Goal: Task Accomplishment & Management: Manage account settings

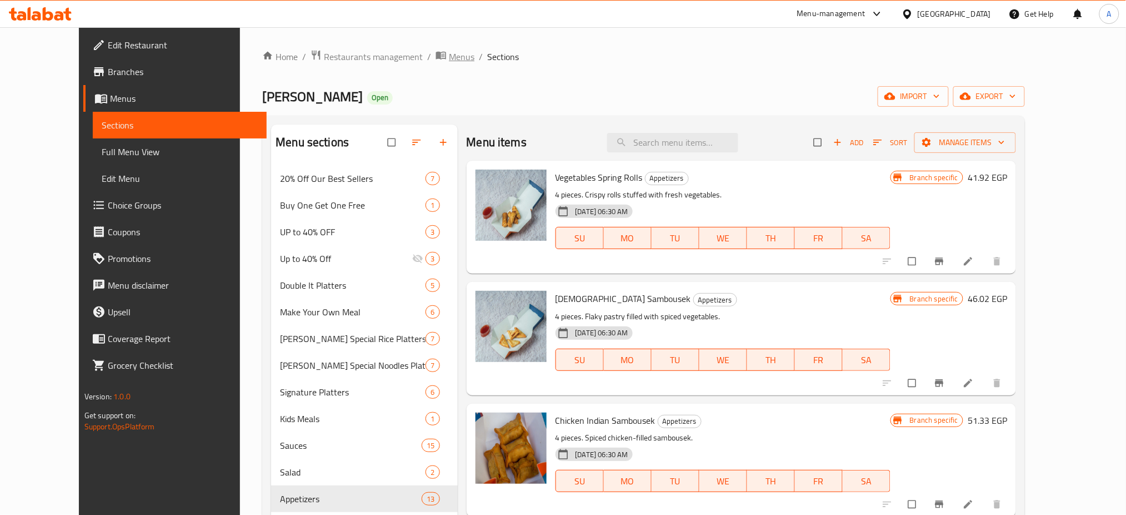
click at [449, 54] on span "Menus" at bounding box center [462, 56] width 26 height 13
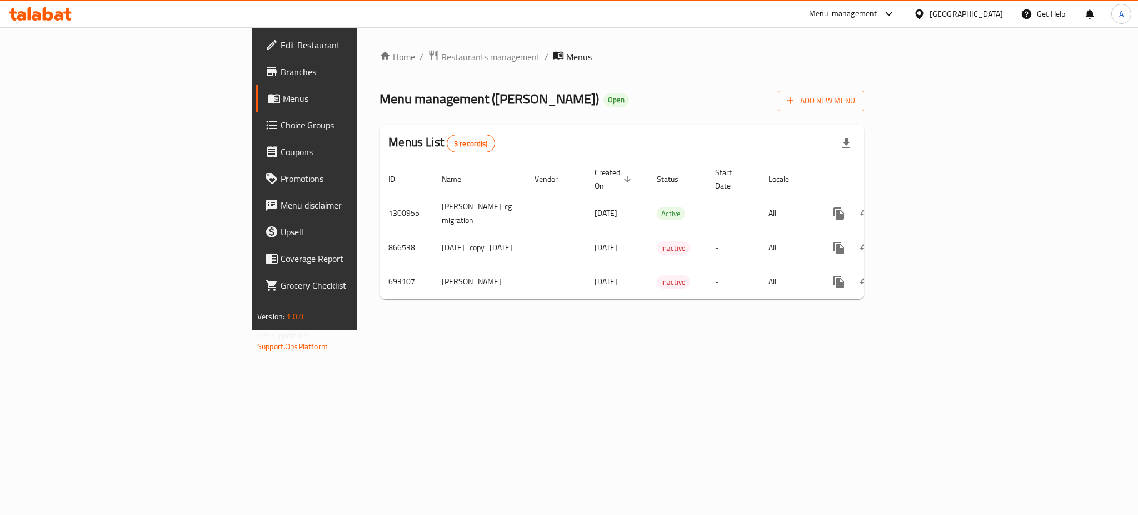
click at [441, 63] on span "Restaurants management" at bounding box center [490, 56] width 99 height 13
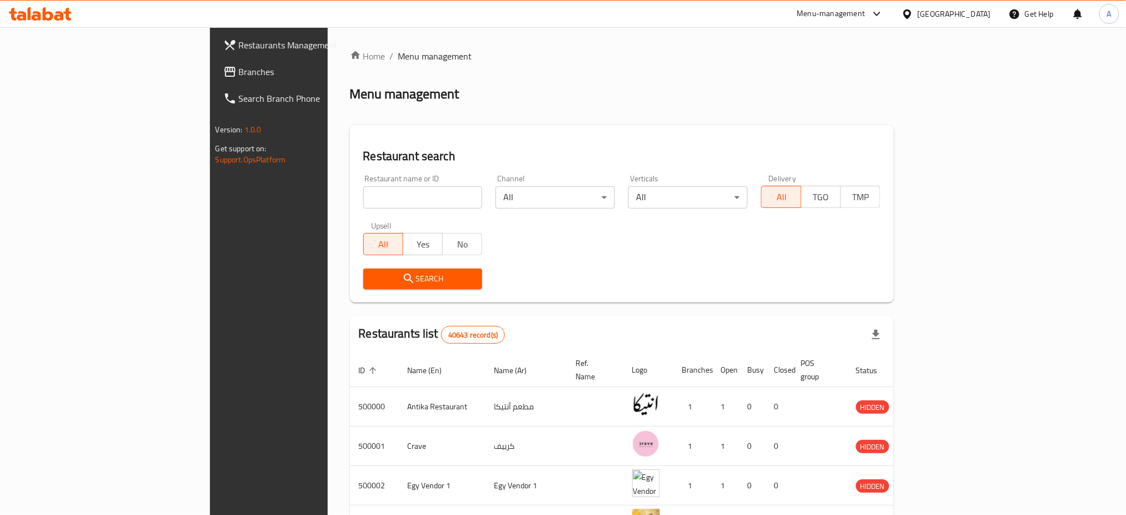
click at [363, 189] on input "search" at bounding box center [422, 197] width 119 height 22
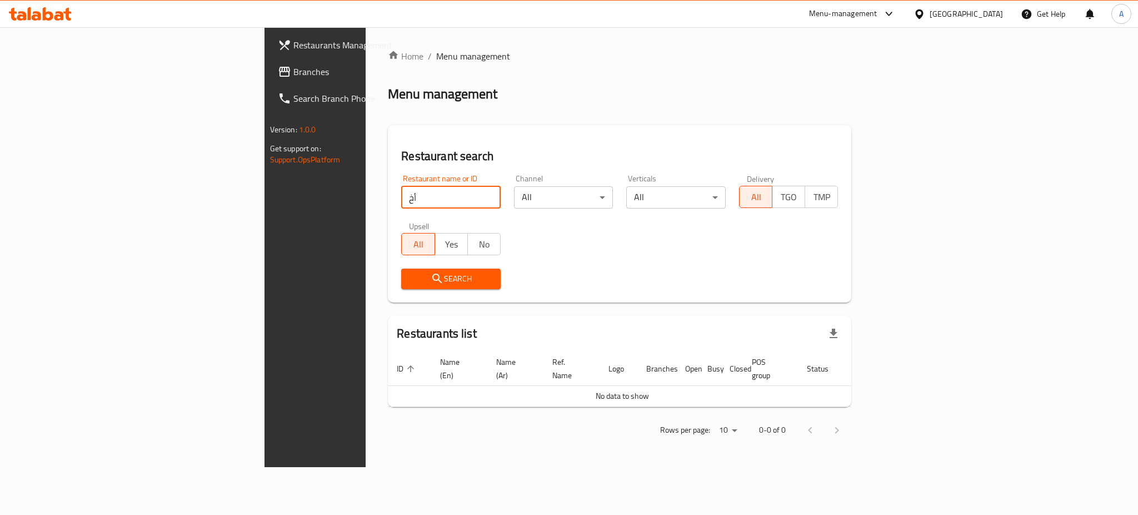
type input "أ"
type input "Holics"
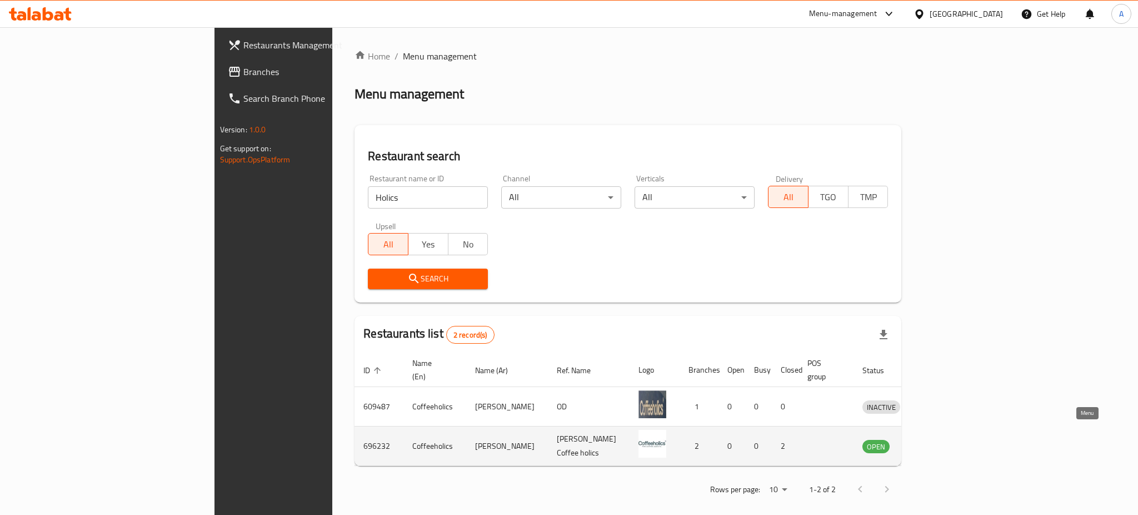
click at [936, 439] on icon "enhanced table" at bounding box center [928, 445] width 13 height 13
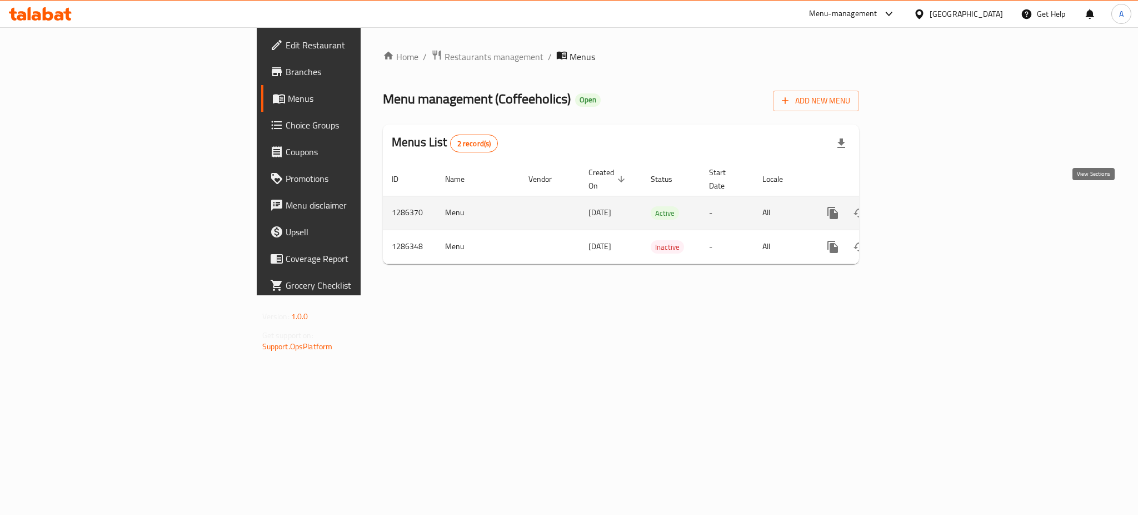
click at [920, 207] on icon "enhanced table" at bounding box center [912, 212] width 13 height 13
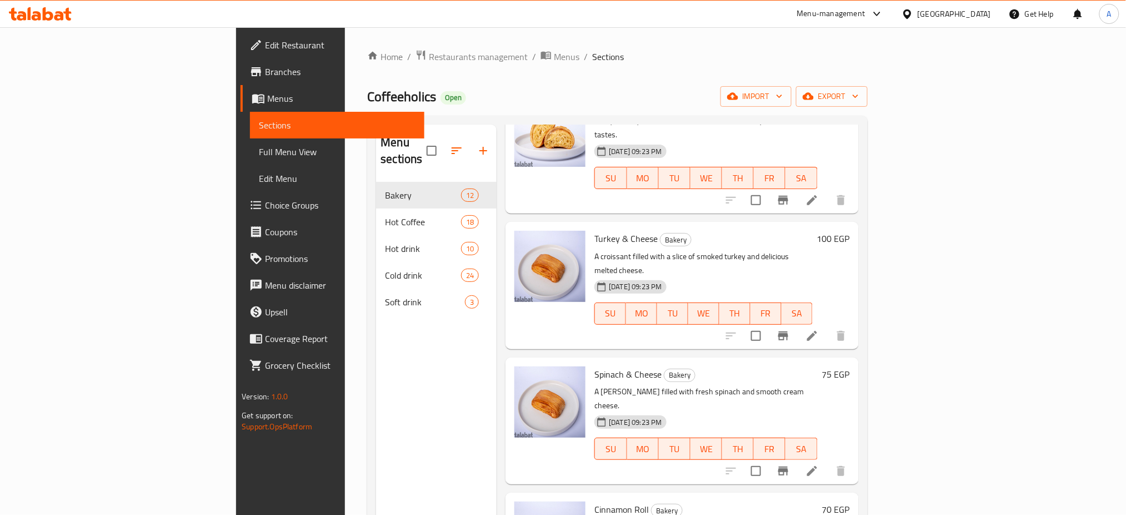
scroll to position [87, 0]
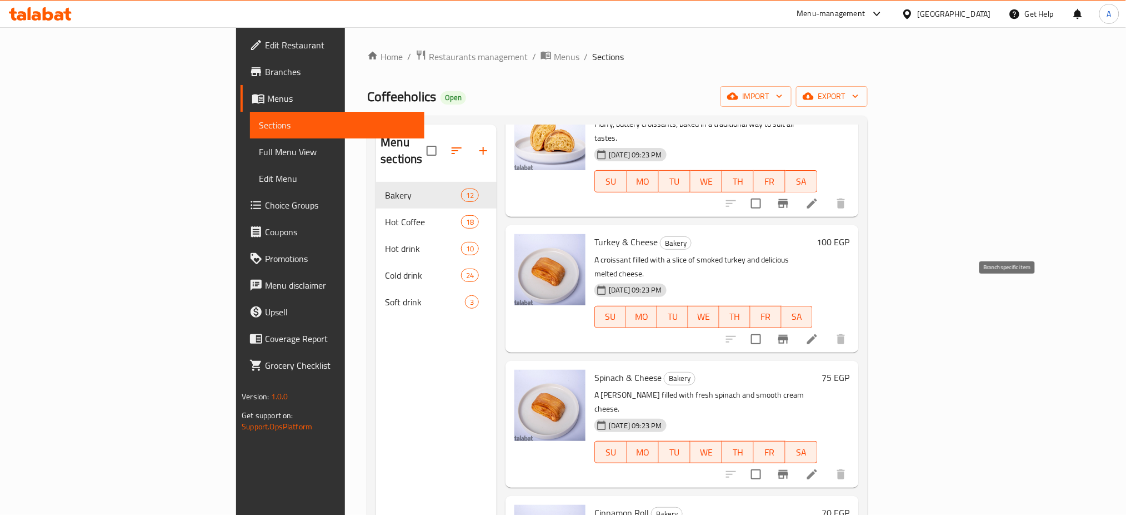
click at [788, 335] on icon "Branch-specific-item" at bounding box center [783, 339] width 10 height 9
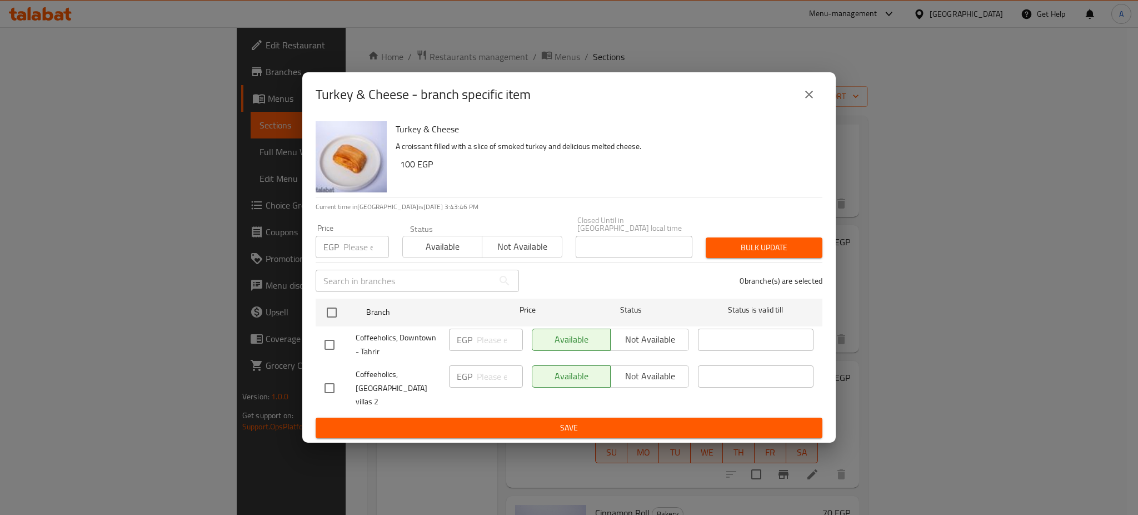
click at [806, 101] on icon "close" at bounding box center [808, 94] width 13 height 13
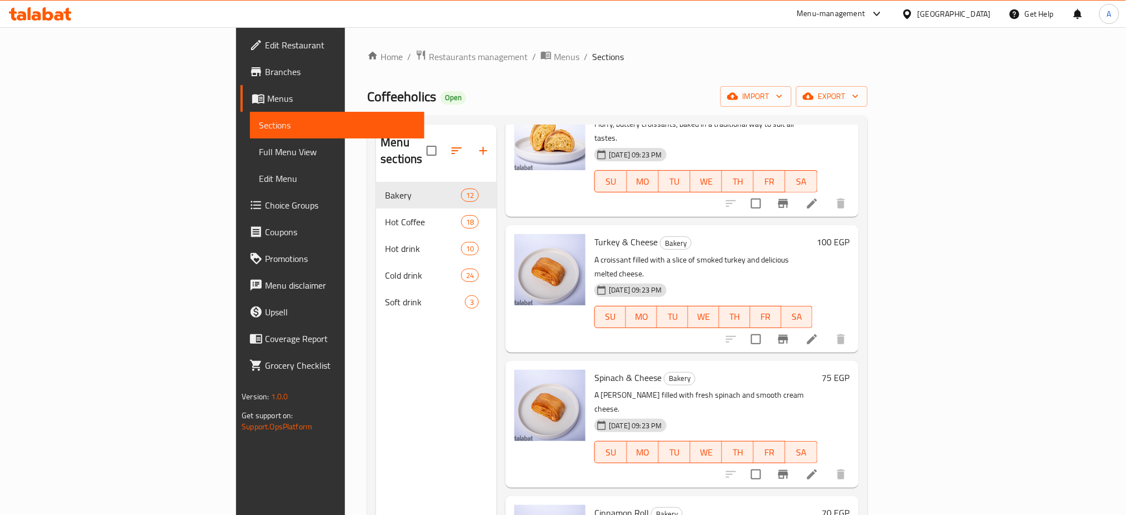
click at [739, 225] on div "Turkey & Cheese Bakery A croissant filled with a slice of smoked turkey and del…" at bounding box center [682, 288] width 353 height 127
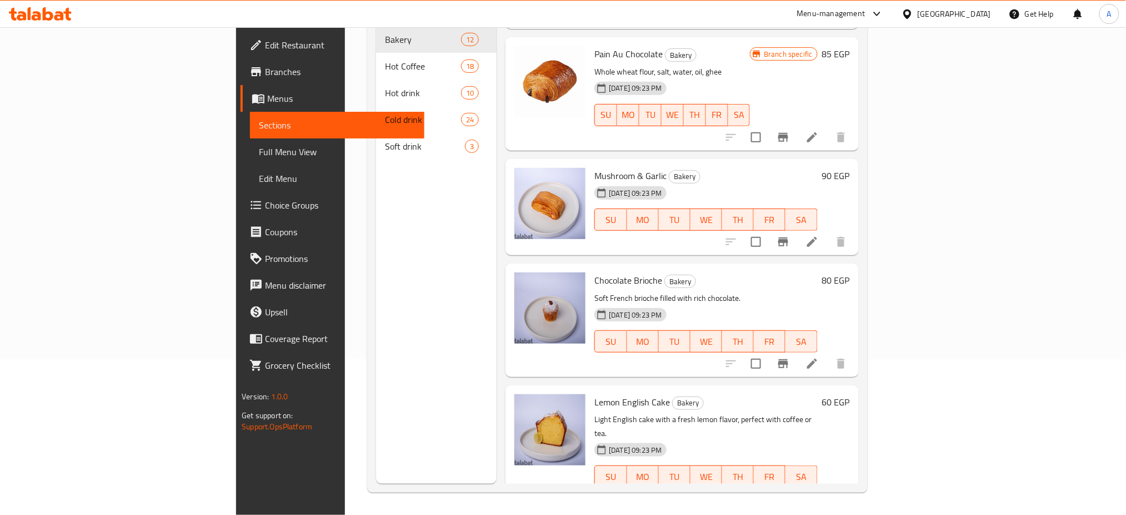
scroll to position [632, 0]
click at [822, 302] on div "[DATE] 09:23 PM SU MO TU WE TH FR SA" at bounding box center [706, 332] width 232 height 60
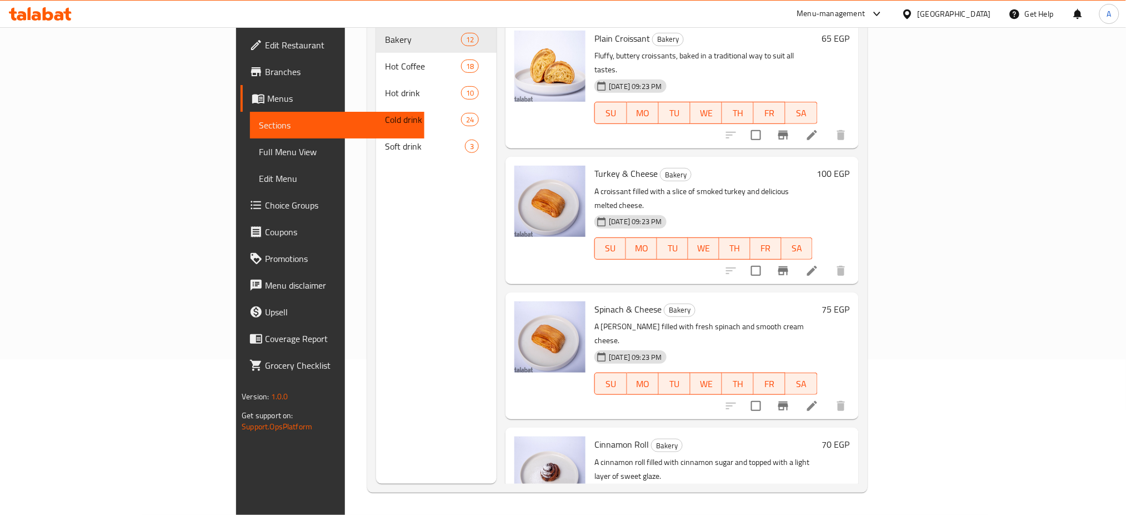
scroll to position [0, 0]
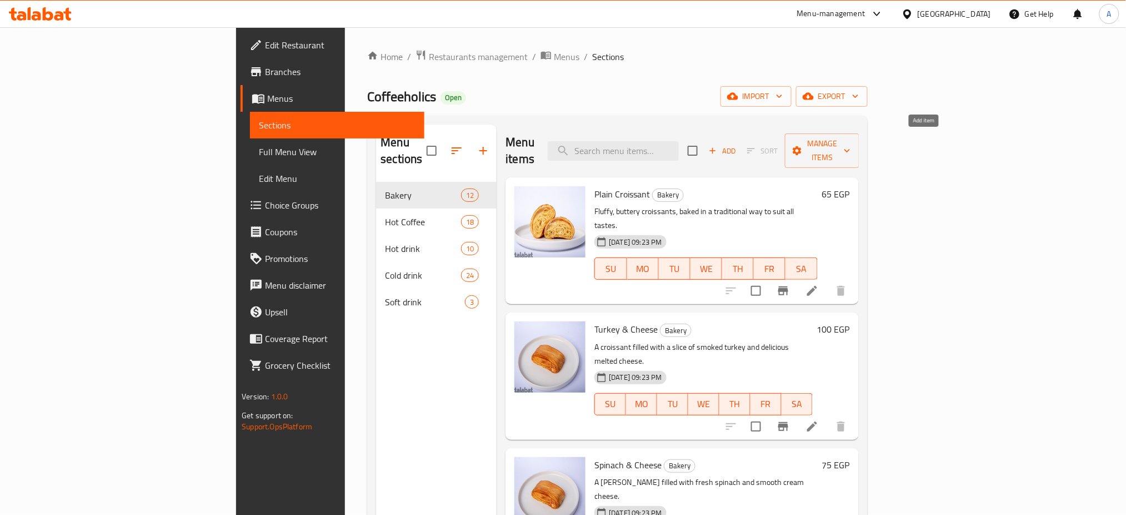
drag, startPoint x: 908, startPoint y: 145, endPoint x: 917, endPoint y: 138, distance: 11.1
click at [860, 138] on div "Add Sort Manage items" at bounding box center [774, 150] width 172 height 34
click at [718, 146] on icon "button" at bounding box center [713, 151] width 10 height 10
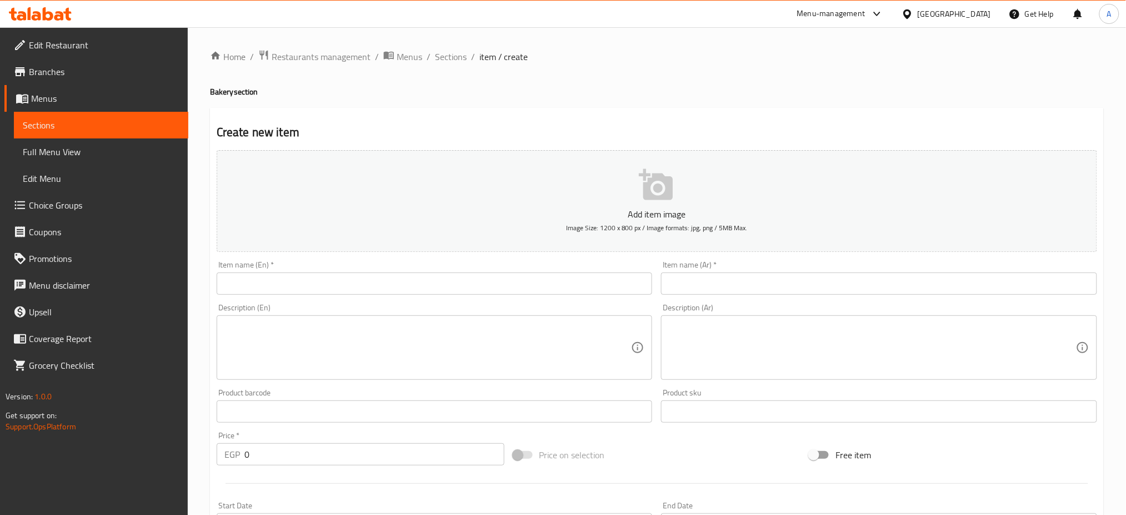
click at [412, 280] on input "text" at bounding box center [435, 283] width 436 height 22
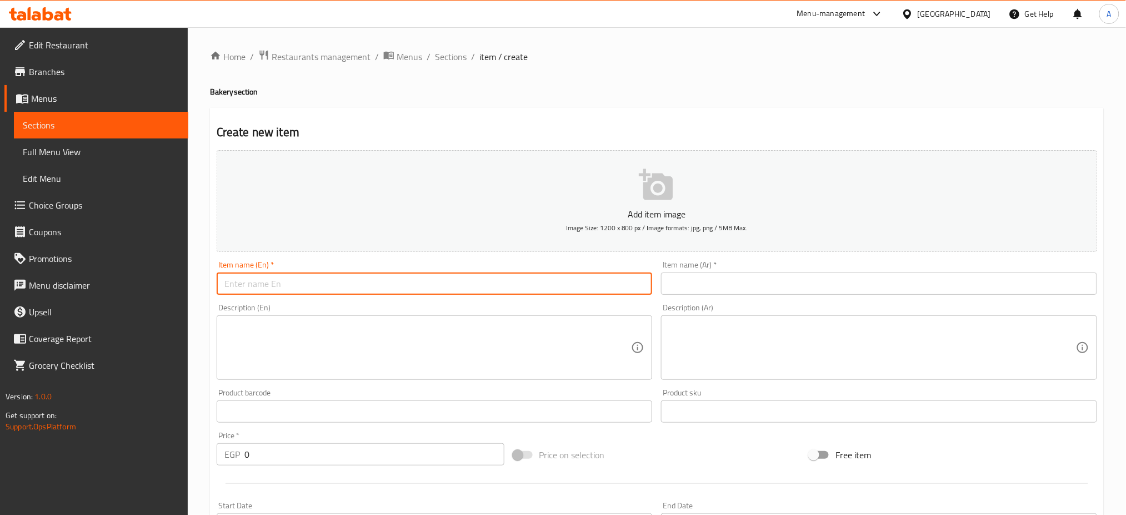
paste input "A classic French dessert made with a rich, creamy custard base. Ask ChatGPT"
type input "A classic French dessert made with a rich, creamy custard base. Ask ChatGPT"
paste input "Crème Brûlée"
type input "Crème Brûlée"
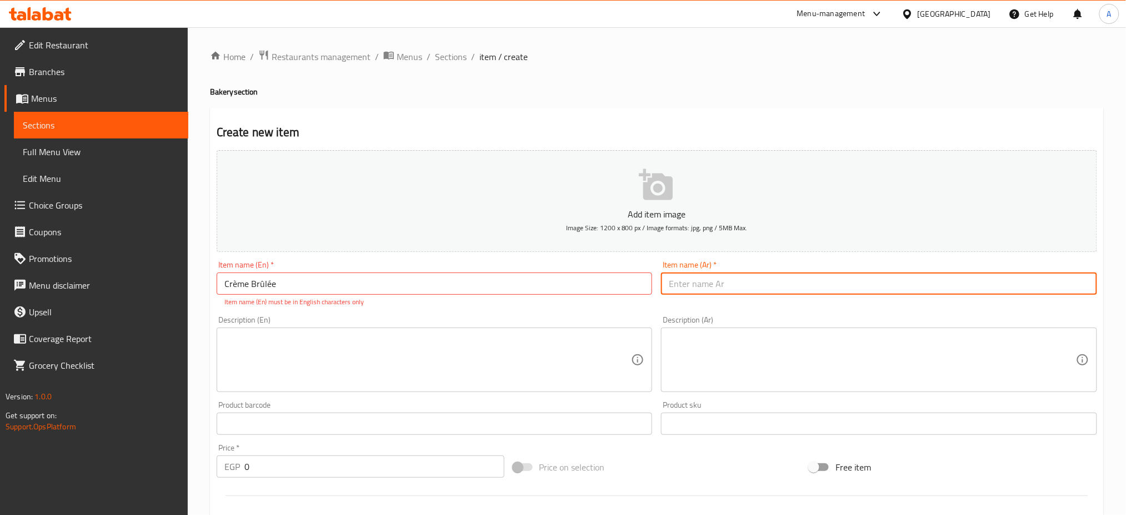
click at [744, 287] on input "text" at bounding box center [879, 283] width 436 height 22
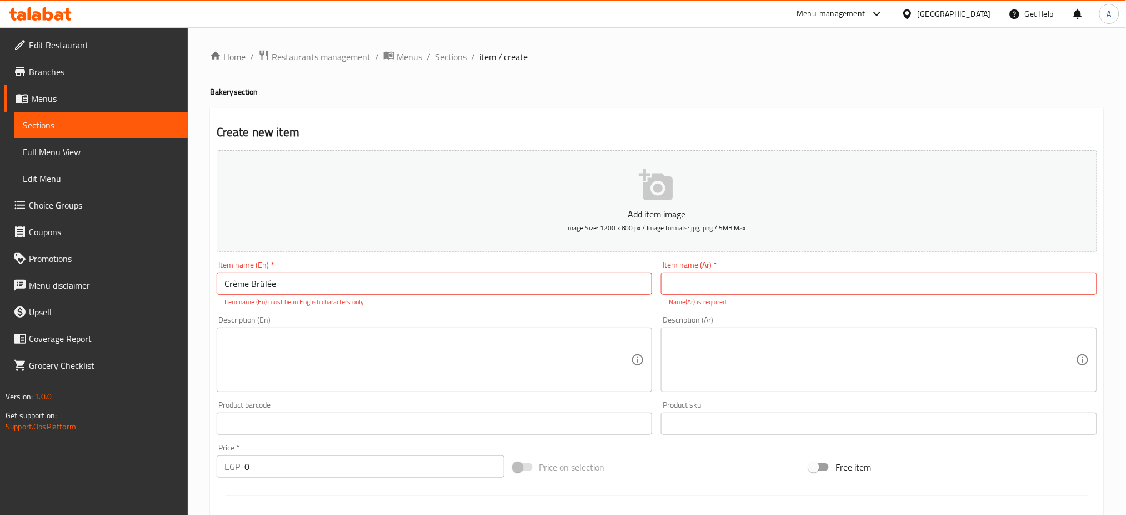
click at [883, 216] on p "Add item image" at bounding box center [657, 213] width 846 height 13
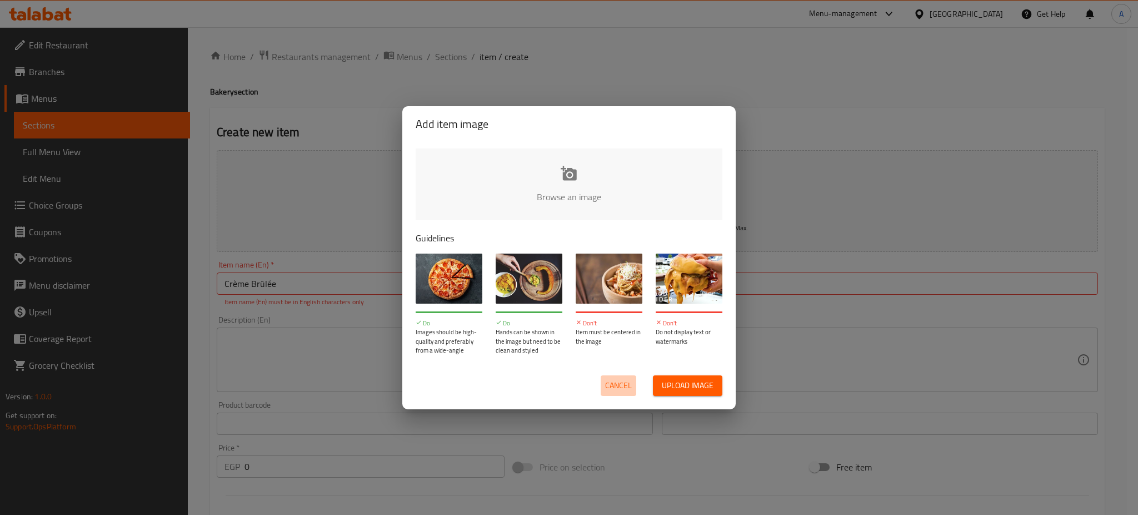
click at [625, 381] on span "Cancel" at bounding box center [618, 385] width 27 height 14
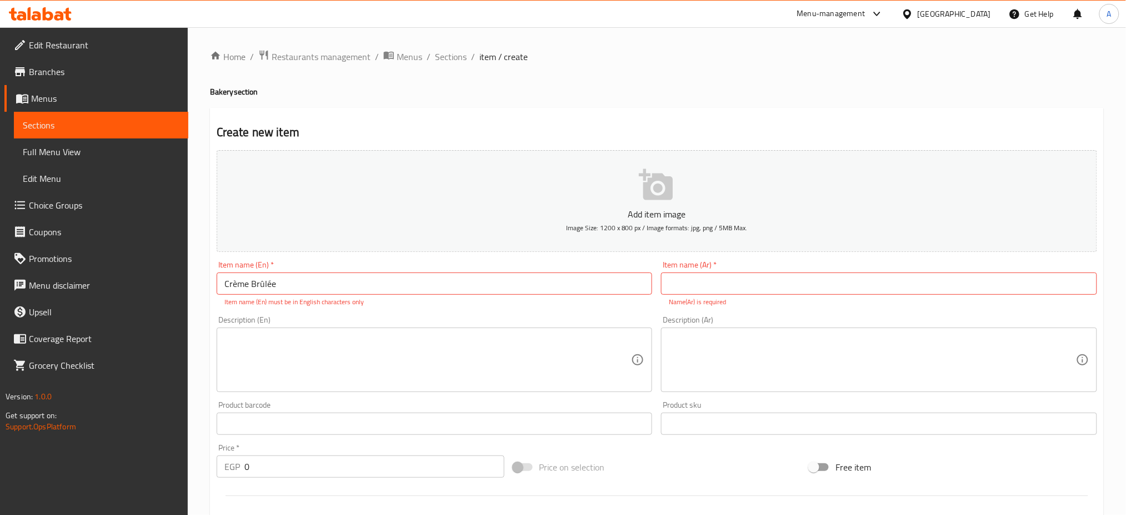
click at [755, 283] on input "text" at bounding box center [879, 283] width 436 height 22
paste input "[PERSON_NAME]"
click at [755, 282] on input "[PERSON_NAME]" at bounding box center [879, 283] width 436 height 22
type input "[PERSON_NAME]"
click at [288, 279] on input "Crème Brûlée" at bounding box center [435, 283] width 436 height 22
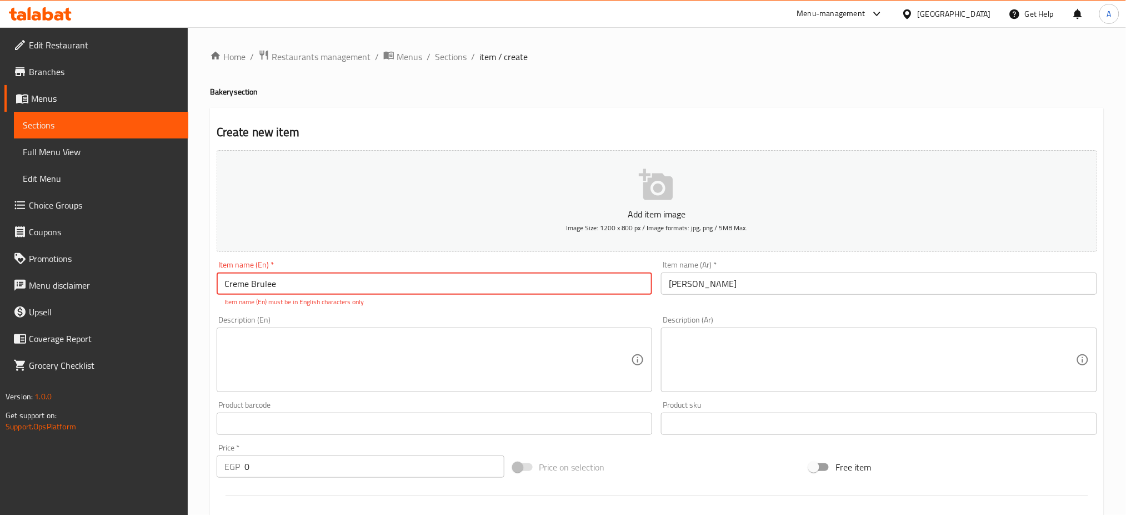
type input "Creme Brulee"
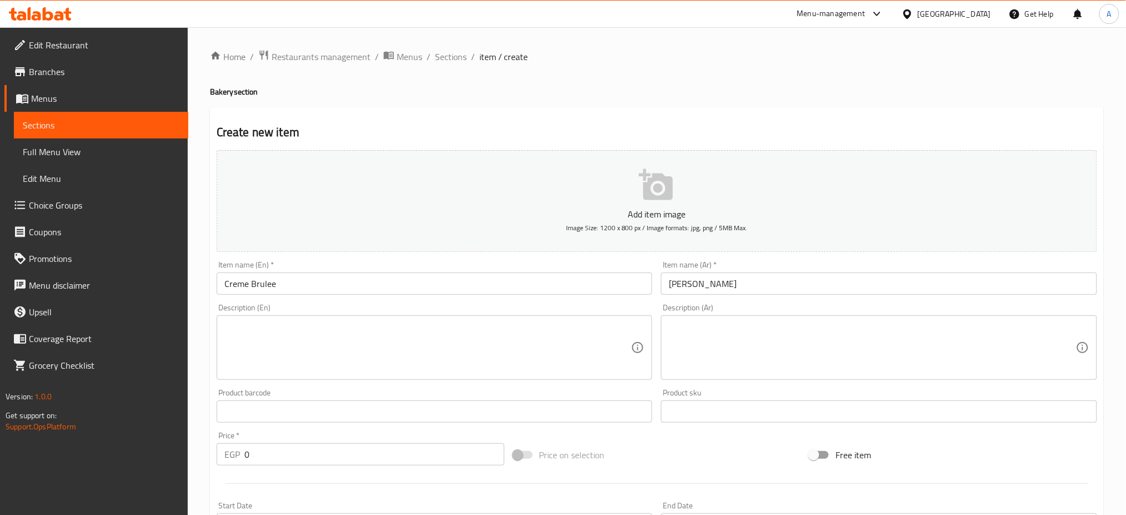
click at [594, 319] on div "Description (En) Description (En)" at bounding box center [435, 341] width 436 height 76
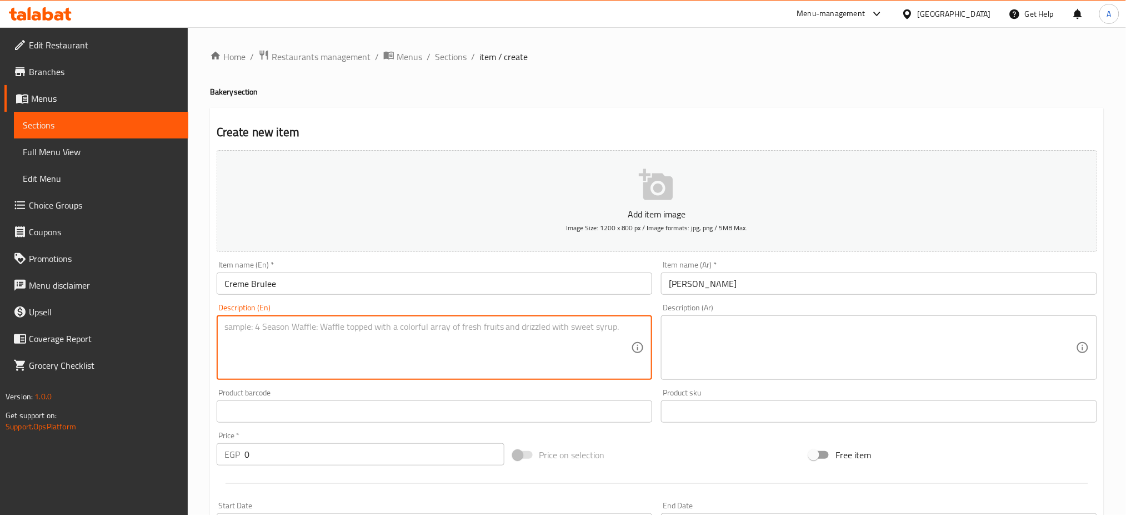
click at [520, 340] on textarea at bounding box center [427, 347] width 407 height 53
paste textarea "A classic French dessert made with a rich, creamy custard base. Ask ChatGPT"
click at [520, 340] on textarea "A classic French dessert made with a rich, creamy custard base. Ask ChatGPT" at bounding box center [427, 347] width 407 height 53
click at [397, 385] on div "Product barcode Product barcode" at bounding box center [434, 405] width 445 height 43
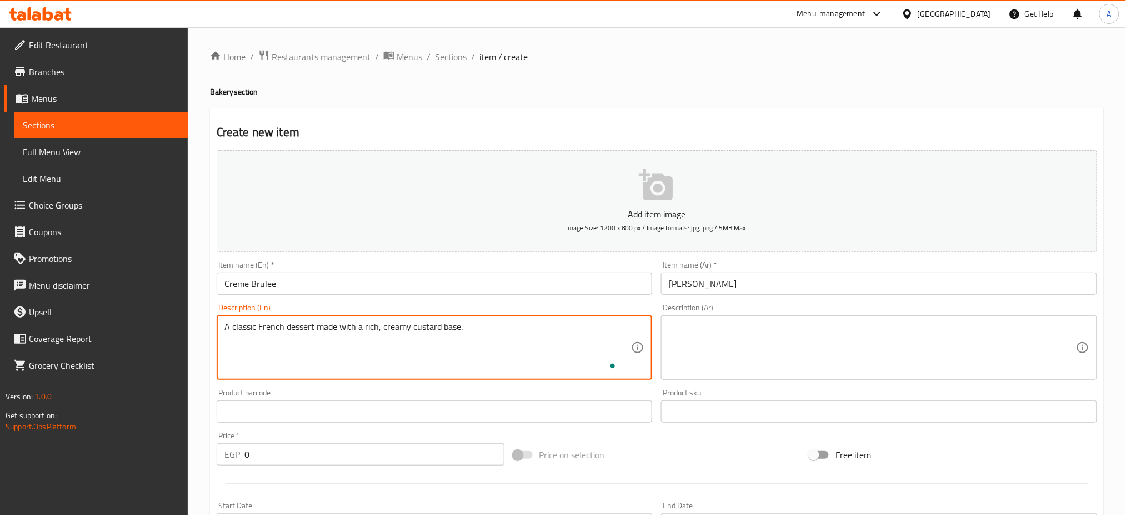
scroll to position [0, 0]
type textarea "A classic French dessert made with a rich, creamy custard base"
click at [730, 362] on textarea at bounding box center [872, 347] width 407 height 53
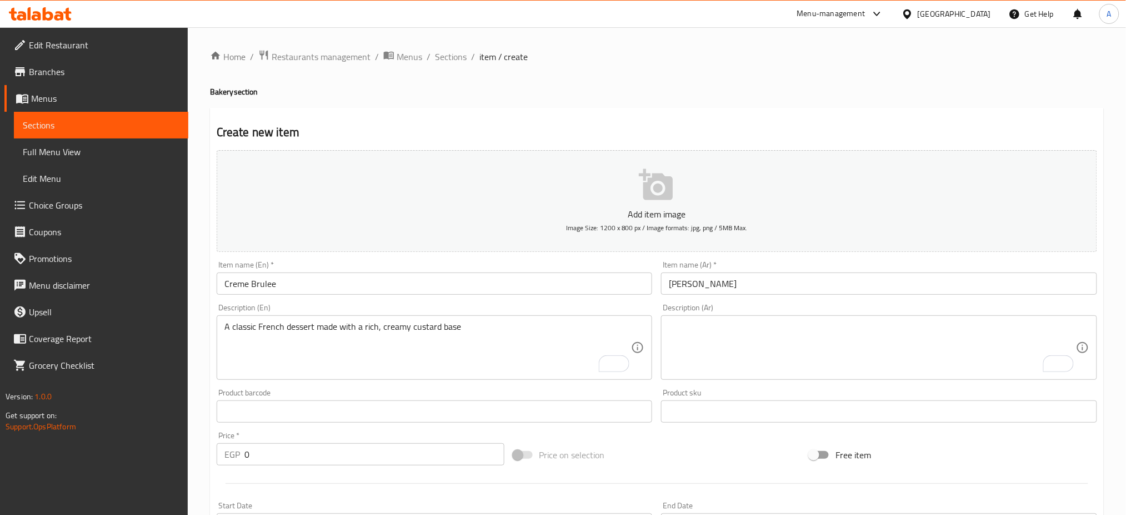
click at [874, 238] on button "Add item image Image Size: 1200 x 800 px / Image formats: jpg, png / 5MB Max." at bounding box center [657, 201] width 881 height 102
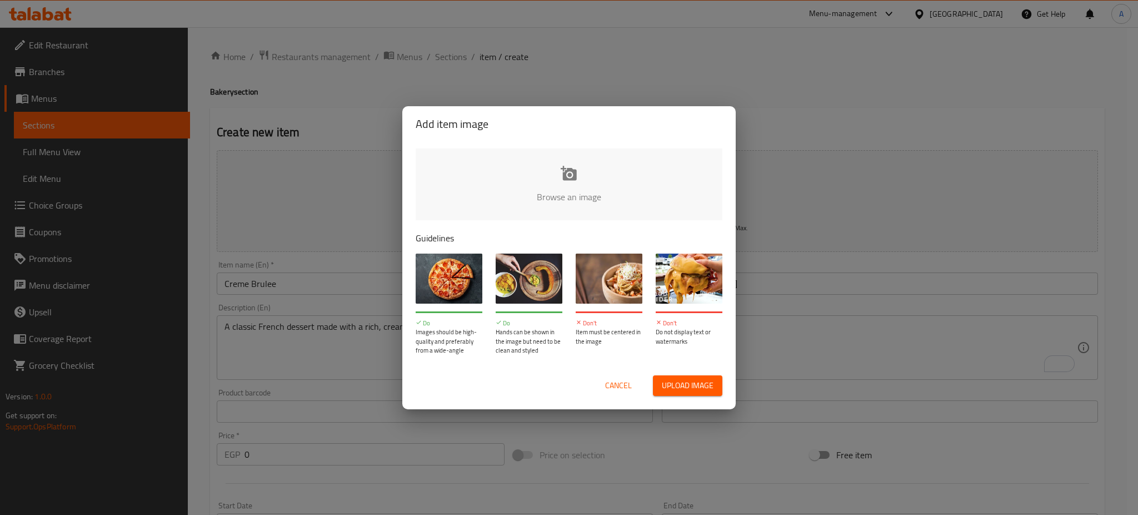
click at [611, 383] on span "Cancel" at bounding box center [618, 385] width 27 height 14
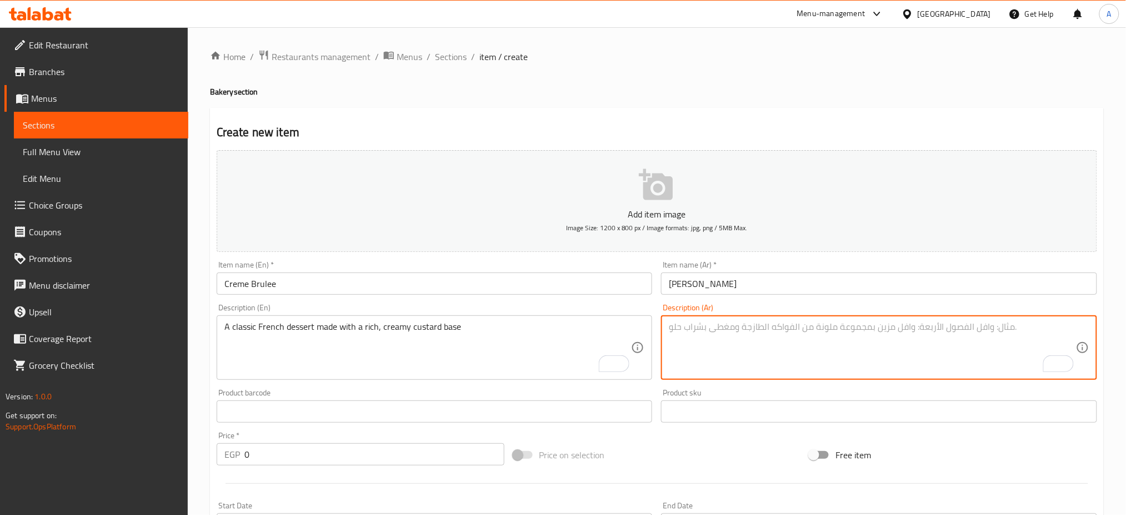
click at [746, 328] on textarea "To enrich screen reader interactions, please activate Accessibility in Grammarl…" at bounding box center [872, 347] width 407 height 53
paste textarea "حلوي فرنسية تتكون من قاعده كاسترد غنيه و كريمية غنية"
type textarea "حلوي فرنسية تتكون من قاعده كاسترد غنيه و كريمية غنية"
click at [306, 455] on input "0" at bounding box center [374, 454] width 260 height 22
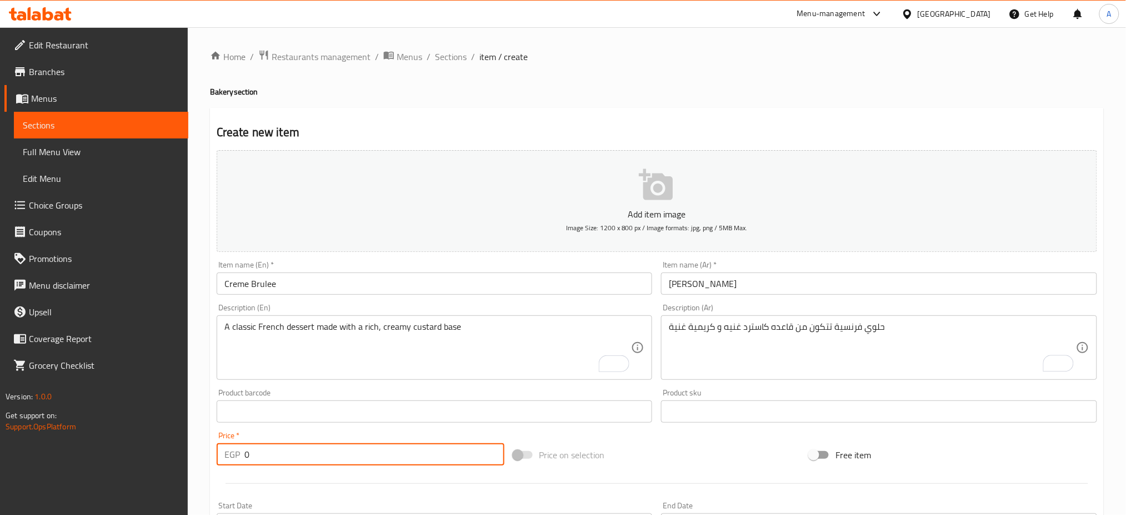
click at [307, 454] on input "0" at bounding box center [374, 454] width 260 height 22
type input "80"
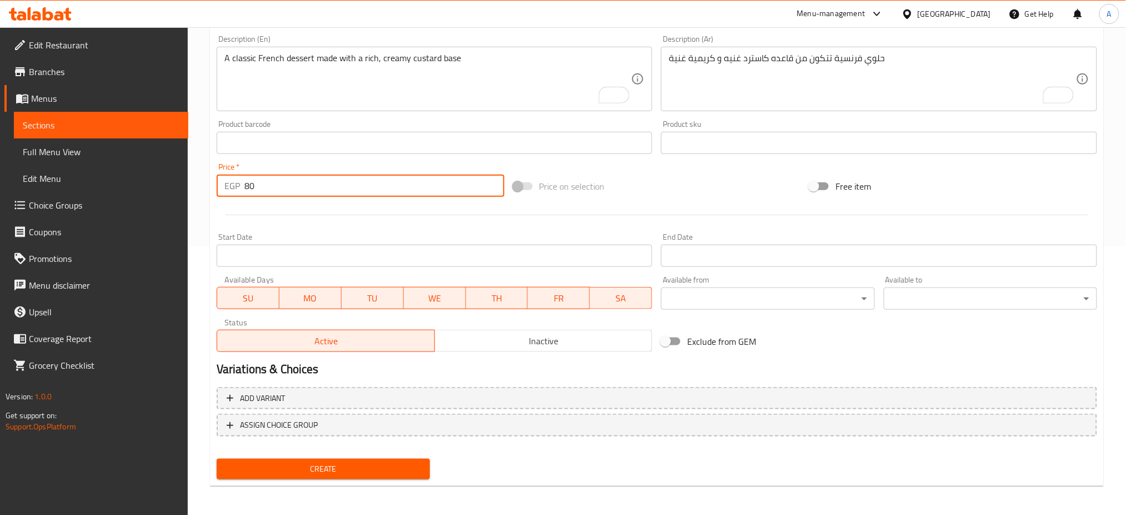
click at [284, 467] on span "Create" at bounding box center [324, 469] width 196 height 14
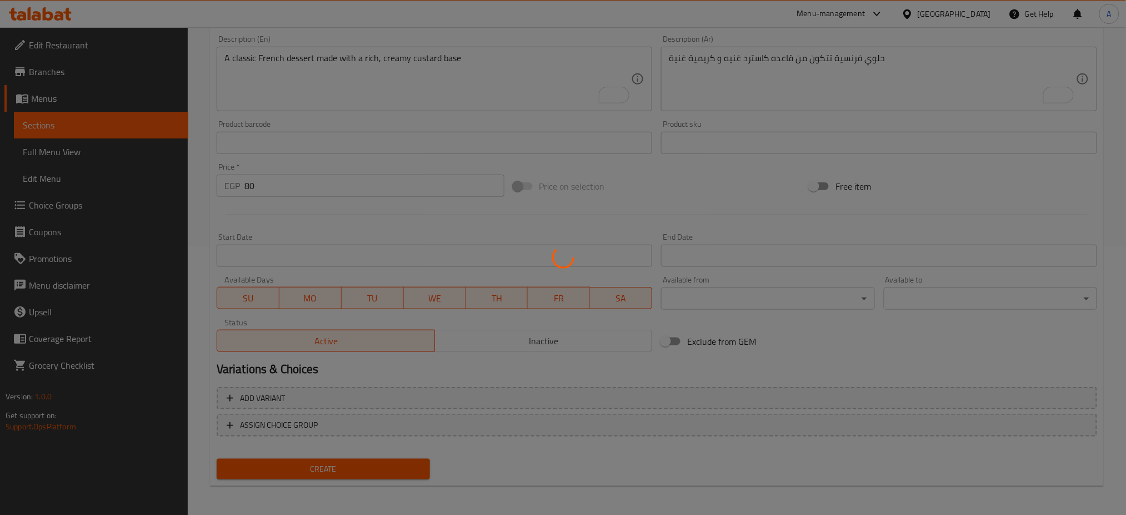
type input "0"
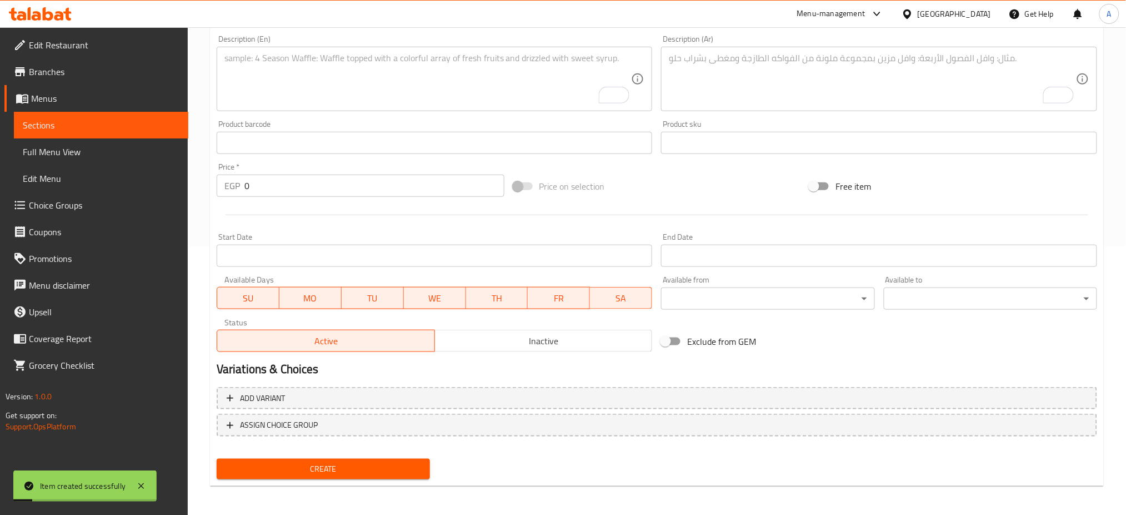
scroll to position [0, 0]
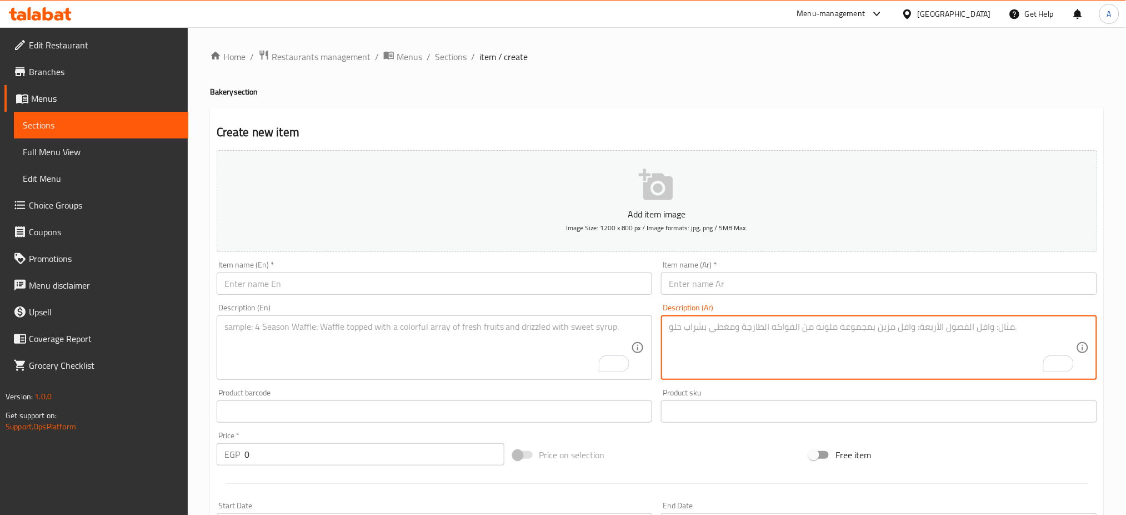
drag, startPoint x: 847, startPoint y: 360, endPoint x: 839, endPoint y: 362, distance: 8.1
click at [847, 360] on textarea "To enrich screen reader interactions, please activate Accessibility in Grammarl…" at bounding box center [872, 347] width 407 height 53
click at [525, 358] on textarea "To enrich screen reader interactions, please activate Accessibility in Grammarl…" at bounding box center [427, 347] width 407 height 53
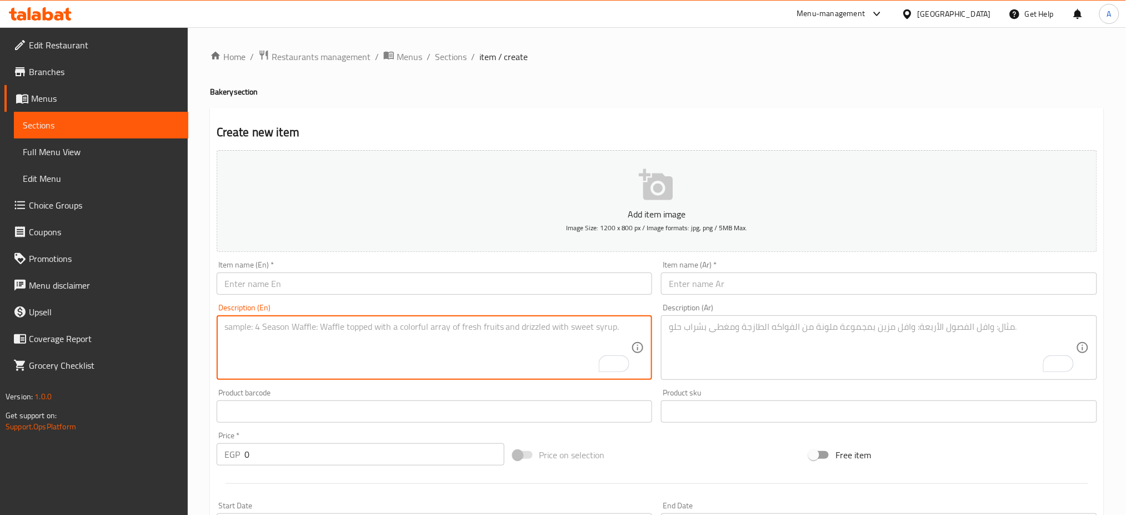
paste textarea "A delicious German treat — crispy on the outside, soft and moist on the inside,…"
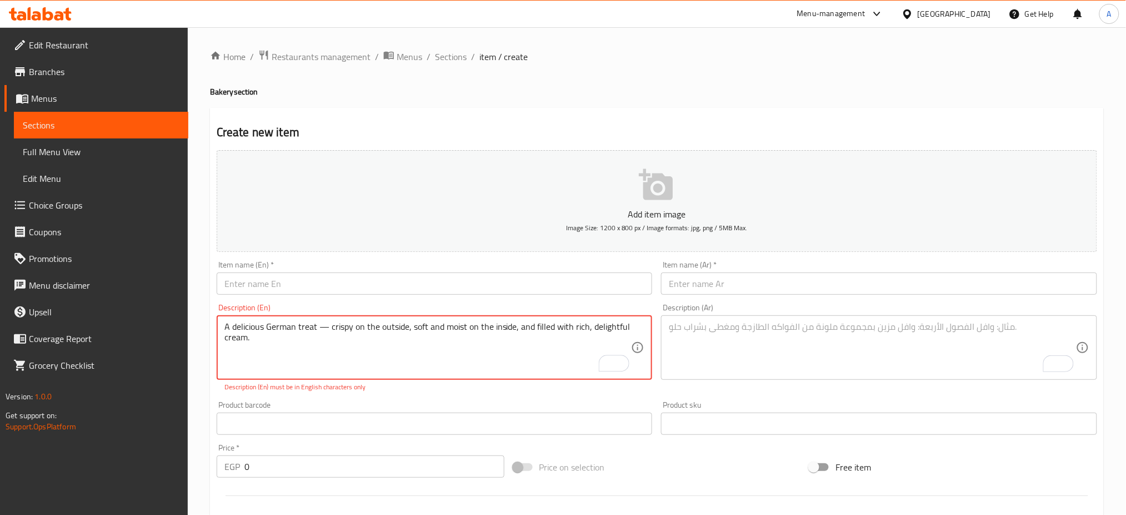
click at [326, 325] on textarea "A delicious German treat — crispy on the outside, soft and moist on the inside,…" at bounding box center [427, 347] width 407 height 53
type textarea "A delicious German treat, crispy on the outside, soft and moist on the inside, …"
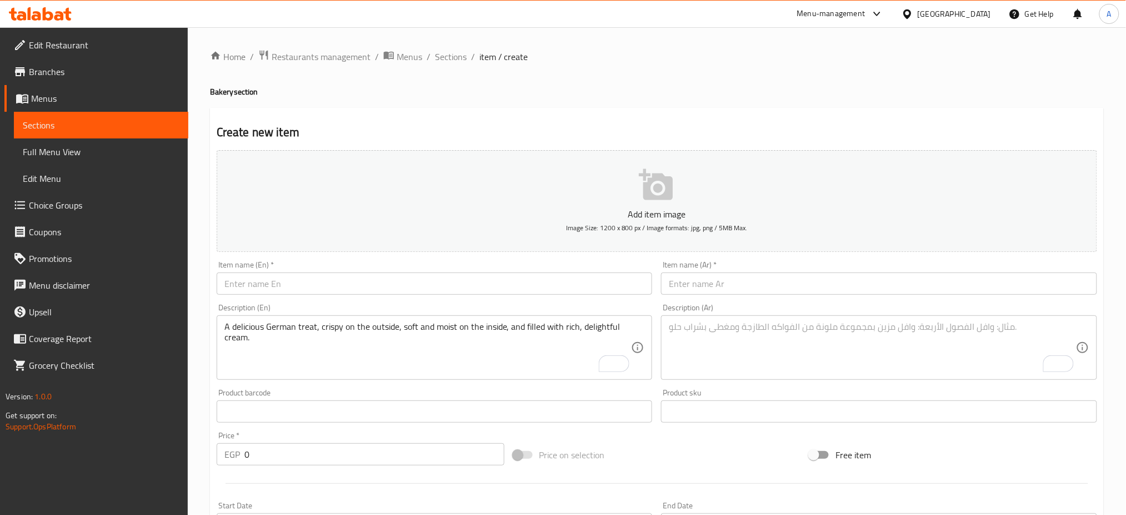
click at [957, 356] on textarea "To enrich screen reader interactions, please activate Accessibility in Grammarl…" at bounding box center [872, 347] width 407 height 53
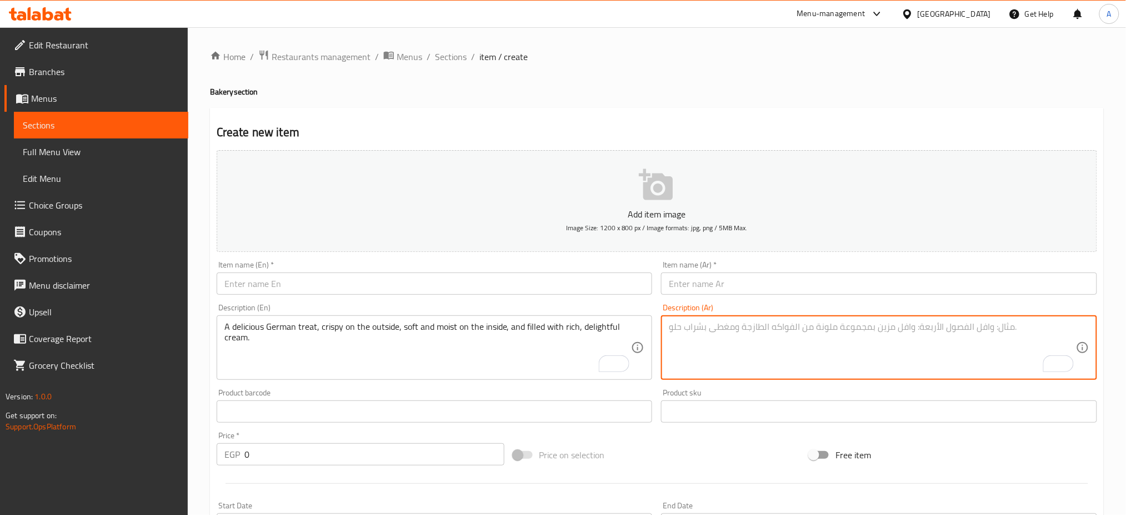
paste textarea "[PERSON_NAME] مقرمشه من الخارج و رطب من الداخل غنية بالكريمه لذيذه"
type textarea "[PERSON_NAME] مقرمشه من الخارج و رطب من الداخل غنية بالكريمه لذيذه"
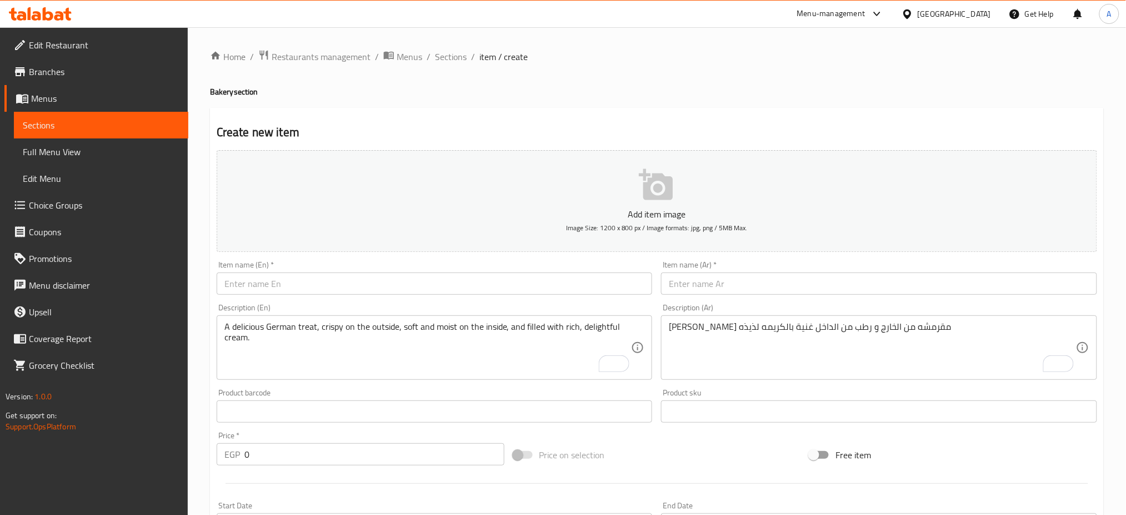
click at [843, 93] on h4 "Bakery section" at bounding box center [657, 91] width 894 height 11
click at [281, 278] on input "text" at bounding box center [435, 283] width 436 height 22
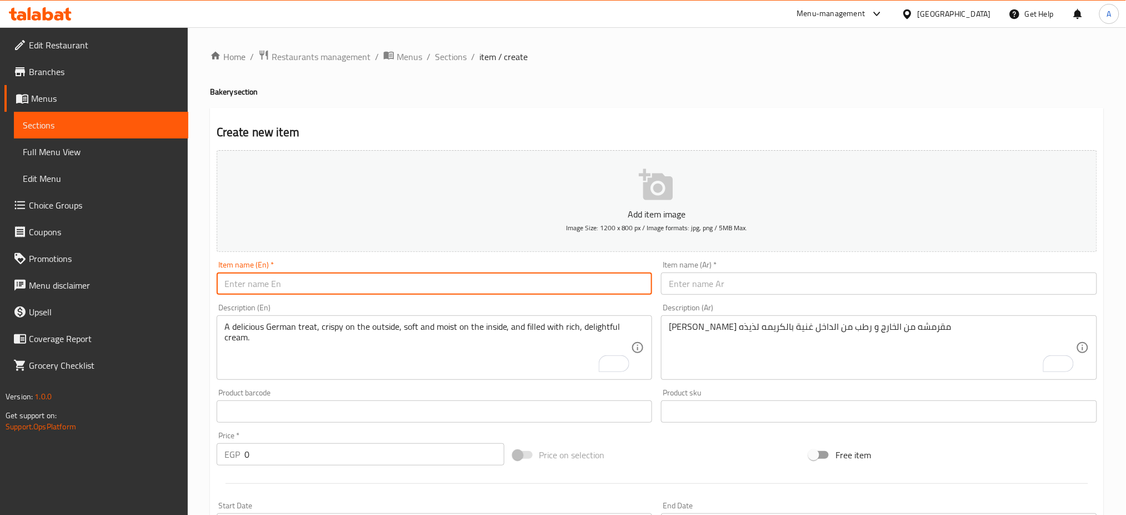
paste input "Krapfen"
type input "Krapfen"
click at [727, 279] on input "text" at bounding box center [879, 283] width 436 height 22
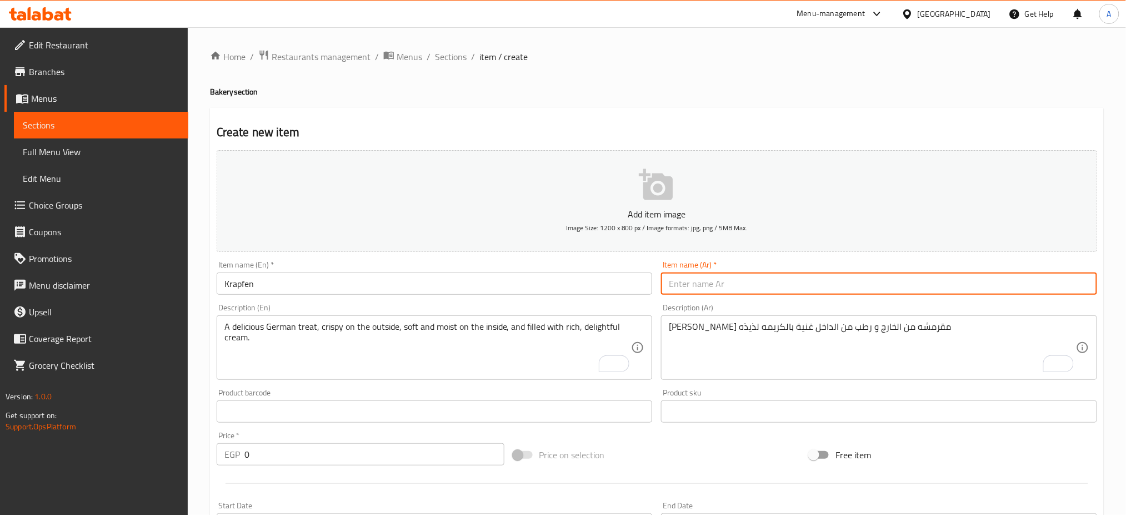
paste input "كرفن"
type input "كرفن"
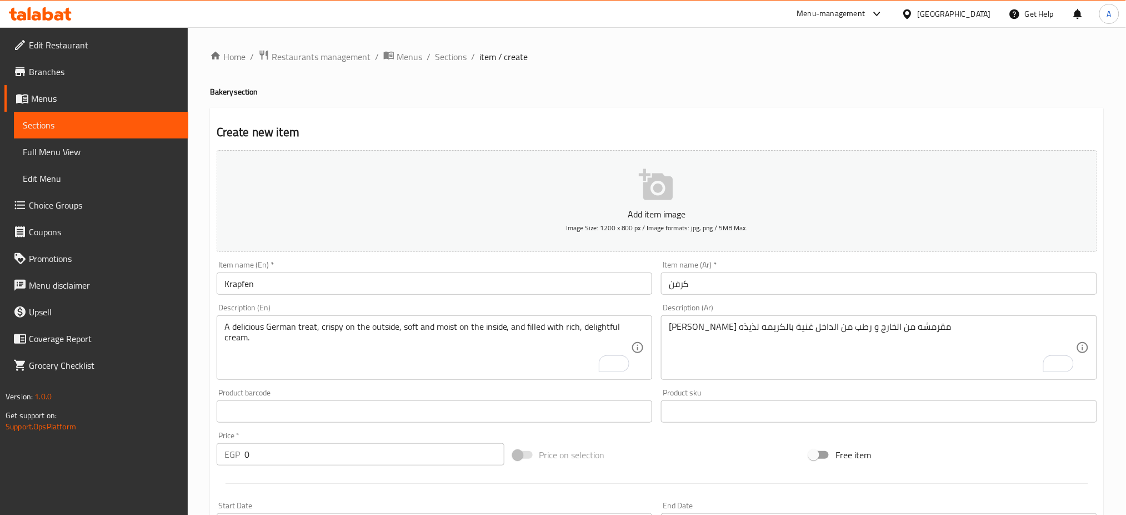
click at [645, 453] on div "Price on selection" at bounding box center [657, 455] width 297 height 30
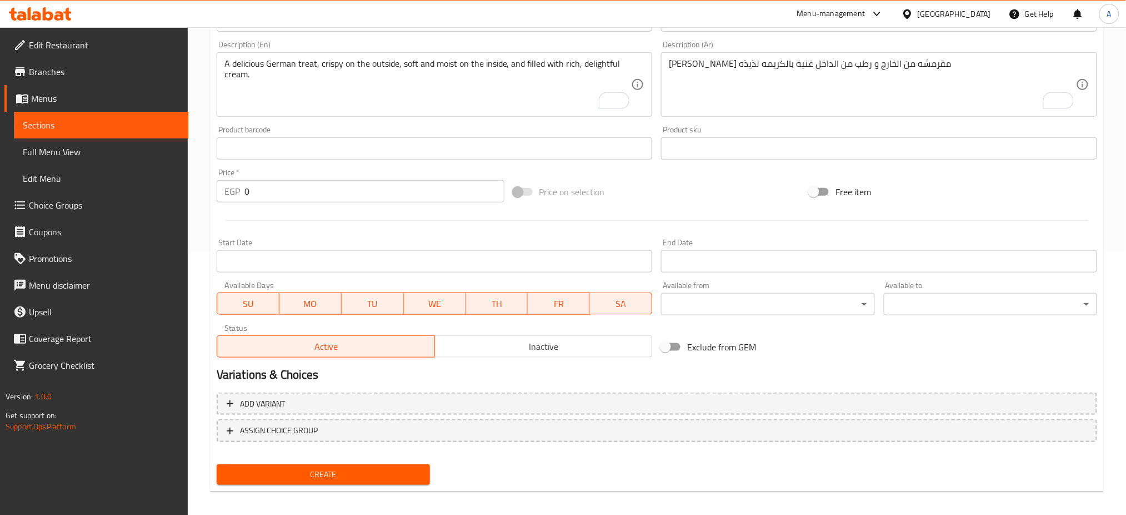
scroll to position [268, 0]
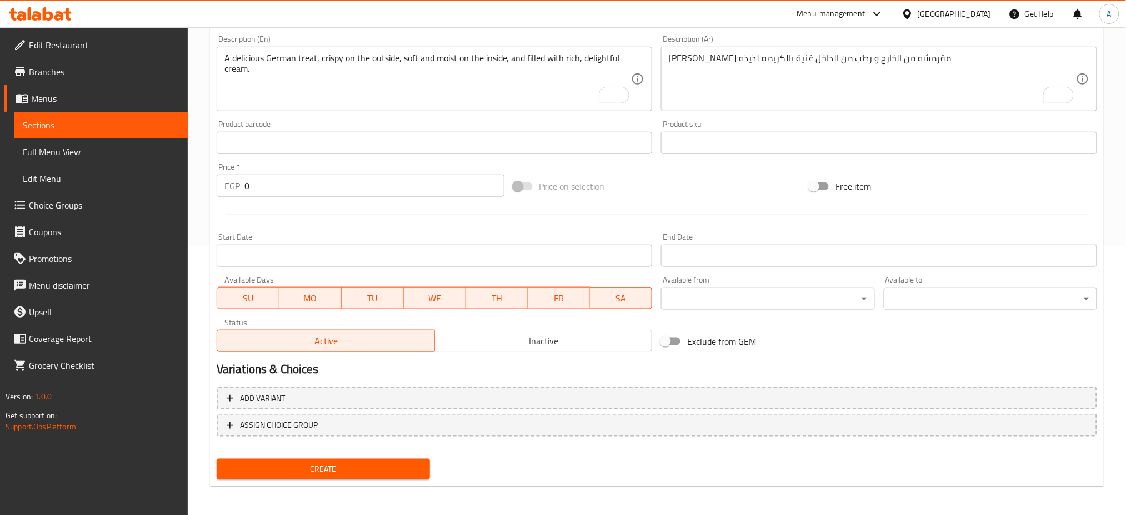
click at [536, 345] on span "Inactive" at bounding box center [544, 341] width 209 height 16
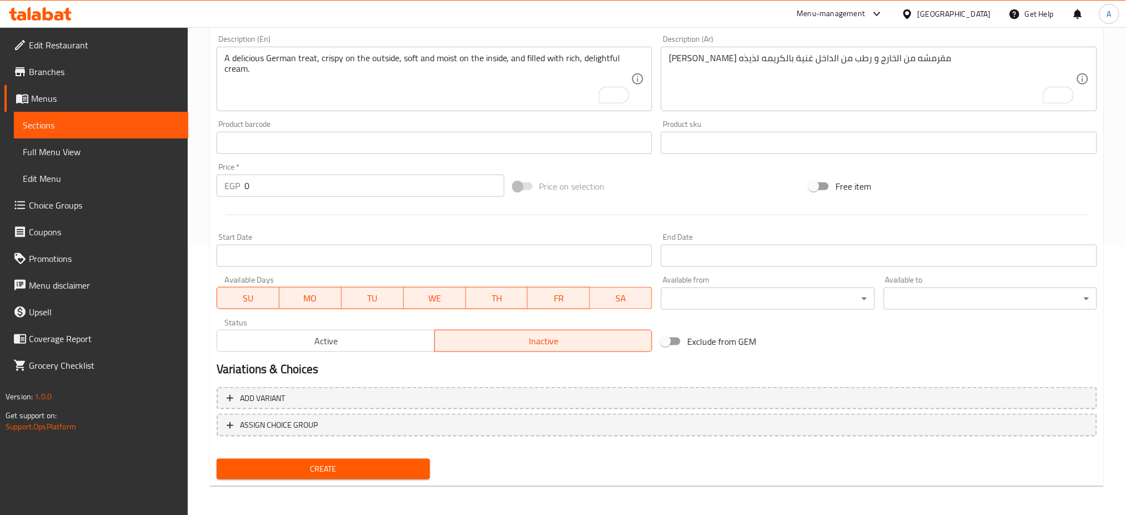
click at [318, 463] on span "Create" at bounding box center [324, 469] width 196 height 14
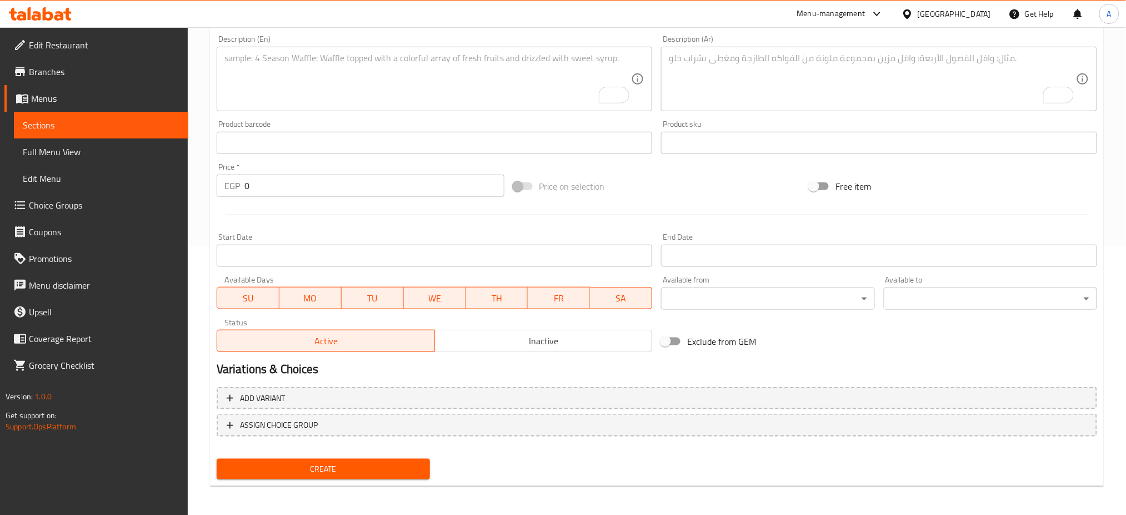
click at [955, 158] on div "Add item image Image Size: 1200 x 800 px / Image formats: jpg, png / 5MB Max. I…" at bounding box center [657, 116] width 890 height 479
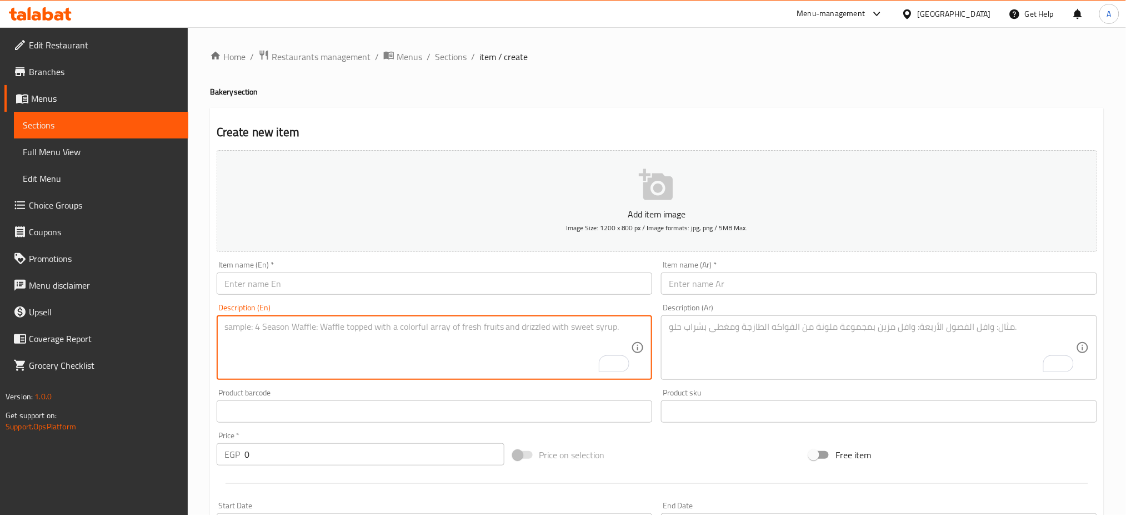
click at [312, 337] on textarea "To enrich screen reader interactions, please activate Accessibility in Grammarl…" at bounding box center [427, 347] width 407 height 53
paste textarea "A buttery, flaky croissant filled with delicious melted cheese and pieces of sa…"
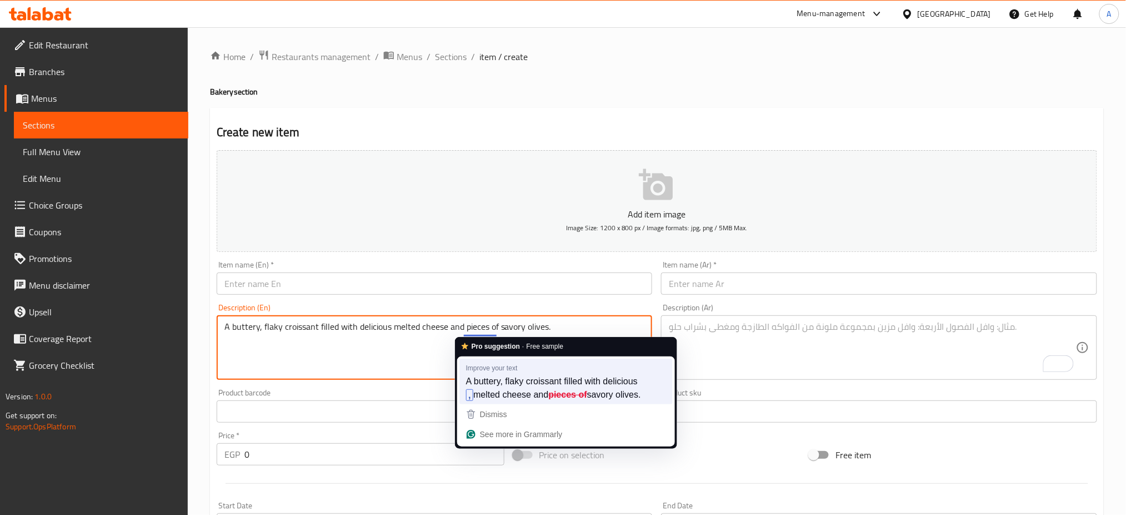
type textarea "A buttery, flaky croissant filled with delicious melted cheese and pieces of sa…"
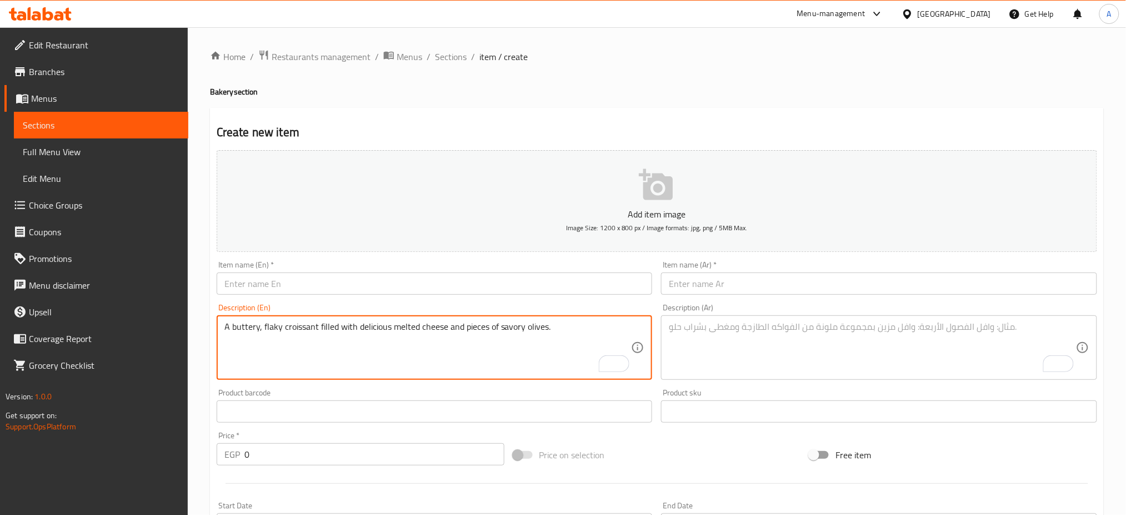
click at [494, 327] on textarea "A buttery, flaky croissant filled with delicious melted cheese and pieces of sa…" at bounding box center [427, 347] width 407 height 53
click at [736, 350] on textarea "To enrich screen reader interactions, please activate Accessibility in Grammarl…" at bounding box center [872, 347] width 407 height 53
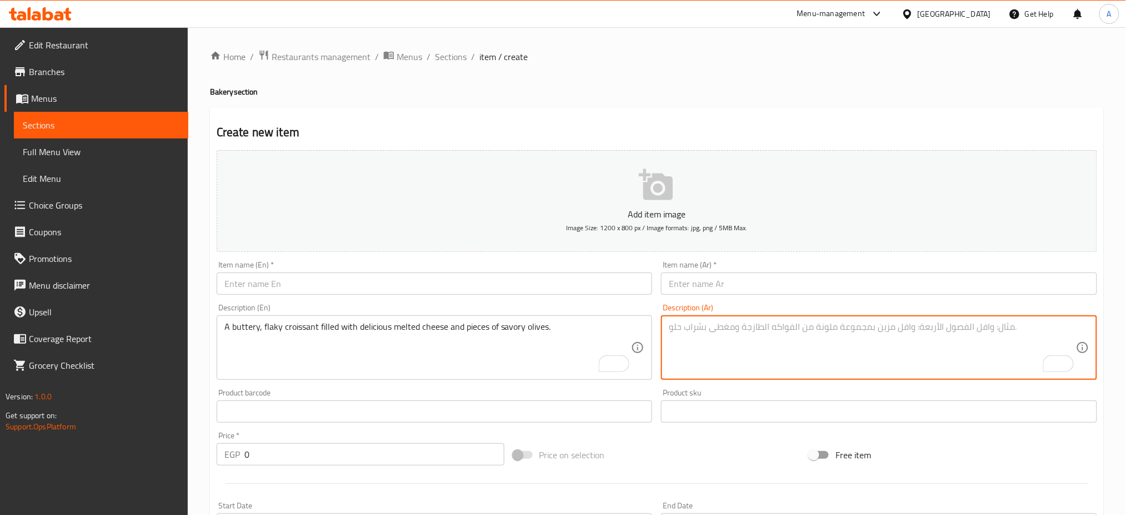
paste textarea "كرواسون محشي جبنه ذائبه لذيذه وقطع من الزيتون"
type textarea "كرواسون محشي جبنه ذائبه لذيذه وقطع من الزيتون"
click at [331, 285] on input "text" at bounding box center [435, 283] width 436 height 22
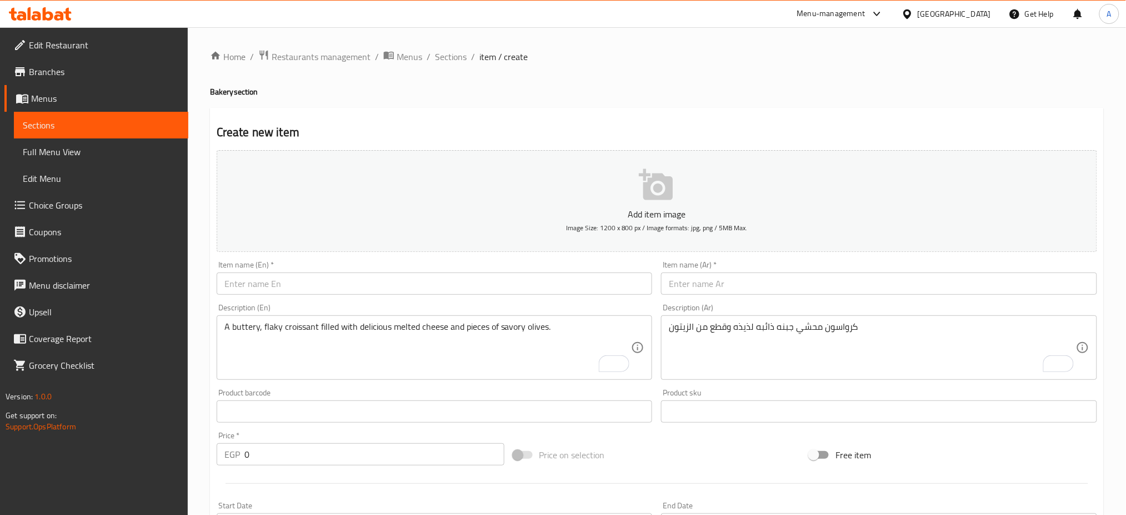
click at [892, 266] on div "Item name (Ar)   * Item name (Ar) *" at bounding box center [879, 278] width 436 height 34
click at [383, 280] on input "text" at bounding box center [435, 283] width 436 height 22
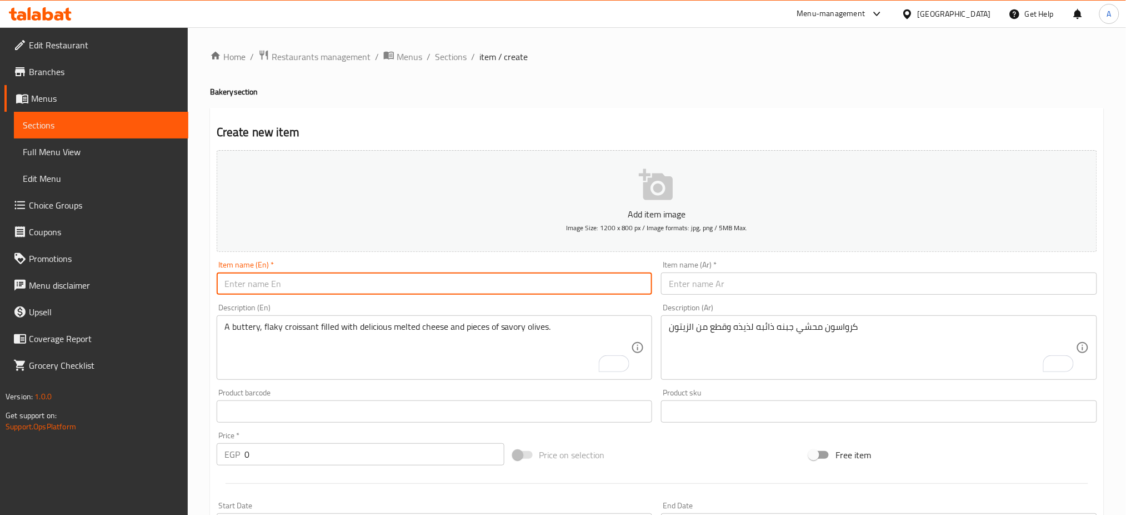
paste input "Cheese & Olive Croissant"
type input "Cheese & Olive Croissant"
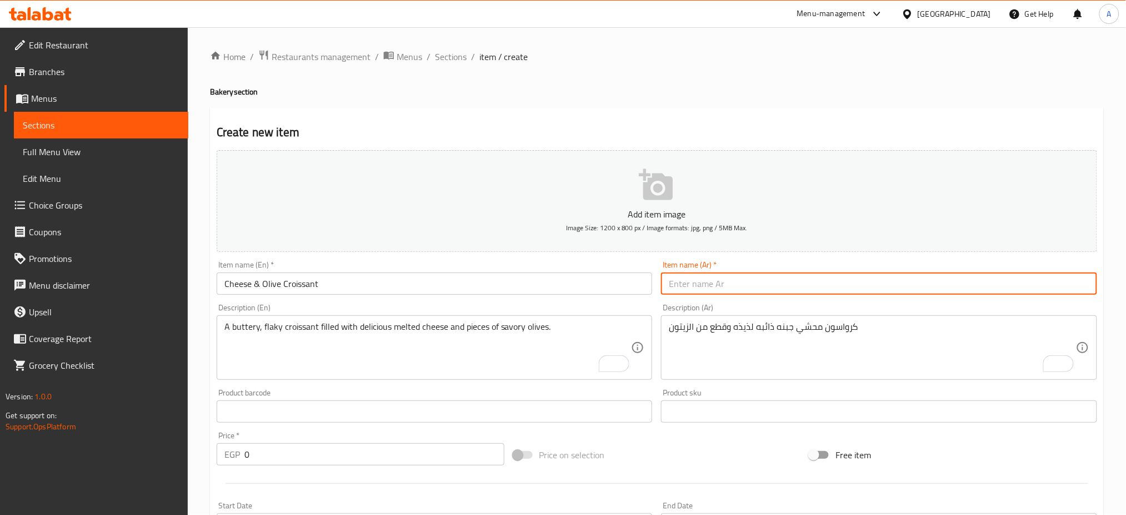
click at [775, 278] on input "text" at bounding box center [879, 283] width 436 height 22
click at [883, 286] on input "text" at bounding box center [879, 283] width 436 height 22
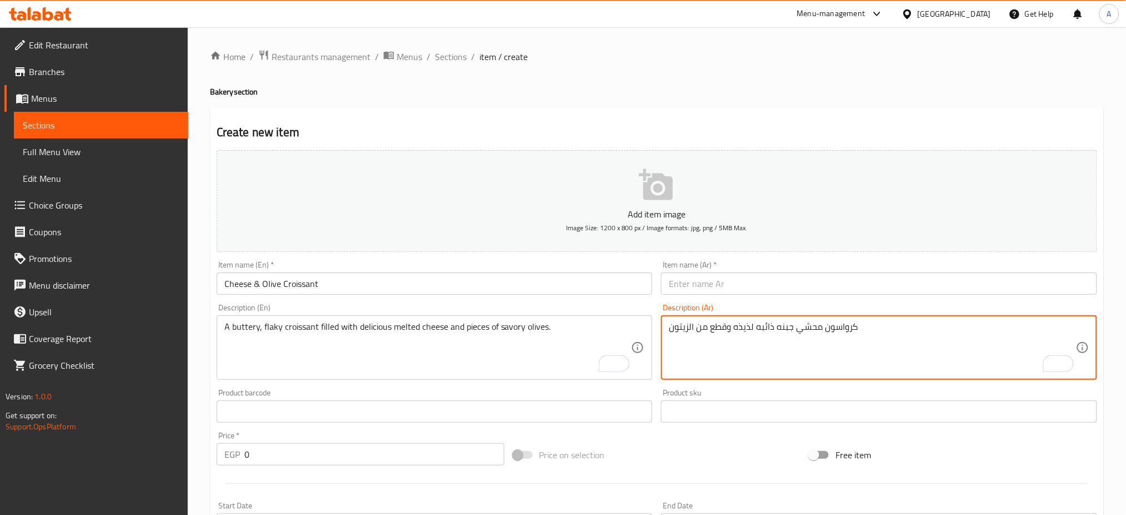
click at [838, 322] on textarea "كرواسون محشي جبنه ذائبه لذيذه وقطع من الزيتون" at bounding box center [872, 347] width 407 height 53
click at [847, 288] on input "text" at bounding box center [879, 283] width 436 height 22
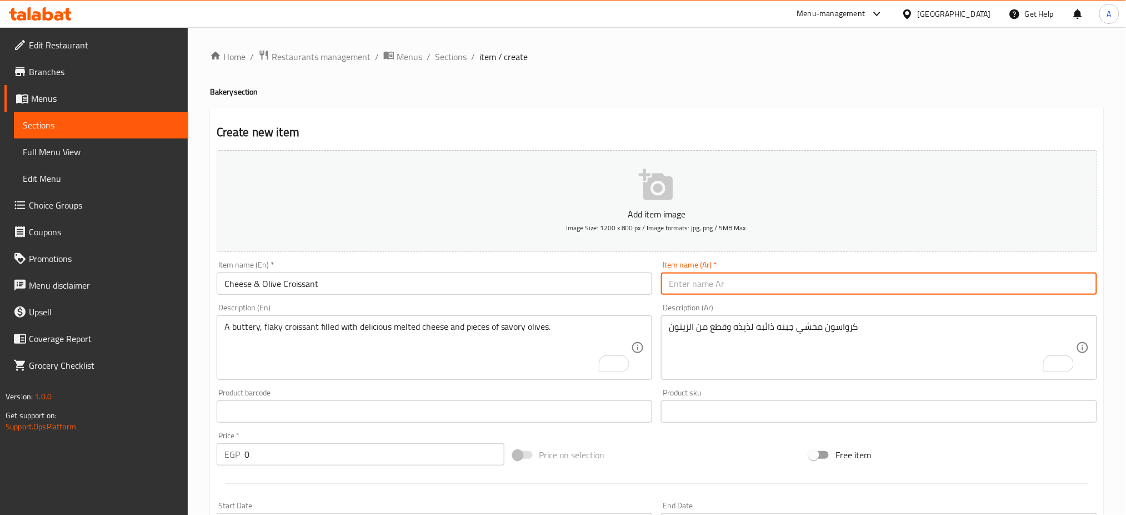
paste input "كرواسون"
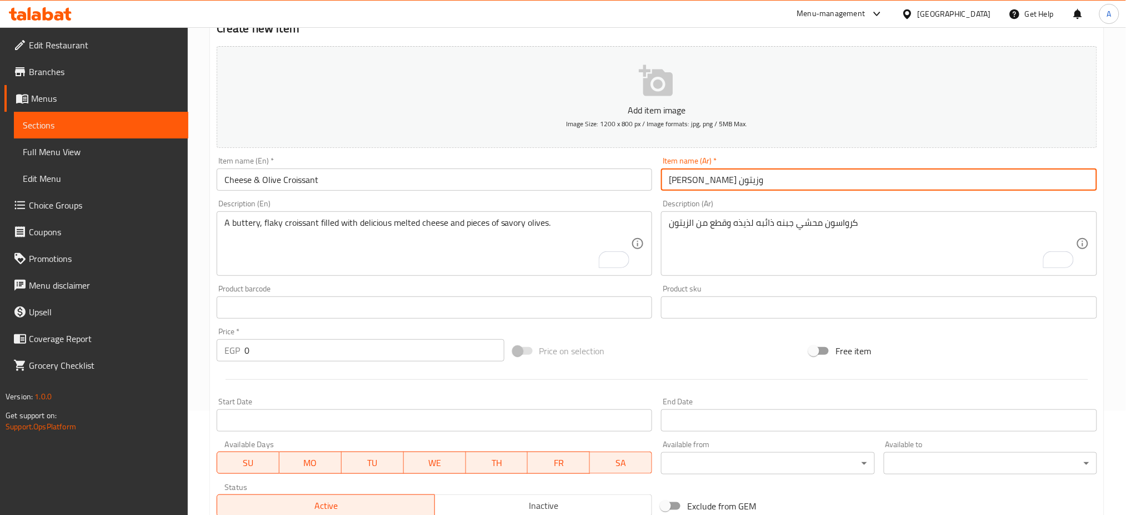
scroll to position [106, 0]
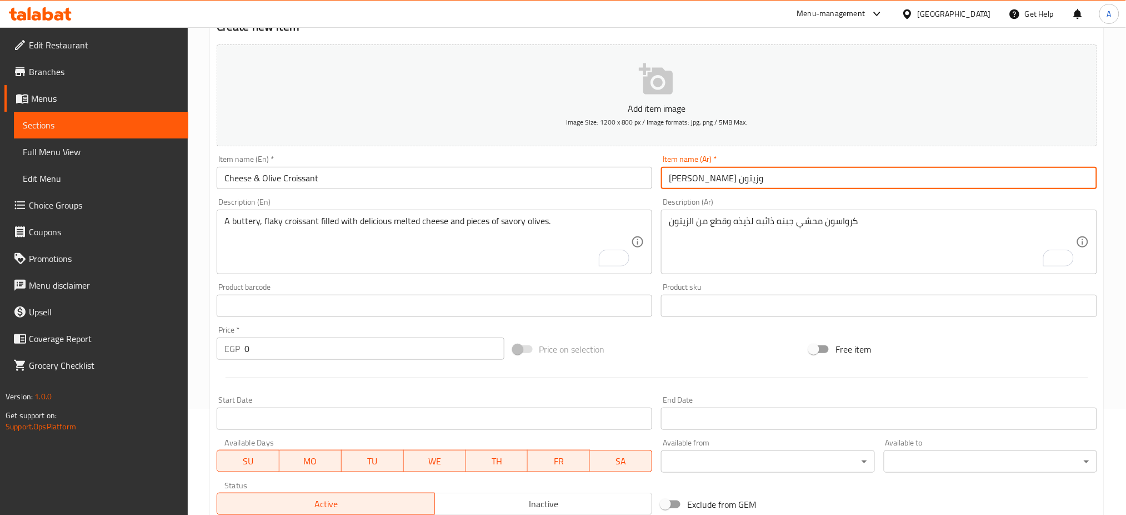
type input "[PERSON_NAME] وزيتون"
click at [322, 343] on input "0" at bounding box center [374, 348] width 260 height 22
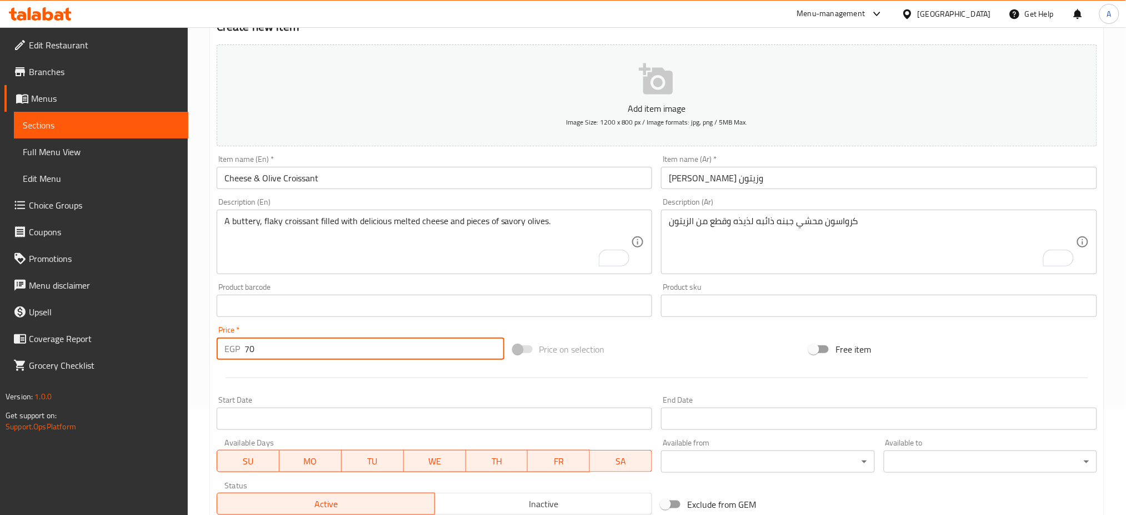
scroll to position [268, 0]
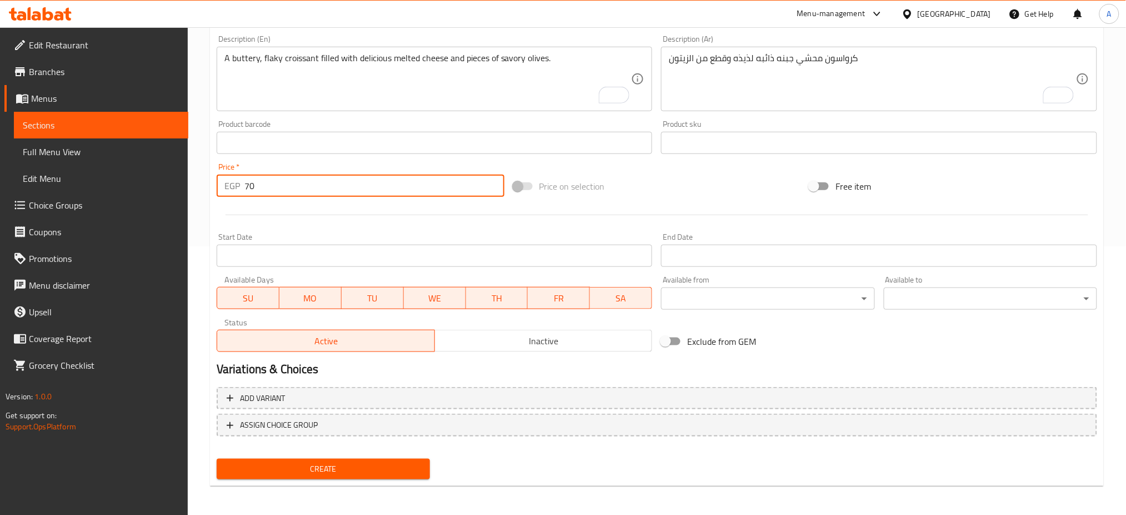
type input "70"
click at [279, 466] on span "Create" at bounding box center [324, 469] width 196 height 14
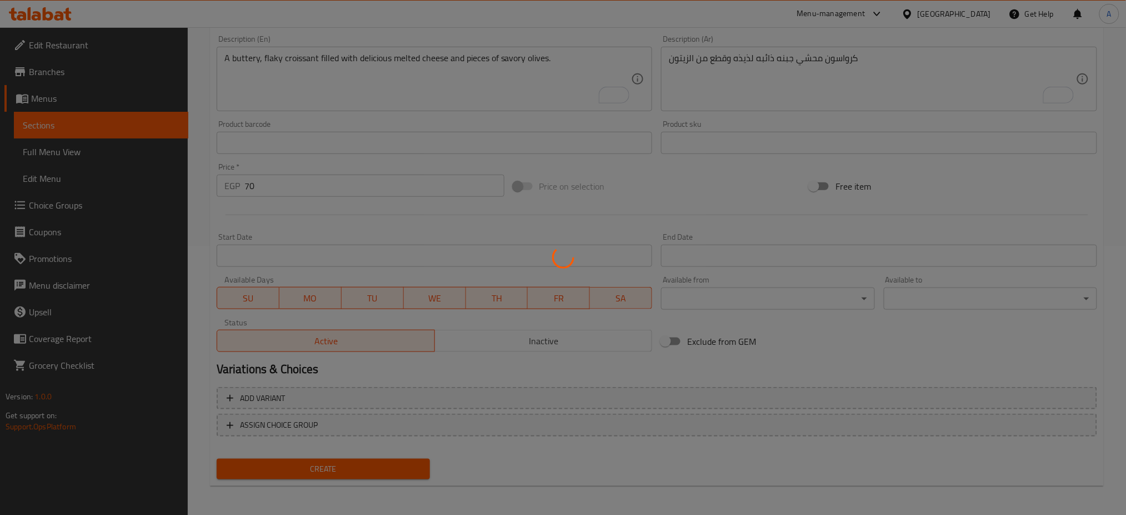
type input "0"
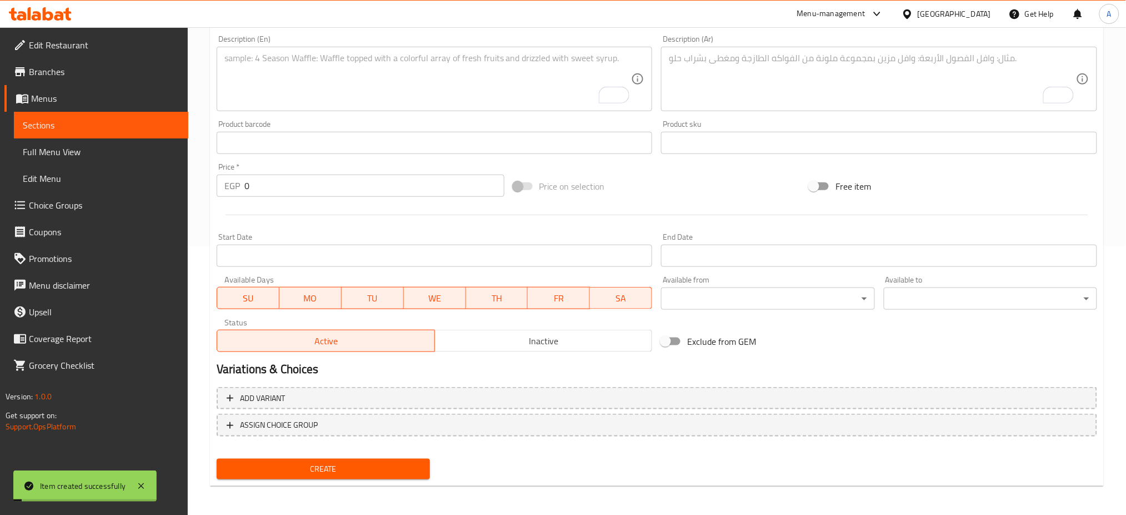
scroll to position [0, 0]
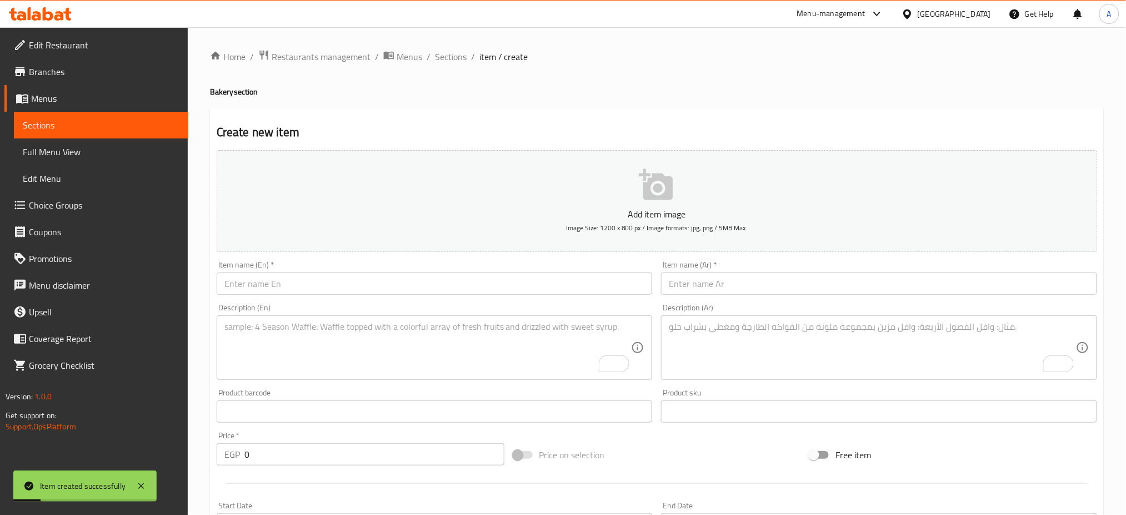
click at [456, 66] on div "Home / Restaurants management / Menus / Sections / item / create Bakery section…" at bounding box center [657, 405] width 894 height 713
click at [455, 63] on span "Sections" at bounding box center [451, 56] width 32 height 13
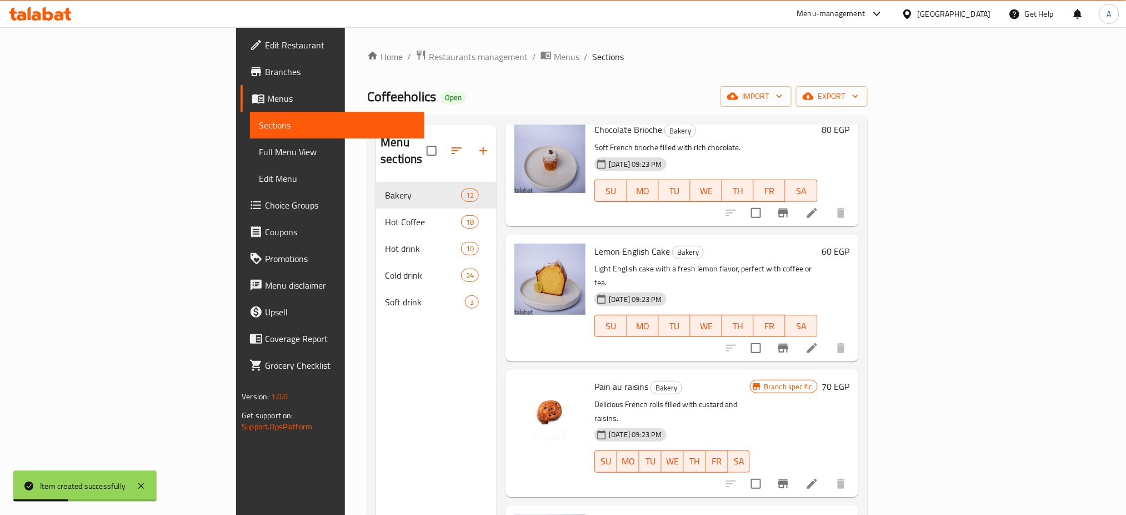
scroll to position [156, 0]
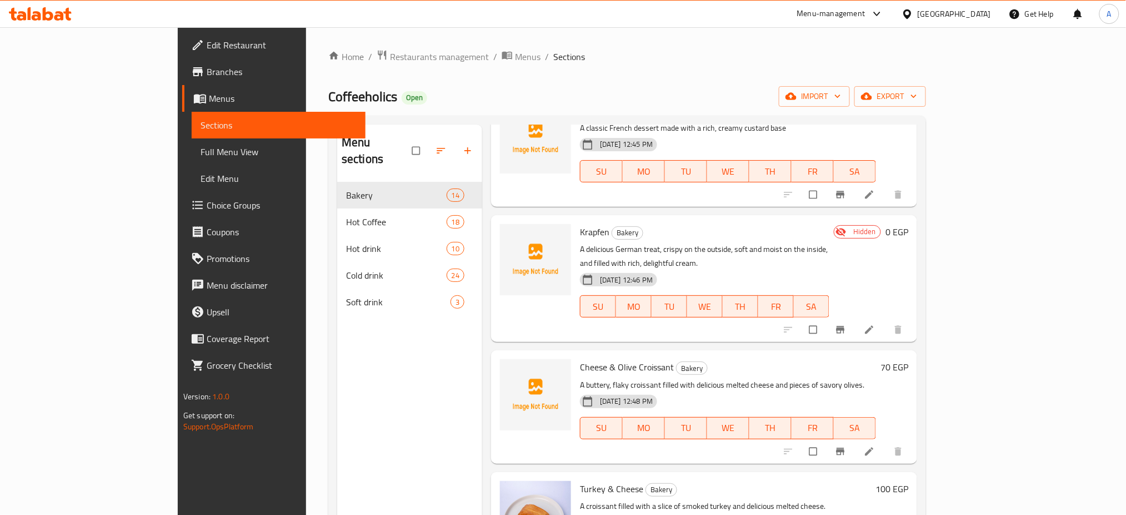
scroll to position [56, 0]
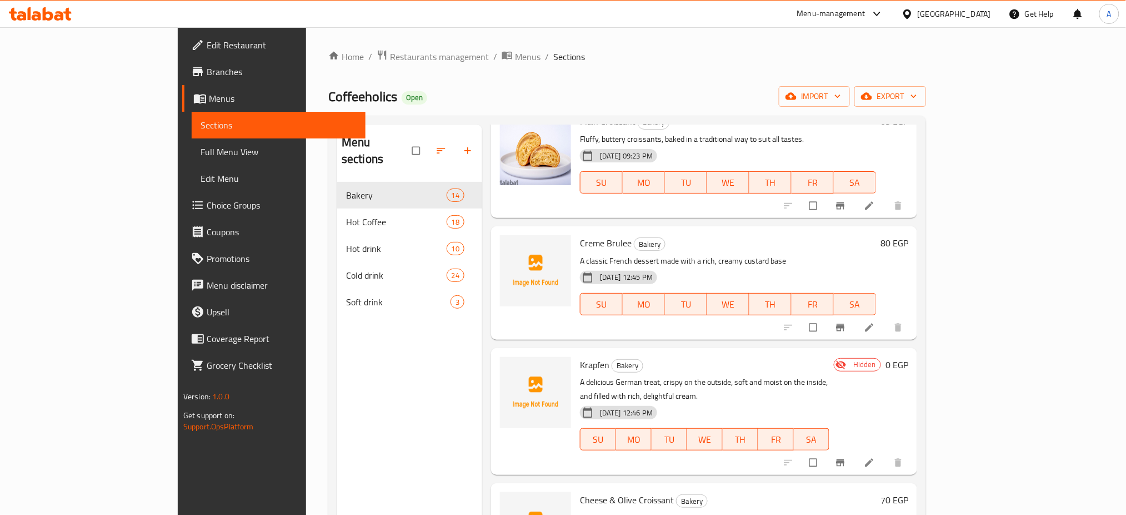
click at [873, 239] on h6 "Creme Brulee Bakery" at bounding box center [728, 243] width 296 height 16
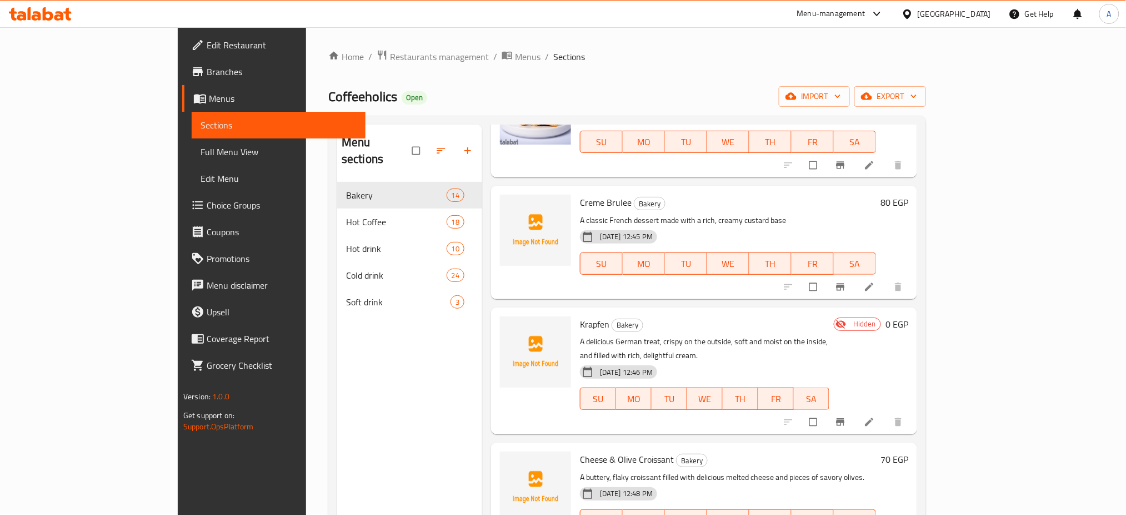
scroll to position [101, 0]
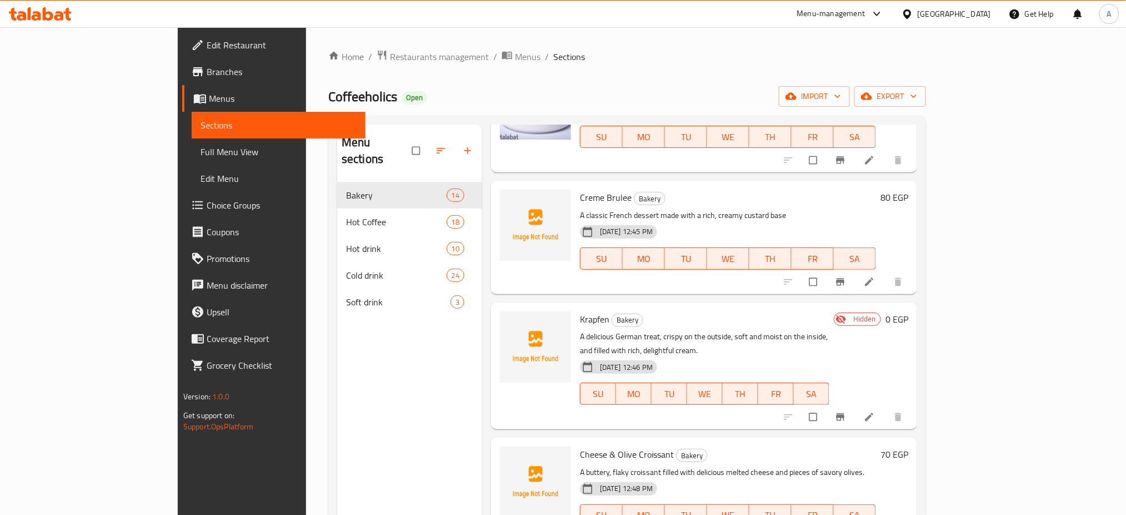
click at [830, 312] on h6 "Krapfen Bakery" at bounding box center [704, 319] width 249 height 16
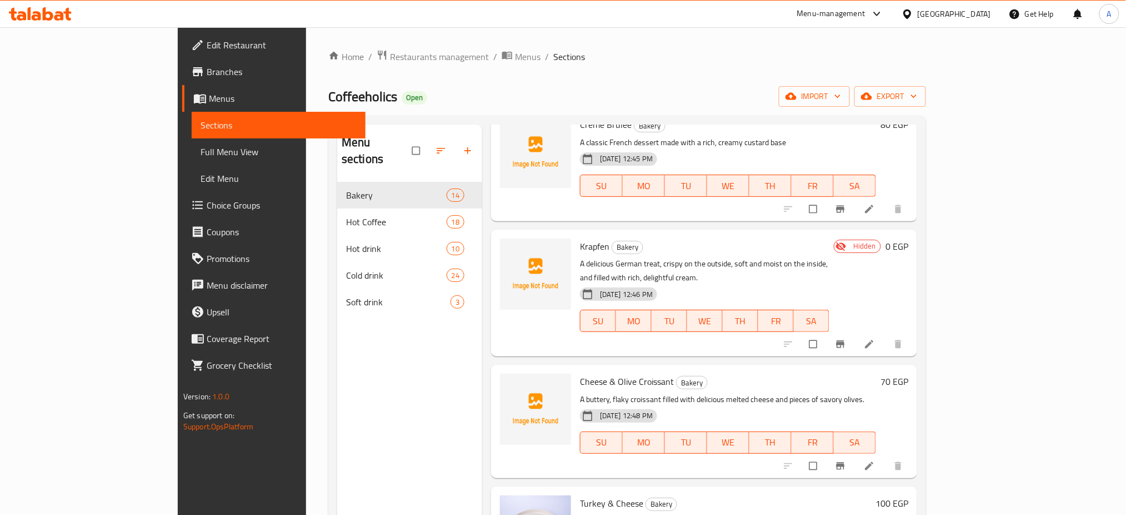
scroll to position [174, 0]
click at [867, 149] on div "12-08-2025 12:45 PM SU MO TU WE TH FR SA" at bounding box center [728, 177] width 305 height 60
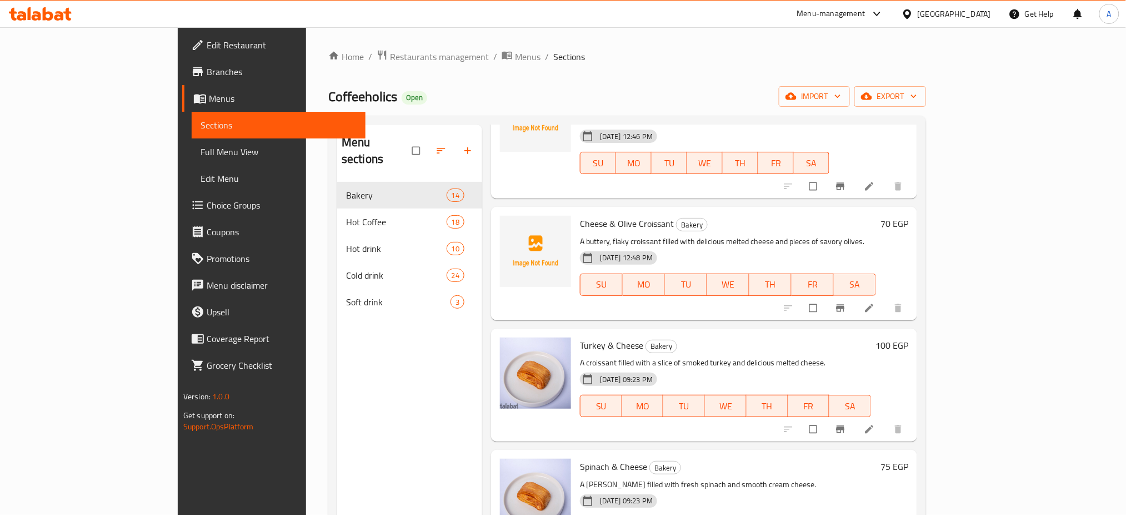
scroll to position [335, 0]
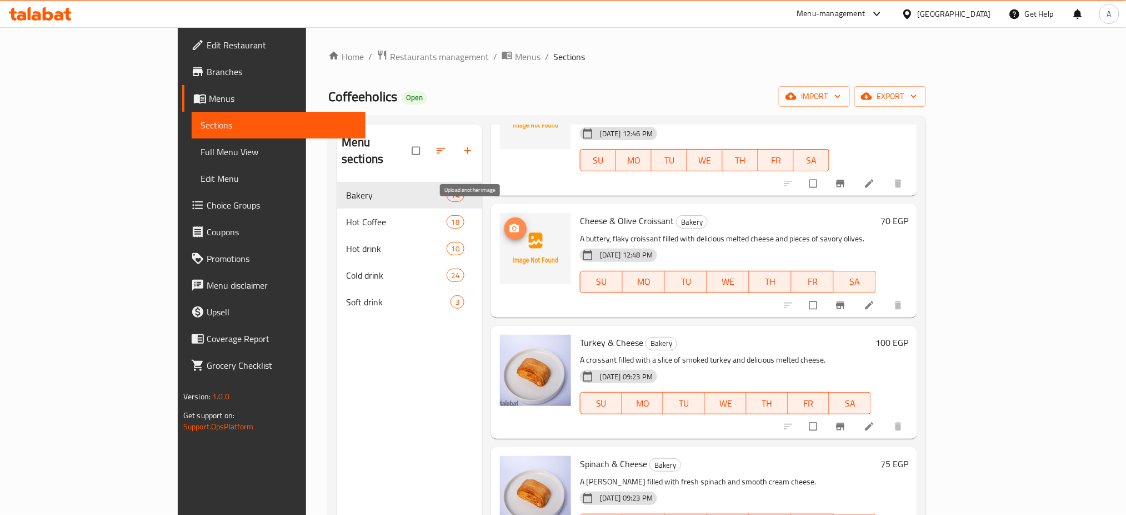
click at [510, 224] on icon "upload picture" at bounding box center [514, 228] width 9 height 8
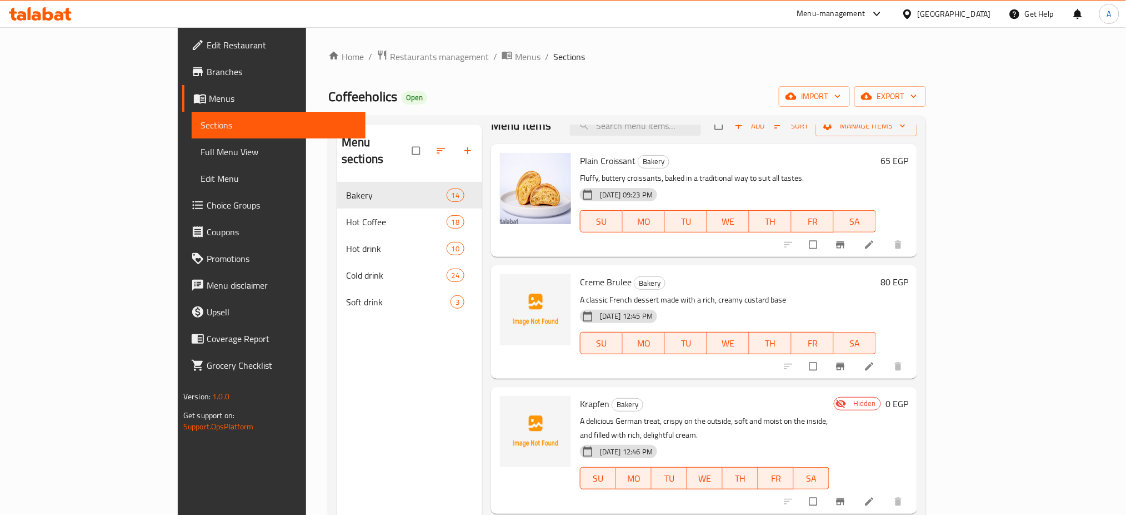
scroll to position [0, 0]
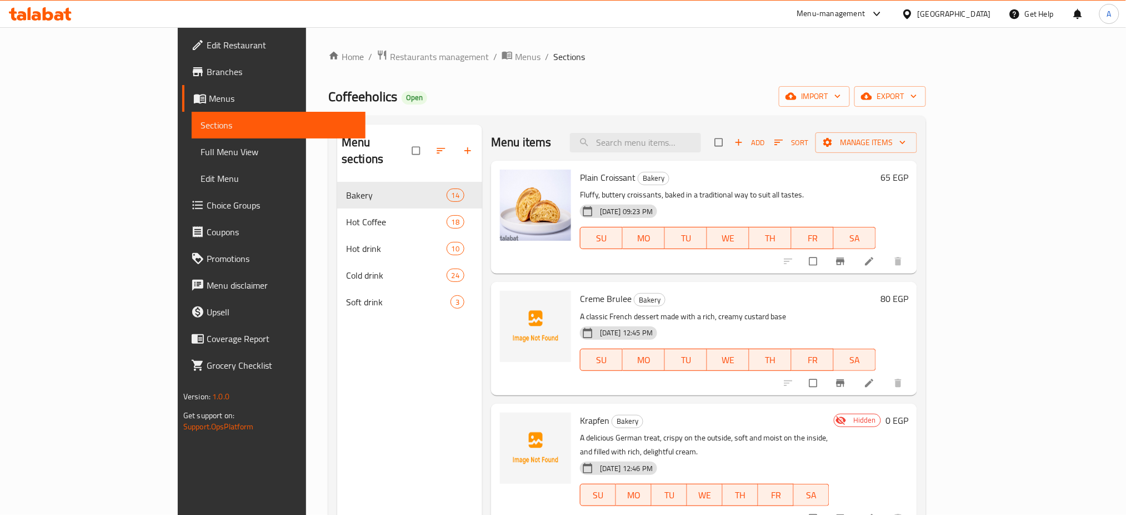
click at [819, 328] on div "12-08-2025 12:45 PM SU MO TU WE TH FR SA" at bounding box center [728, 352] width 305 height 60
click at [823, 303] on h6 "Creme Brulee Bakery" at bounding box center [728, 299] width 296 height 16
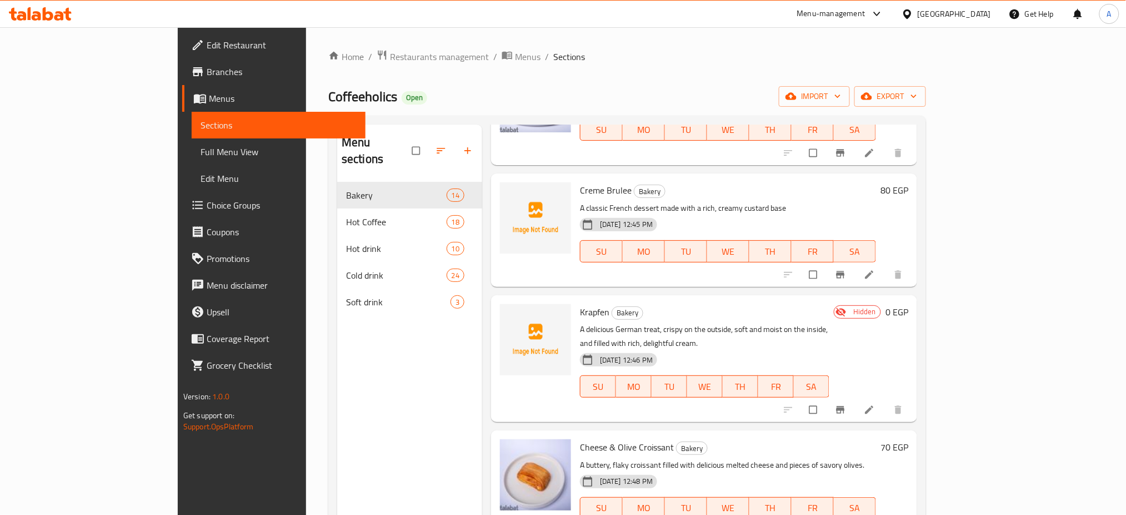
scroll to position [105, 0]
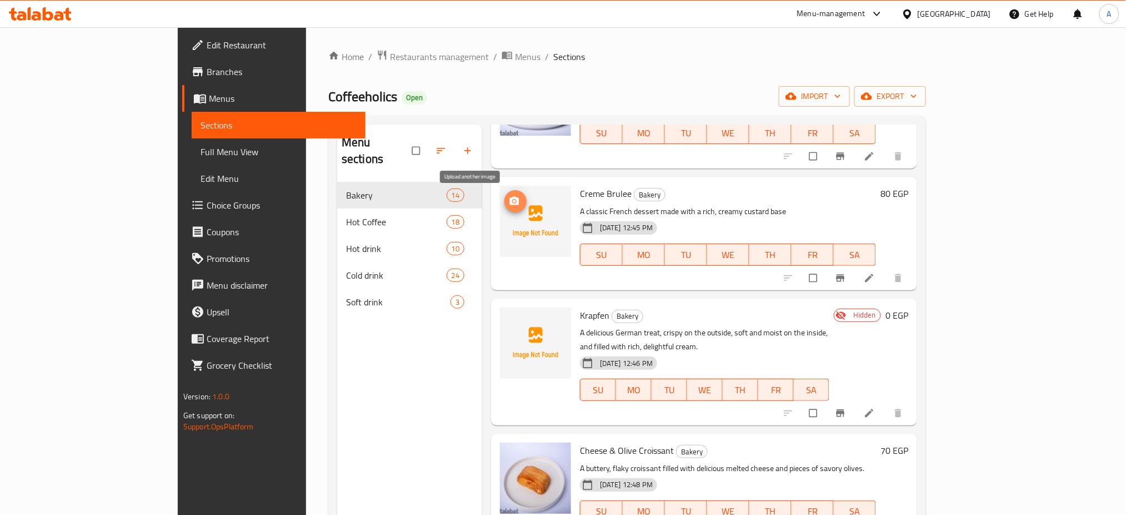
click at [505, 202] on span "upload picture" at bounding box center [516, 201] width 22 height 11
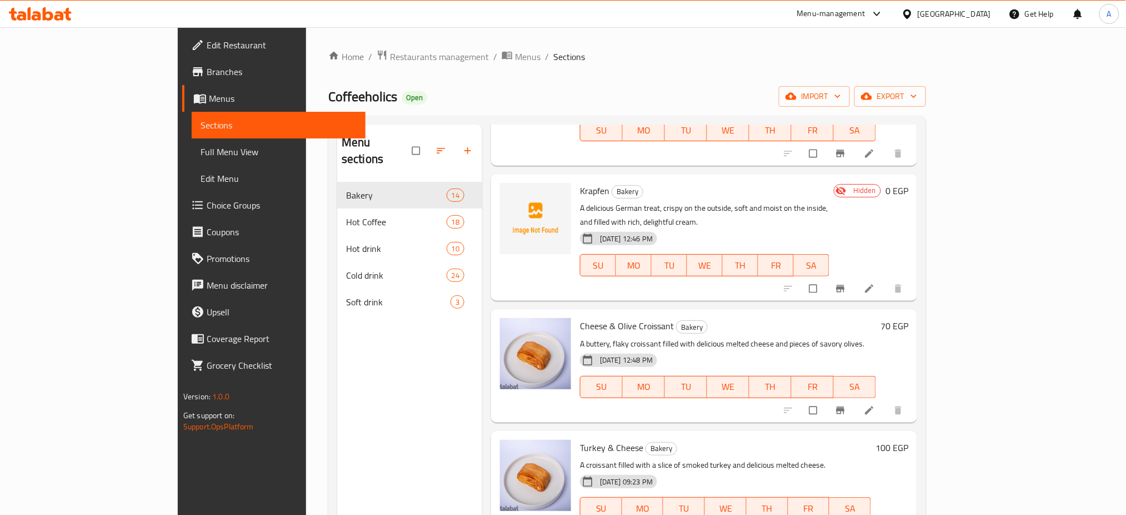
scroll to position [230, 0]
click at [462, 145] on icon "button" at bounding box center [467, 150] width 11 height 11
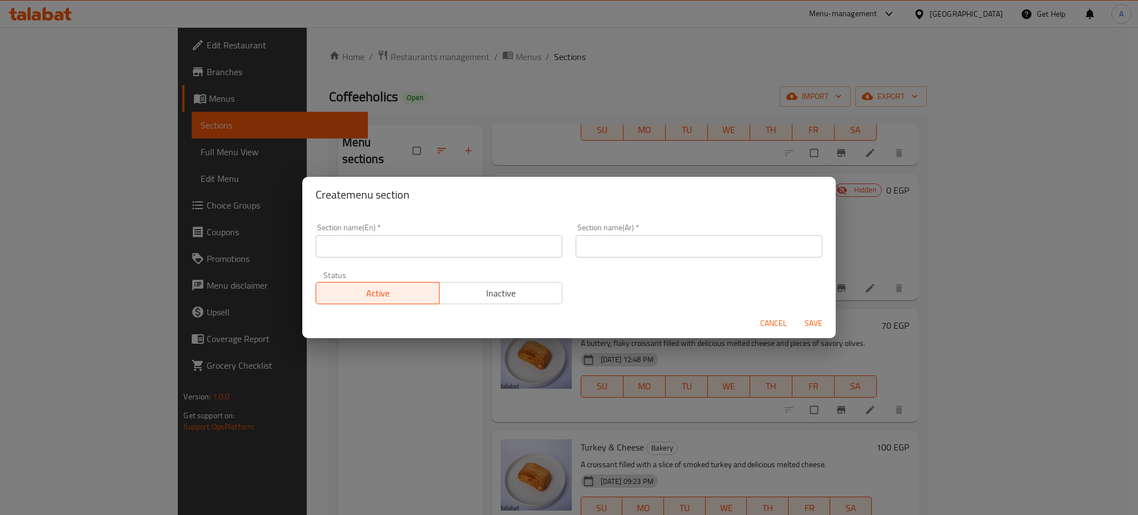
click at [771, 325] on span "Cancel" at bounding box center [773, 323] width 27 height 14
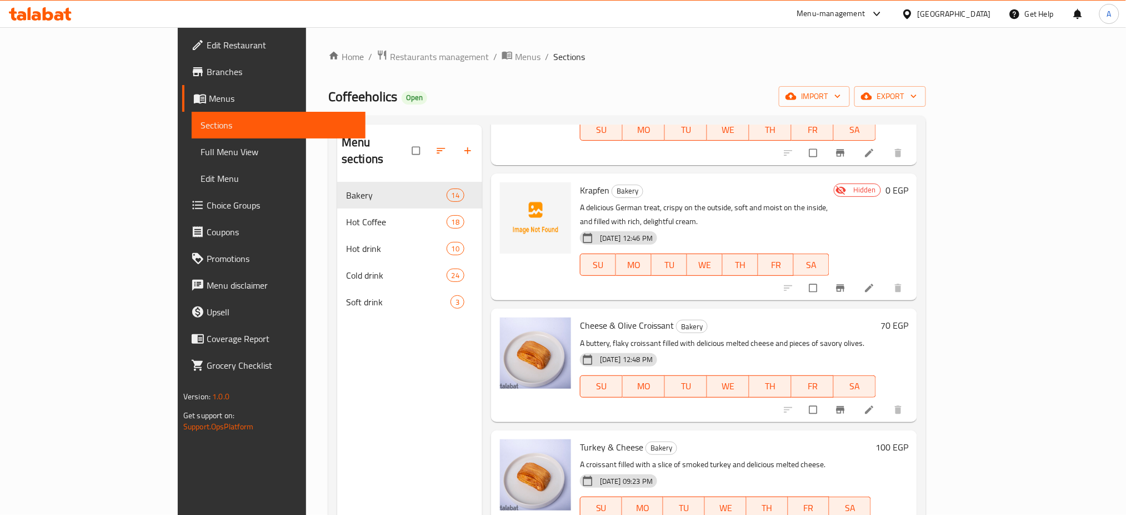
click at [207, 202] on span "Choice Groups" at bounding box center [282, 204] width 151 height 13
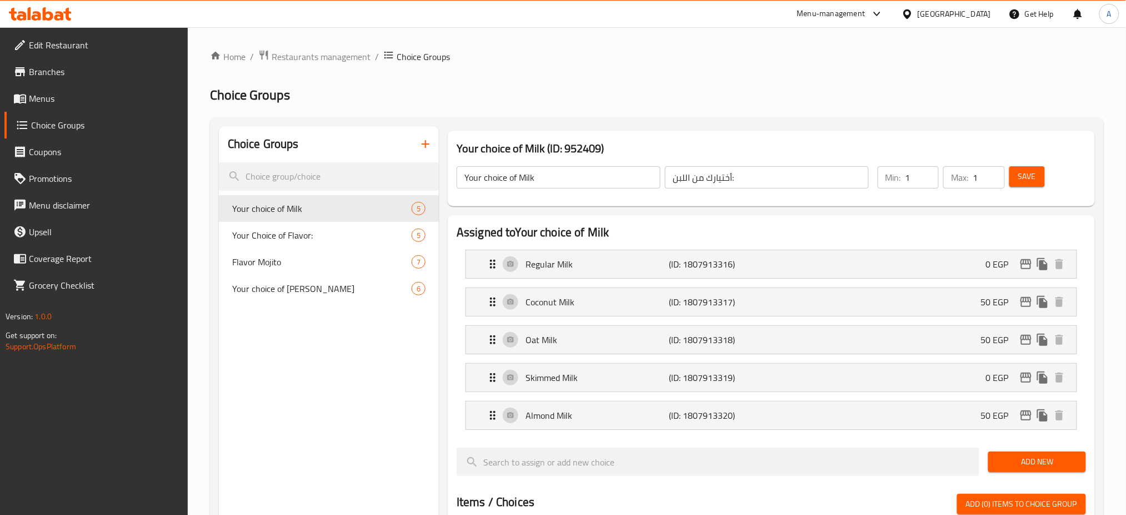
click at [422, 148] on icon "button" at bounding box center [425, 143] width 13 height 13
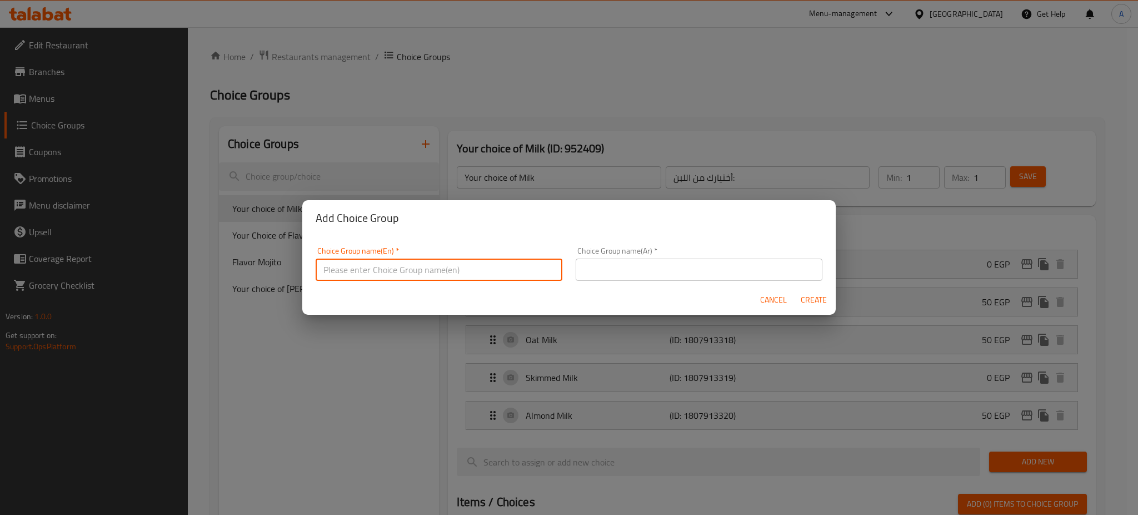
click at [395, 274] on input "text" at bounding box center [439, 269] width 247 height 22
type input "Your Choice Of Flavor:"
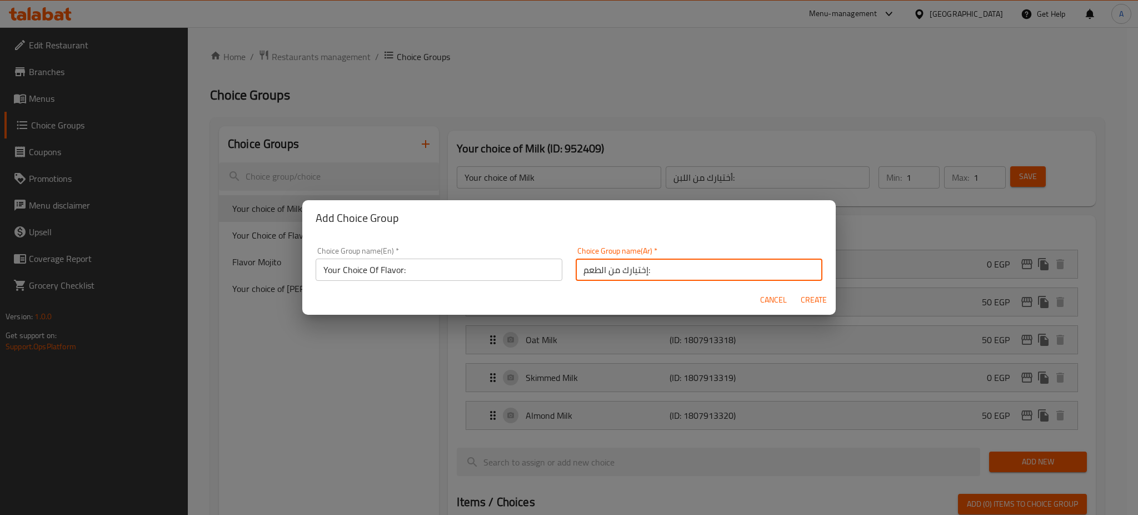
type input "إختيارك من الطعم:"
click at [807, 301] on span "Create" at bounding box center [813, 300] width 27 height 14
type input "Your Choice Of Flavor:"
type input "إختيارك من الطعم:"
type input "0"
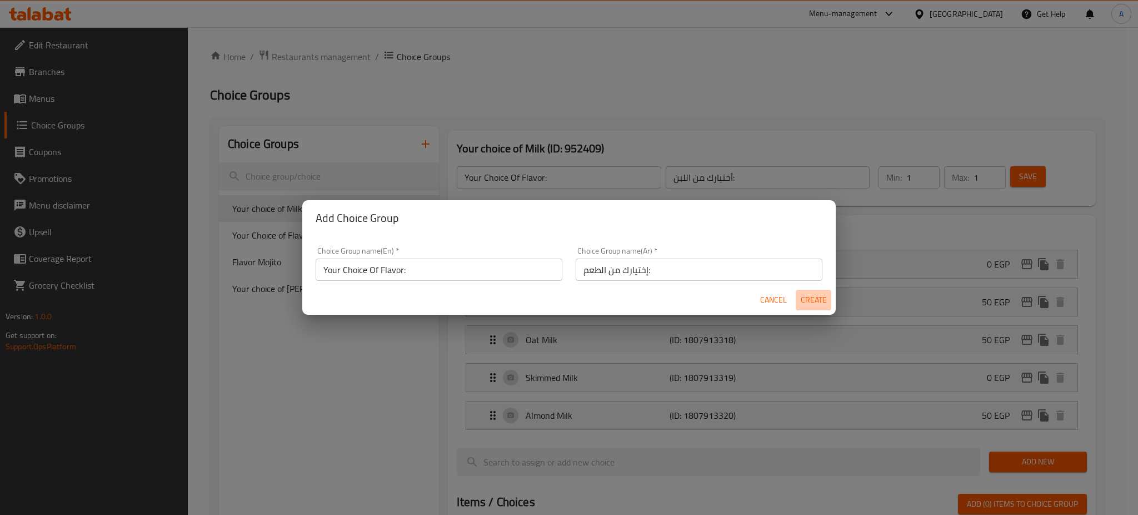
type input "0"
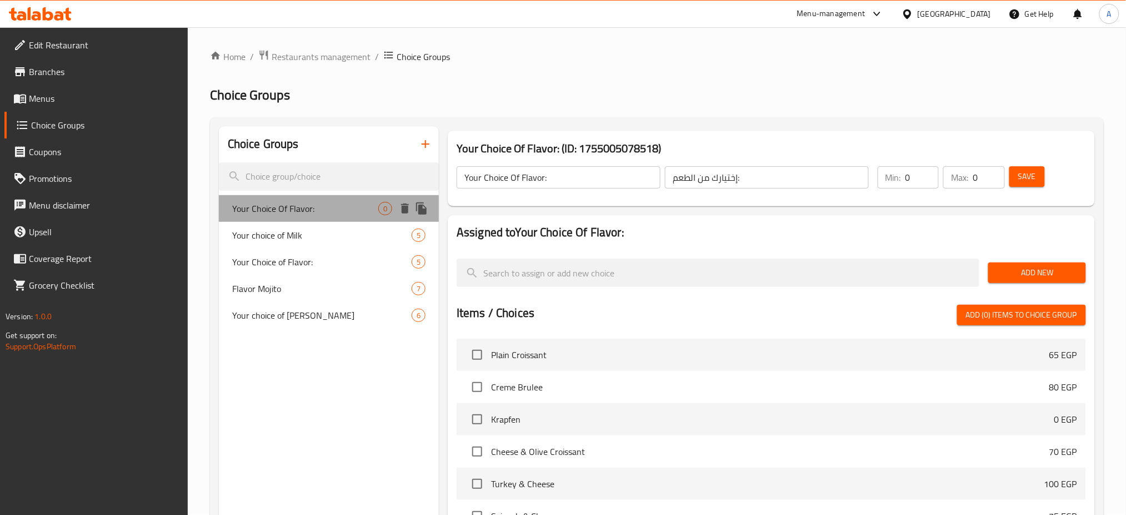
click at [350, 210] on span "Your Choice Of Flavor:" at bounding box center [305, 208] width 146 height 13
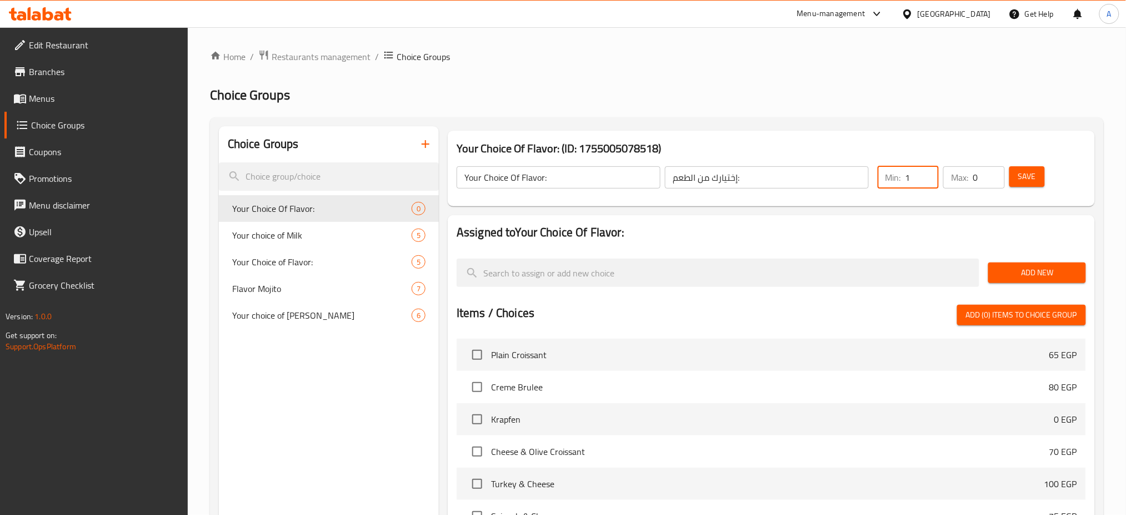
click at [929, 177] on input "1" at bounding box center [922, 177] width 33 height 22
click at [929, 176] on input "2" at bounding box center [922, 177] width 33 height 22
type input "1"
click at [931, 182] on input "1" at bounding box center [922, 177] width 33 height 22
click at [973, 178] on input "0" at bounding box center [989, 177] width 32 height 22
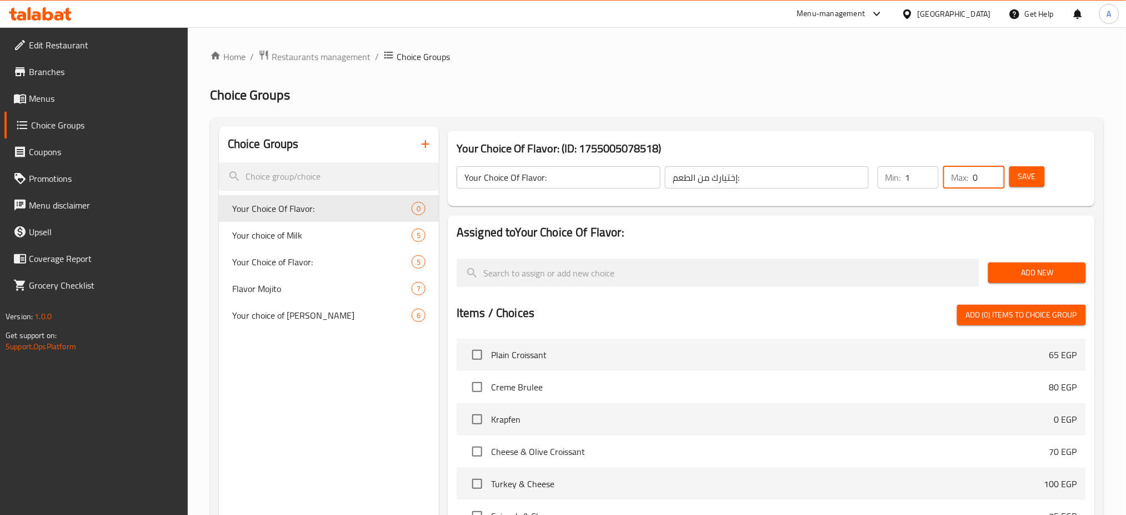
click at [973, 178] on input "0" at bounding box center [989, 177] width 32 height 22
click at [994, 179] on input "0" at bounding box center [989, 177] width 32 height 22
type input "1"
click at [994, 174] on input "1" at bounding box center [989, 177] width 32 height 22
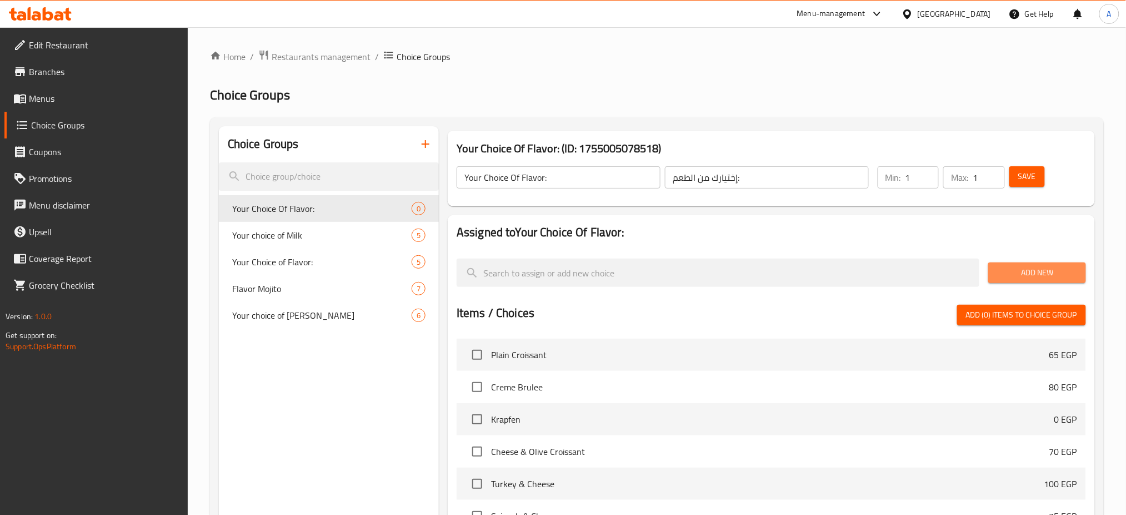
click at [1035, 269] on span "Add New" at bounding box center [1036, 273] width 79 height 14
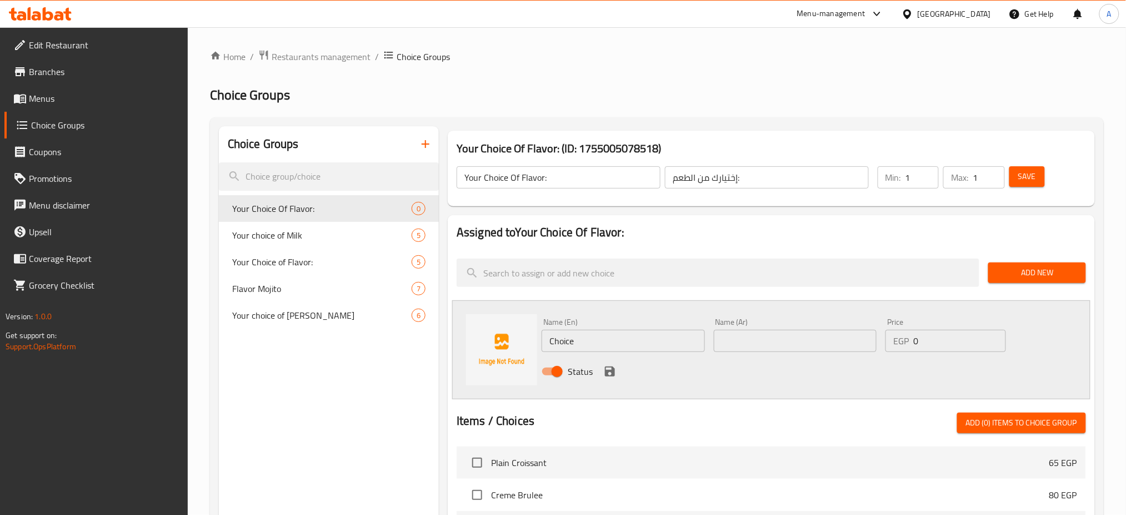
click at [618, 338] on input "Choice" at bounding box center [623, 341] width 163 height 22
click at [617, 338] on input "Choice" at bounding box center [623, 341] width 163 height 22
click at [875, 238] on h2 "Assigned to Your Choice Of Flavor:" at bounding box center [772, 232] width 630 height 17
click at [555, 337] on input "Choice" at bounding box center [623, 341] width 163 height 22
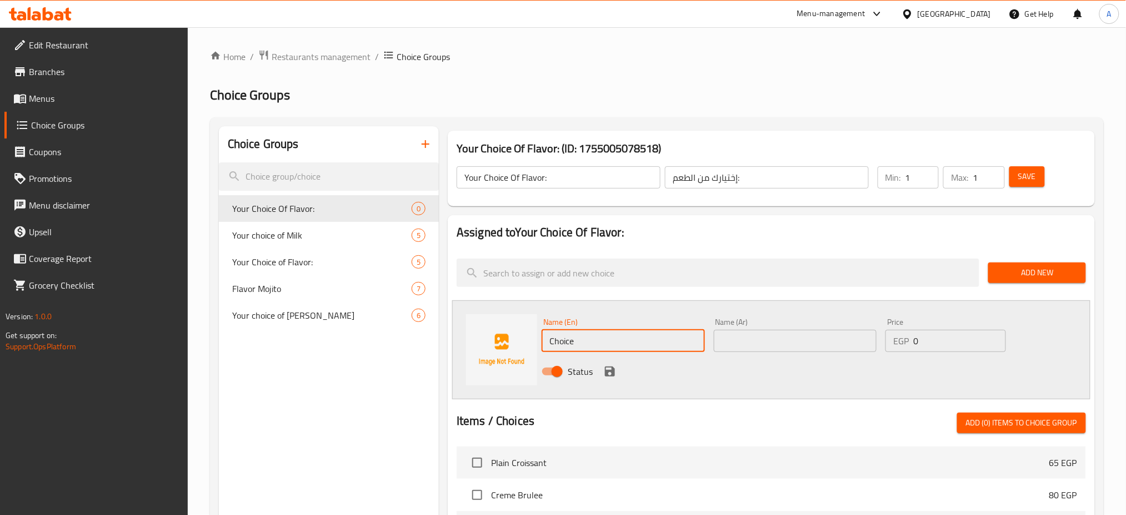
click at [555, 337] on input "Choice" at bounding box center [623, 341] width 163 height 22
type input "/"
type input "Lotus"
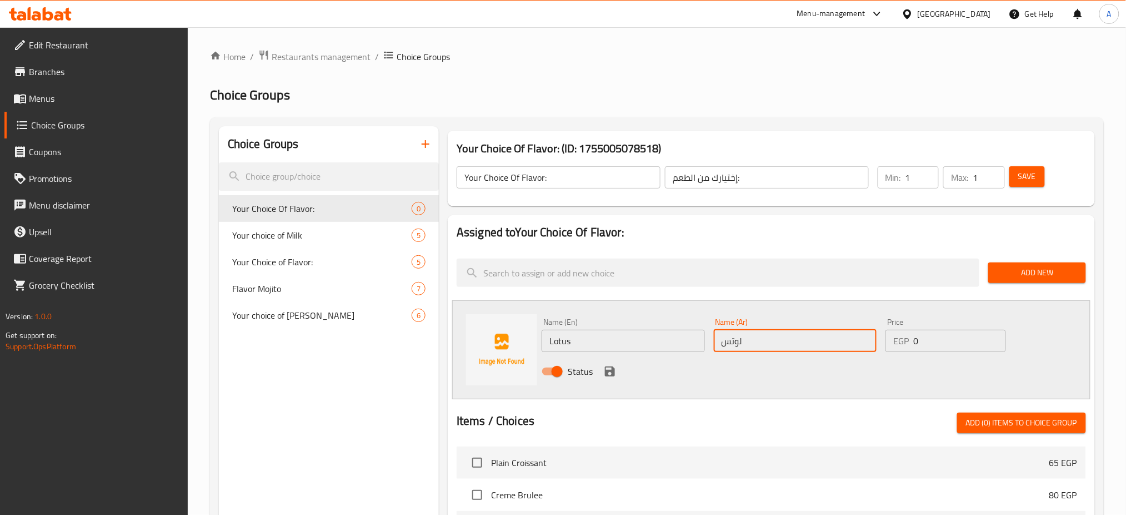
type input "لوتس"
click at [953, 346] on input "0" at bounding box center [959, 341] width 92 height 22
type input "11"
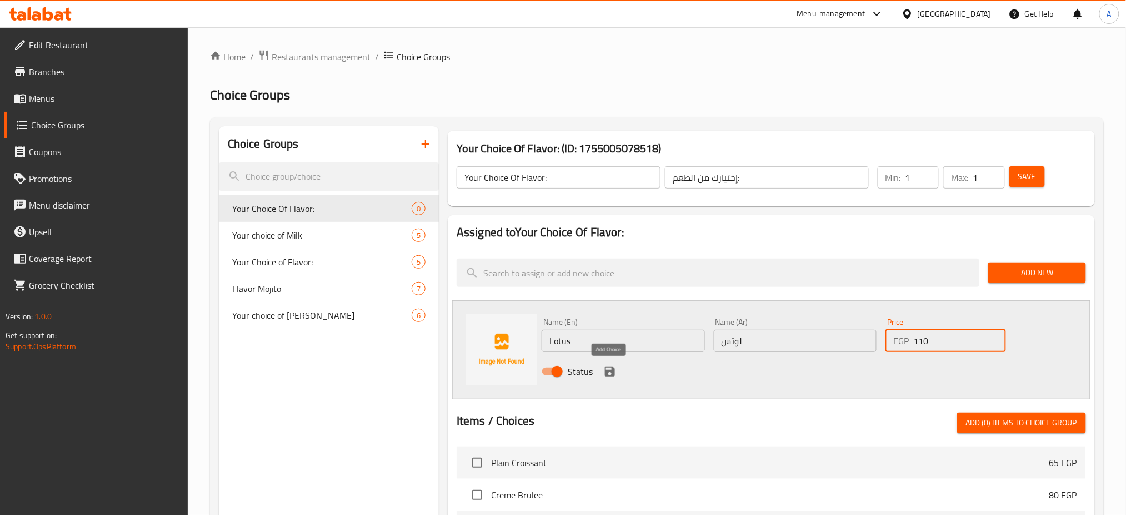
type input "110"
click at [612, 367] on icon "save" at bounding box center [610, 371] width 10 height 10
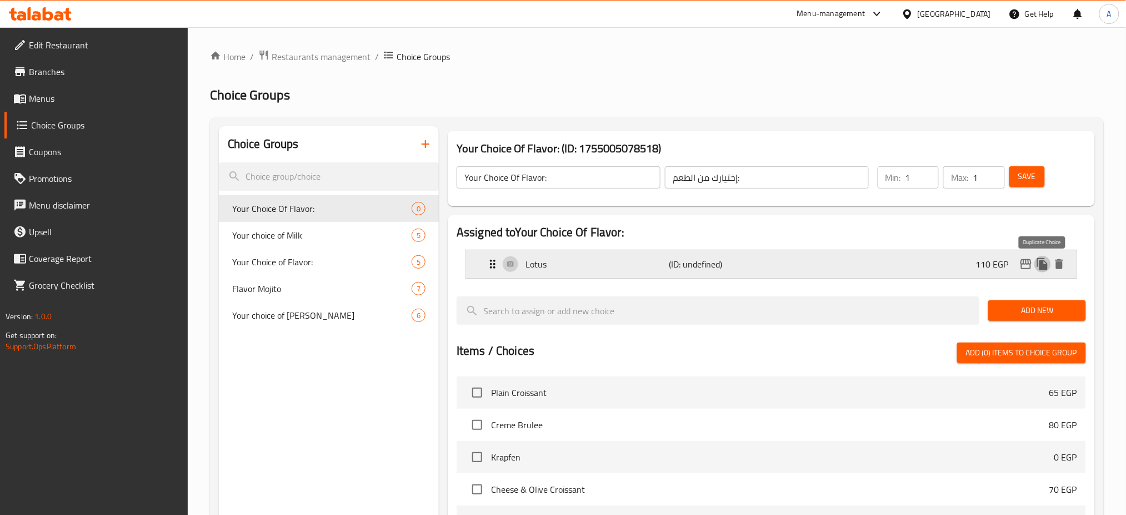
click at [1041, 264] on icon "duplicate" at bounding box center [1042, 264] width 11 height 12
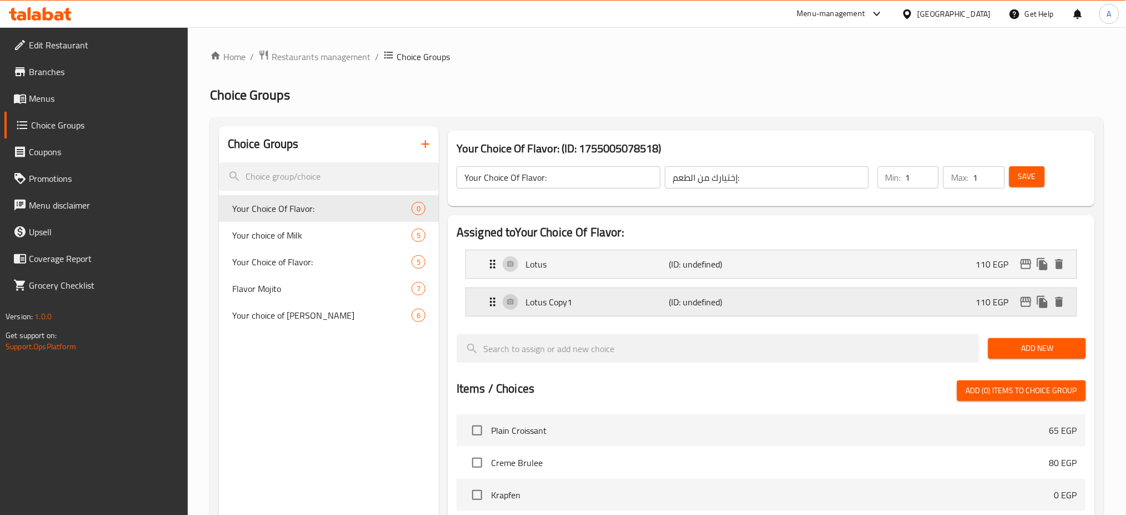
click at [736, 294] on div "Lotus Copy1 (ID: undefined) 110 EGP" at bounding box center [774, 302] width 577 height 28
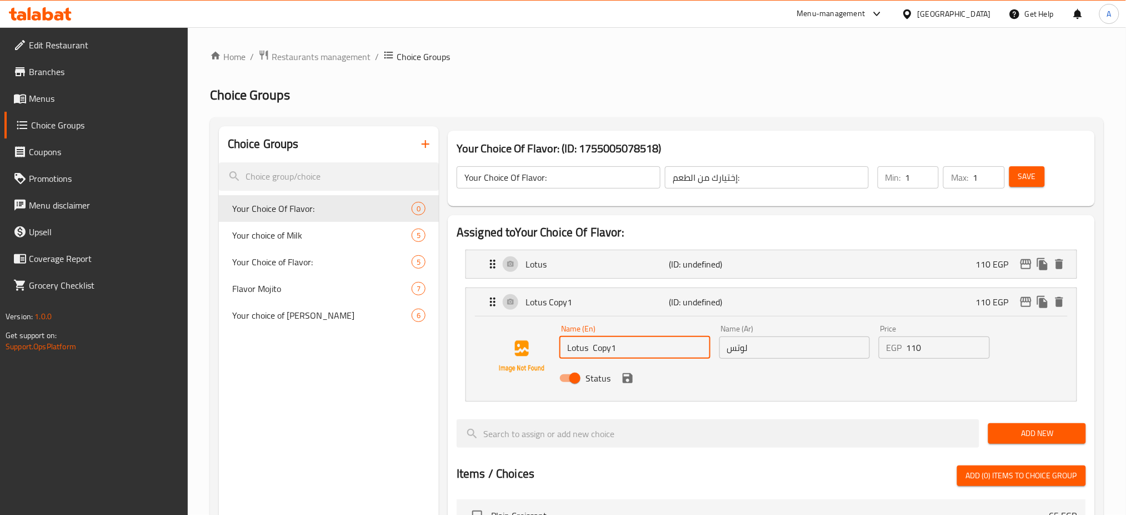
click at [590, 348] on input "Lotus Copy1" at bounding box center [635, 347] width 151 height 22
click at [772, 359] on div "Name (Ar) لوتس Name (Ar)" at bounding box center [794, 341] width 159 height 43
type input "Nutella"
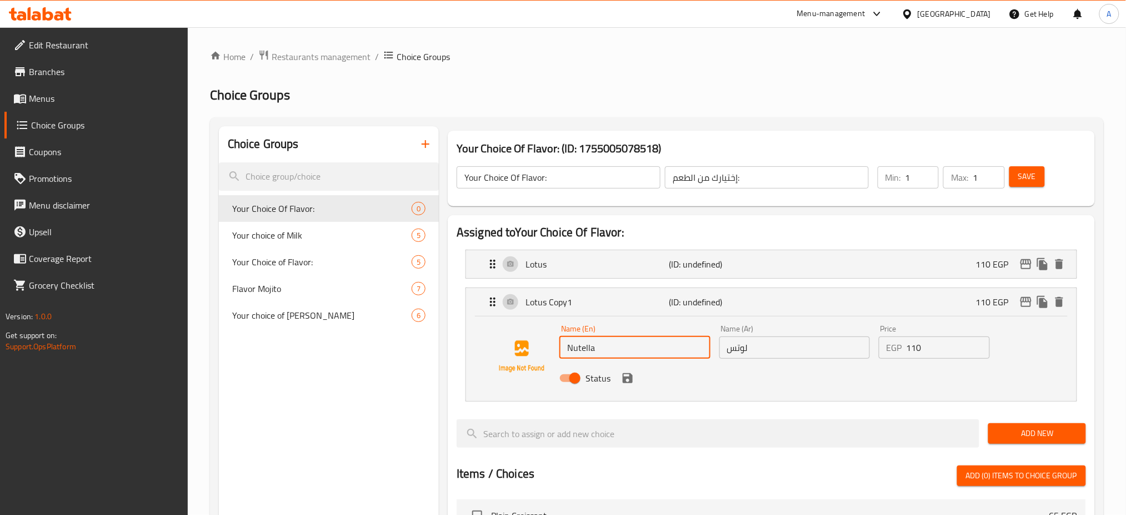
click at [778, 355] on input "لوتس" at bounding box center [795, 347] width 151 height 22
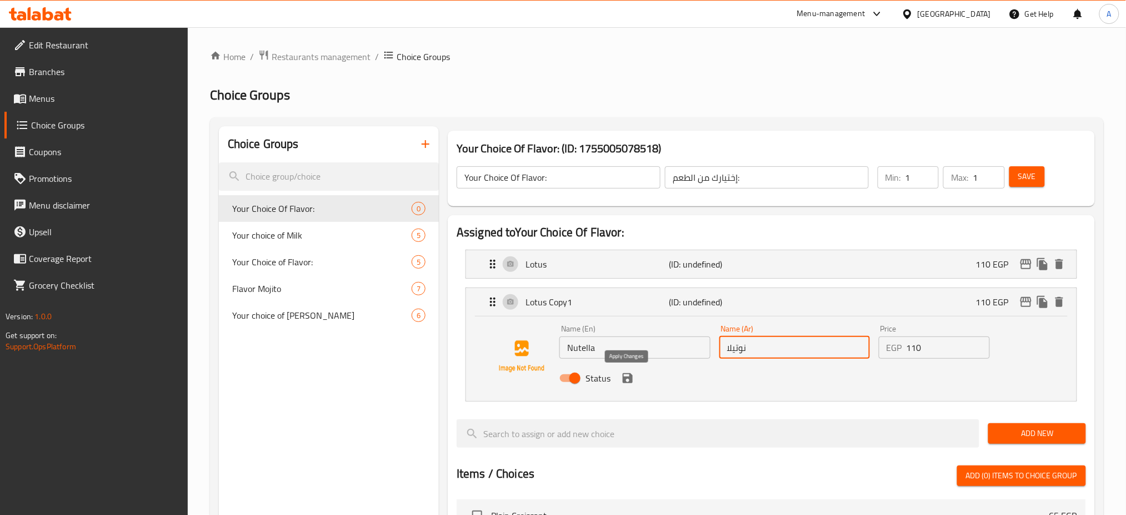
click at [630, 382] on icon "save" at bounding box center [628, 378] width 10 height 10
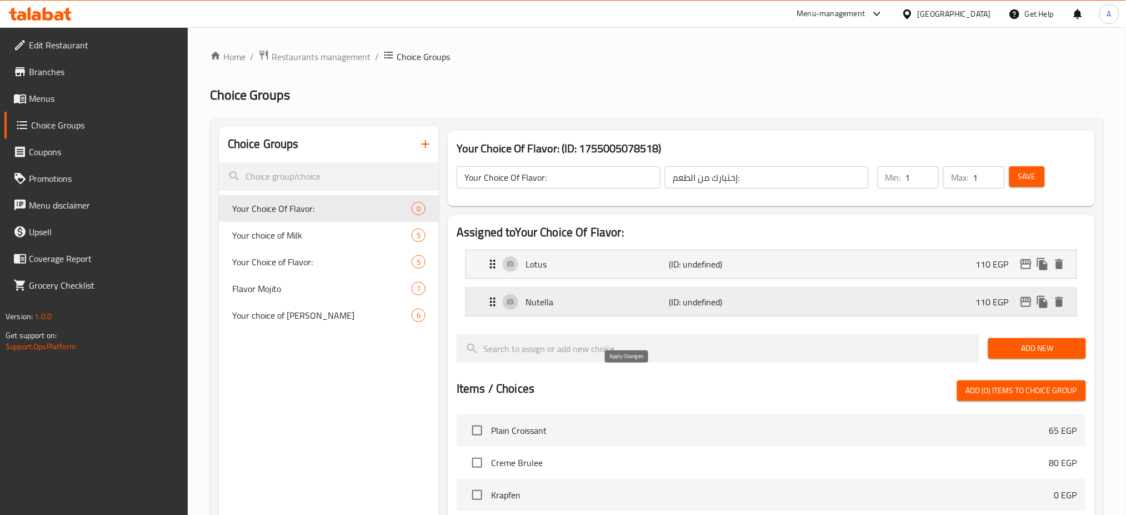
type input "نوتيلا"
click at [1042, 302] on icon "duplicate" at bounding box center [1042, 302] width 11 height 12
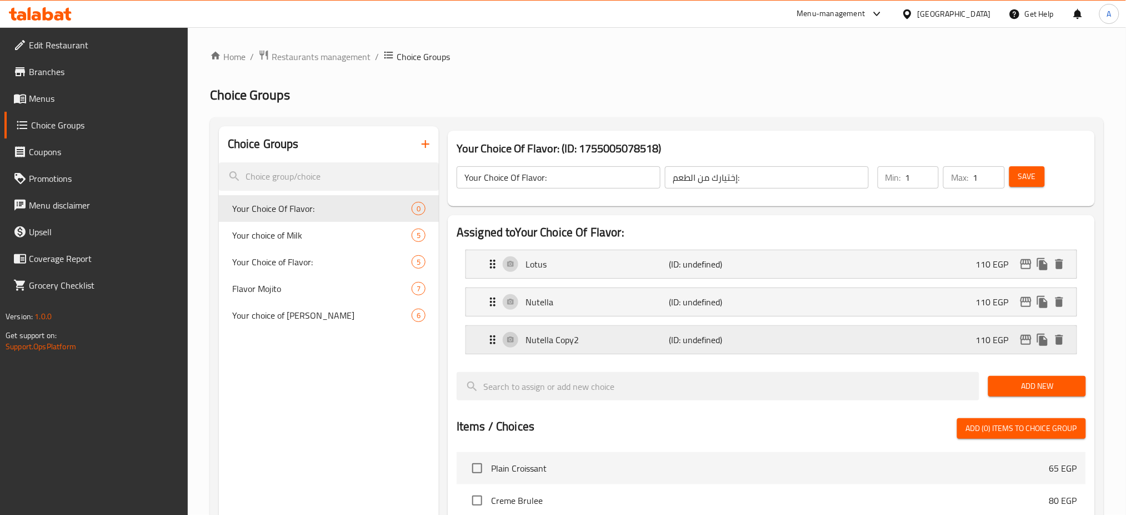
click at [698, 342] on p "(ID: undefined)" at bounding box center [718, 339] width 96 height 13
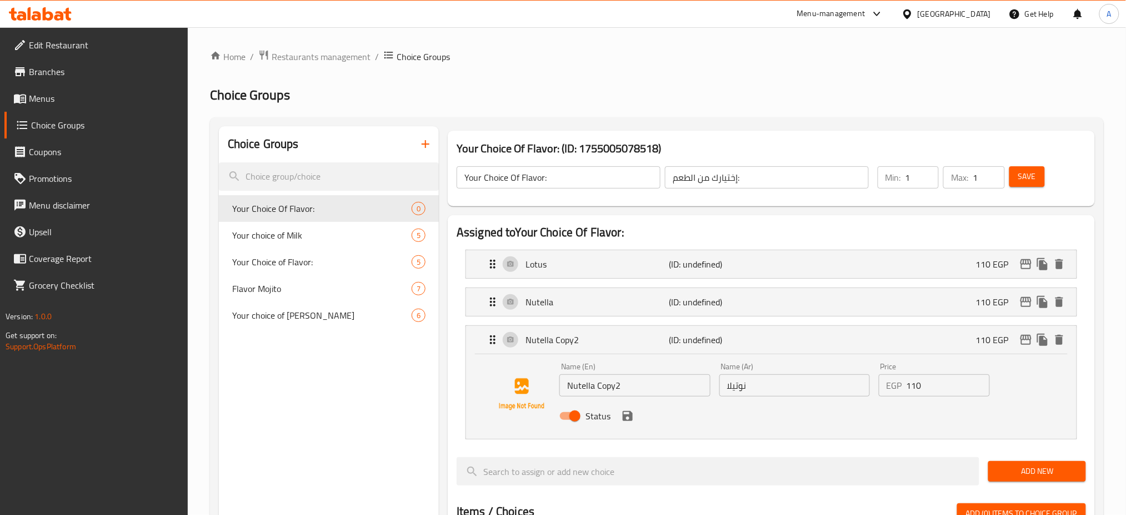
click at [585, 387] on input "Nutella Copy2" at bounding box center [635, 385] width 151 height 22
type input "Creme"
click at [773, 385] on input "نوتيلا" at bounding box center [795, 385] width 151 height 22
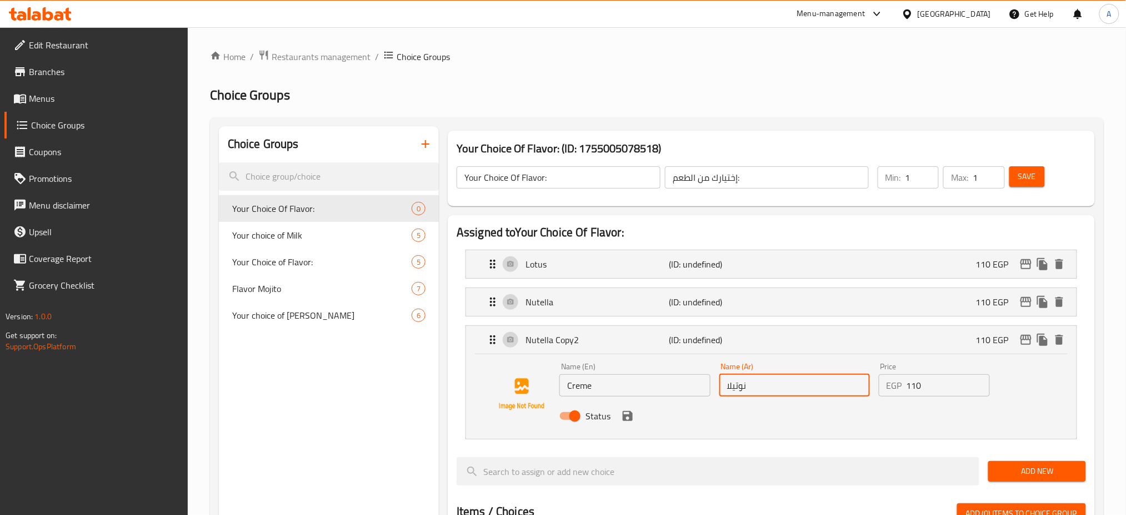
click at [773, 385] on input "نوتيلا" at bounding box center [795, 385] width 151 height 22
type input "كريمه"
click at [933, 379] on input "110" at bounding box center [948, 385] width 83 height 22
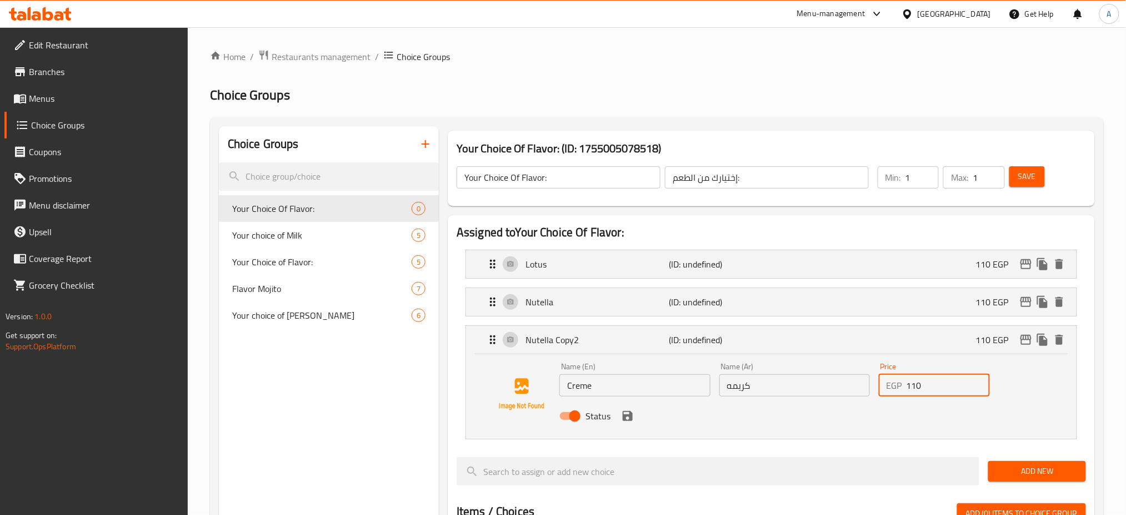
click at [933, 379] on input "110" at bounding box center [948, 385] width 83 height 22
type input "90"
click at [769, 383] on input "كريمه" at bounding box center [795, 385] width 151 height 22
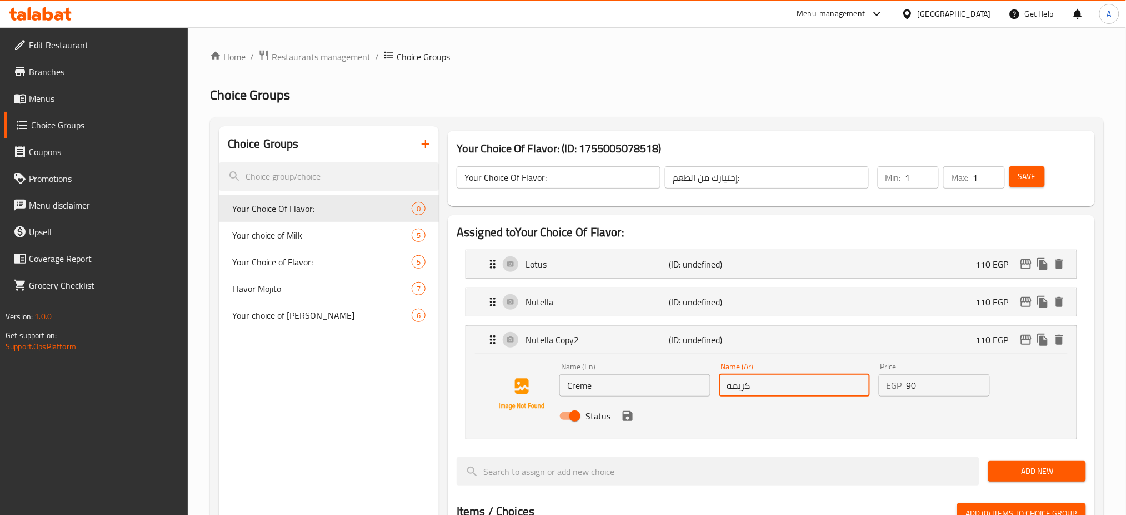
type input "كريمه"
click at [793, 456] on div at bounding box center [718, 470] width 532 height 37
click at [843, 401] on div "Status" at bounding box center [794, 416] width 479 height 30
click at [630, 388] on input "Creme" at bounding box center [635, 385] width 151 height 22
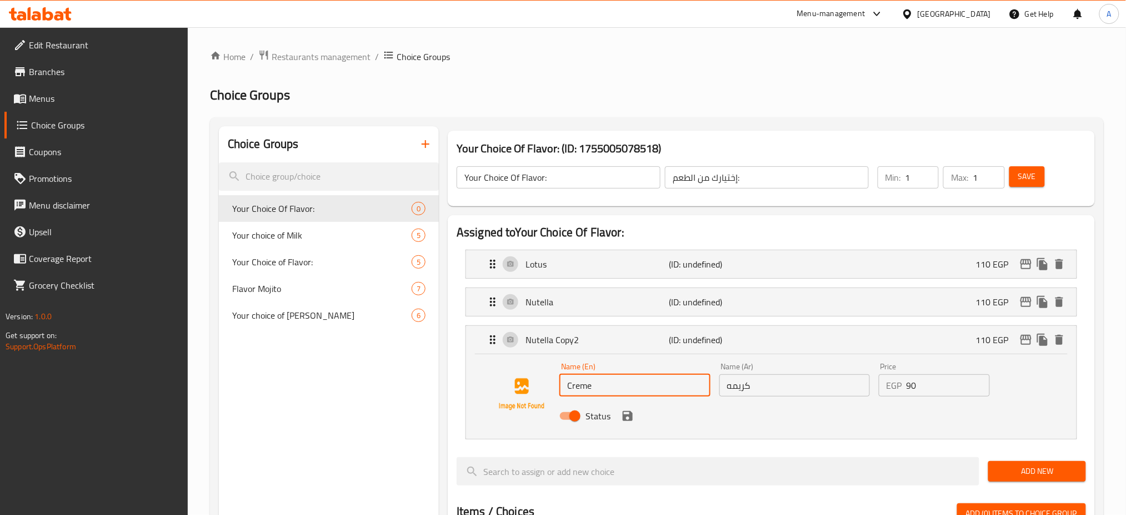
click at [630, 387] on input "Creme" at bounding box center [635, 385] width 151 height 22
paste input "am"
click at [627, 415] on icon "save" at bounding box center [628, 416] width 10 height 10
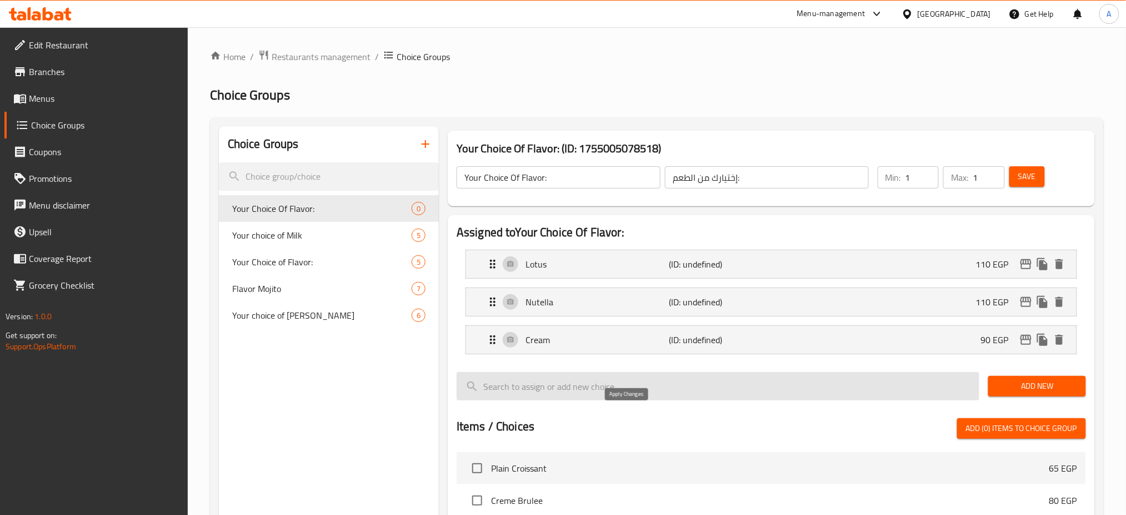
type input "Cream"
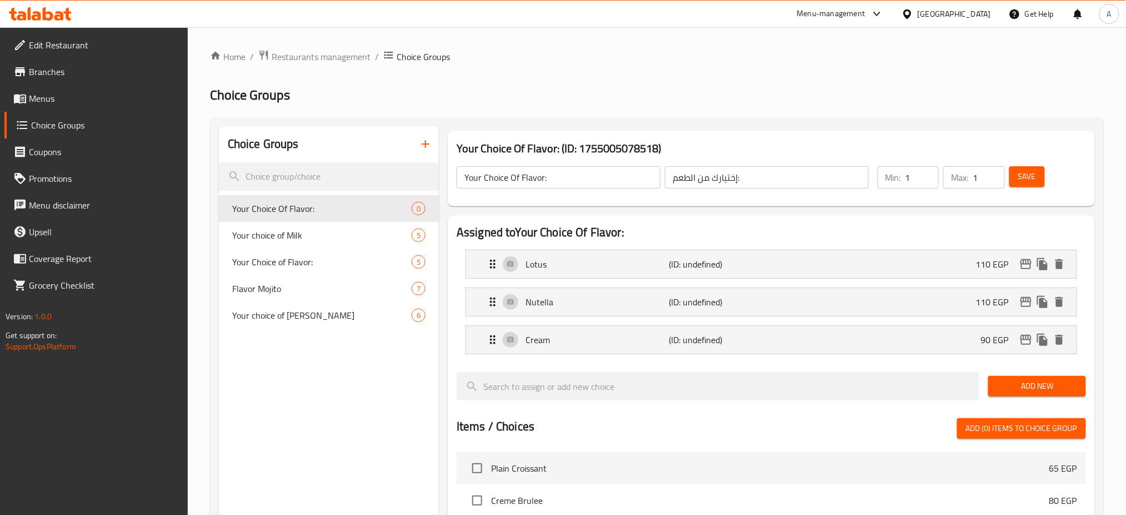
click at [1033, 182] on span "Save" at bounding box center [1028, 176] width 18 height 14
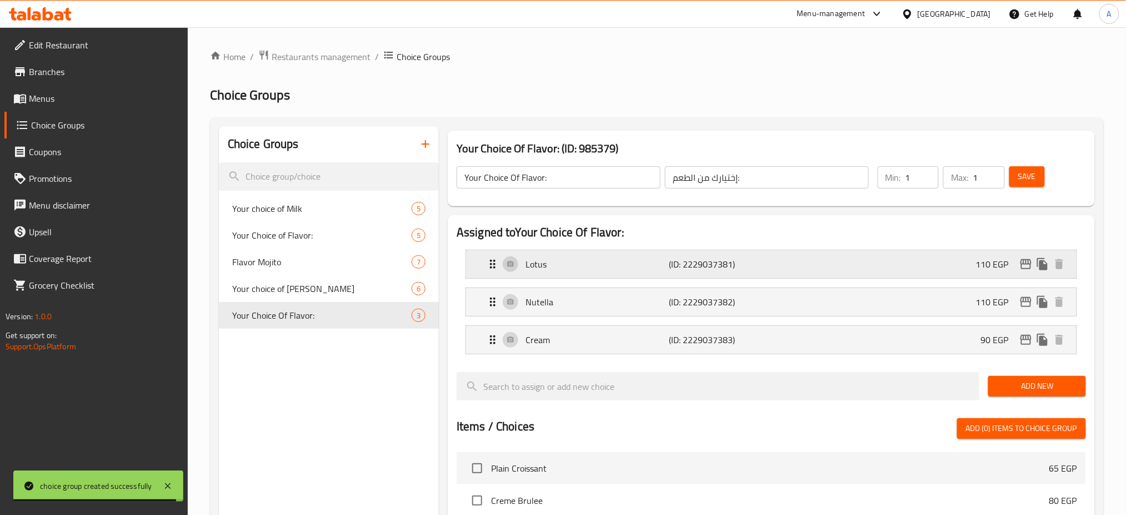
click at [510, 269] on div "Lotus (ID: 2229037381) 110 EGP" at bounding box center [774, 264] width 577 height 28
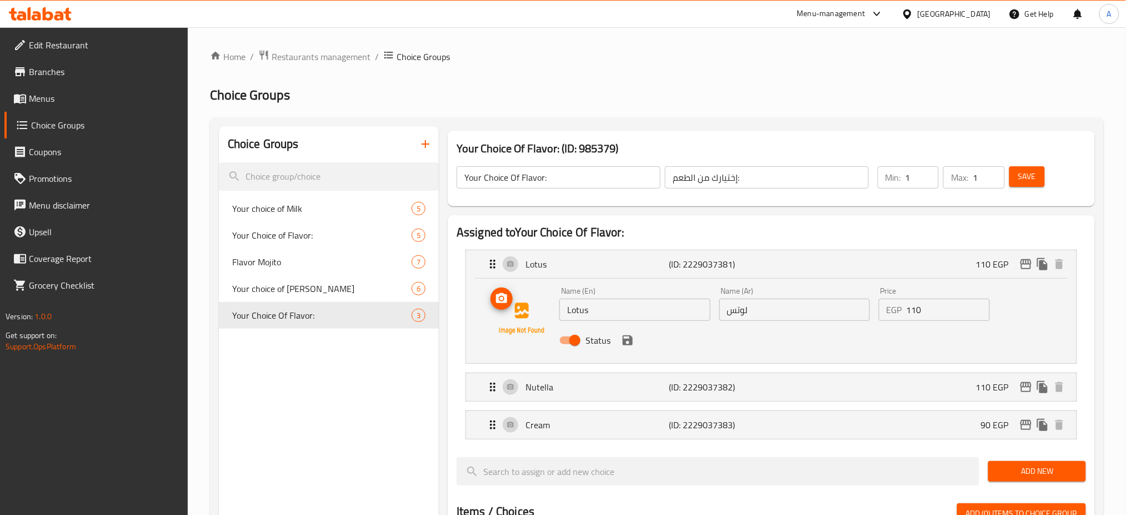
click at [501, 309] on button "upload picture" at bounding box center [502, 298] width 22 height 22
drag, startPoint x: 947, startPoint y: 86, endPoint x: 1002, endPoint y: 76, distance: 56.0
click at [1001, 76] on div "Home / Restaurants management / Choice Groups Choice Groups Choice Groups Your …" at bounding box center [657, 495] width 894 height 892
click at [1024, 164] on div "Save" at bounding box center [1041, 177] width 68 height 27
click at [1027, 168] on button "Save" at bounding box center [1028, 176] width 36 height 21
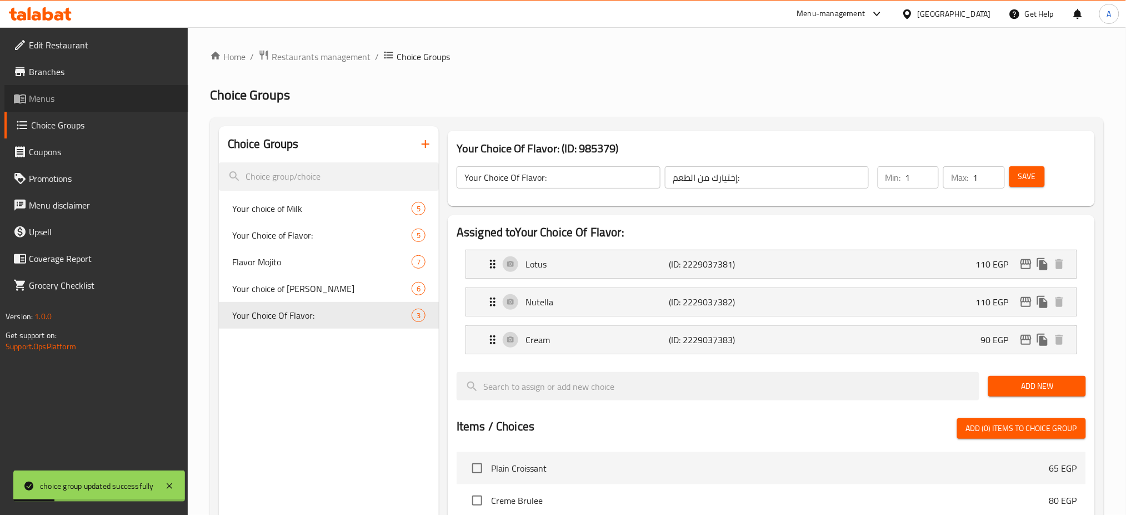
click at [24, 88] on link "Menus" at bounding box center [96, 98] width 184 height 27
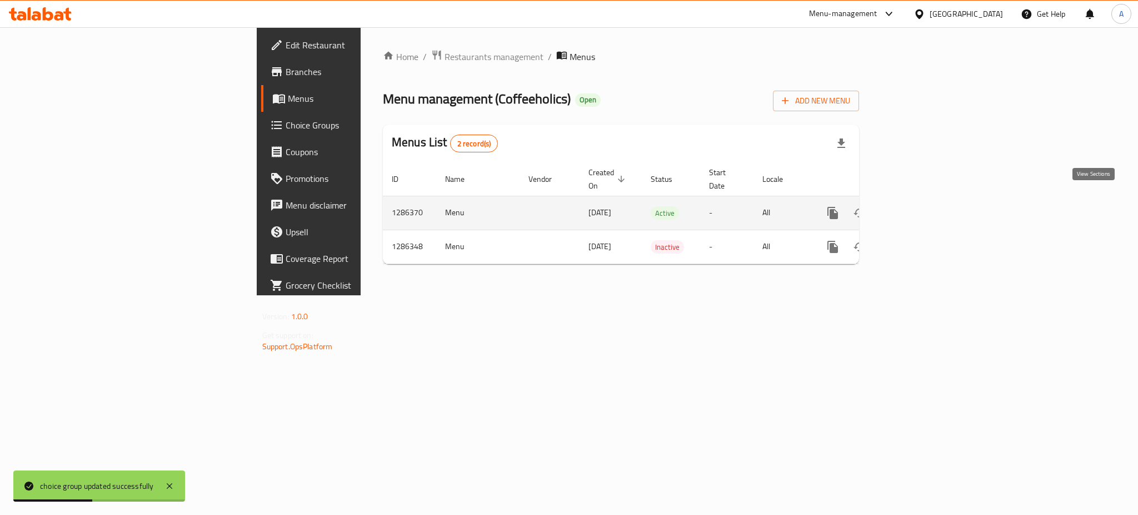
click at [918, 208] on icon "enhanced table" at bounding box center [913, 213] width 10 height 10
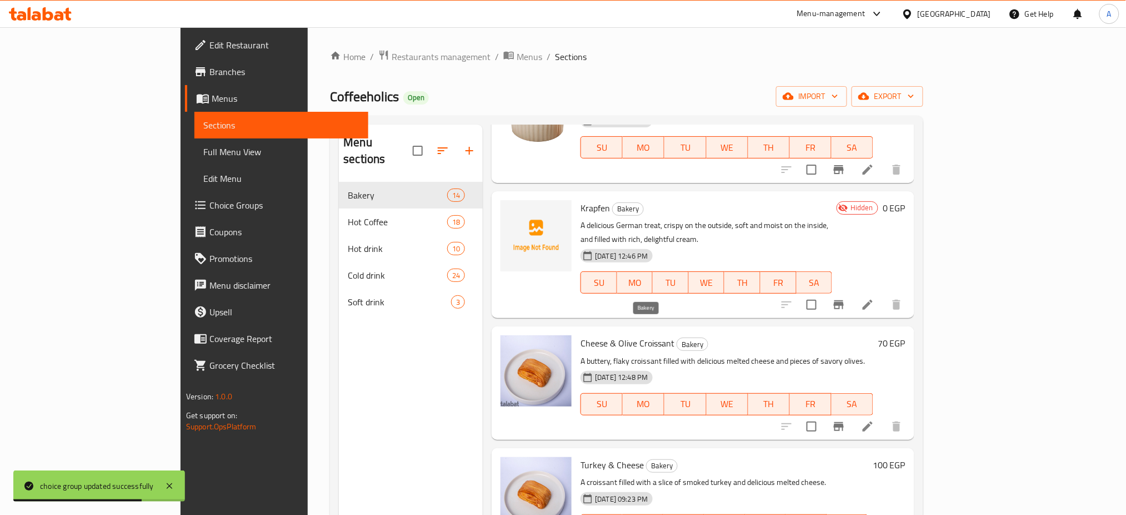
scroll to position [214, 0]
click at [875, 296] on icon at bounding box center [867, 302] width 13 height 13
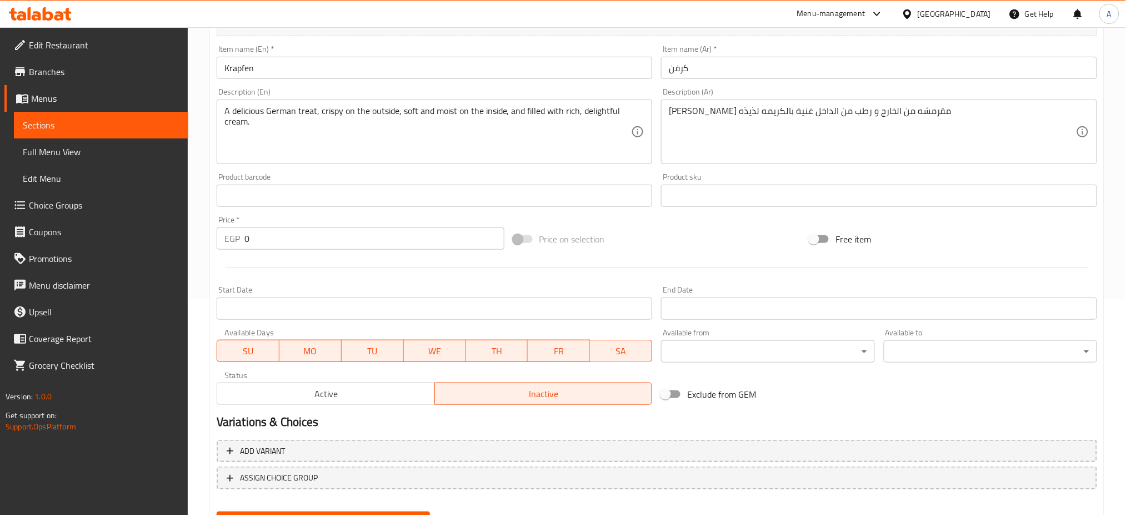
scroll to position [268, 0]
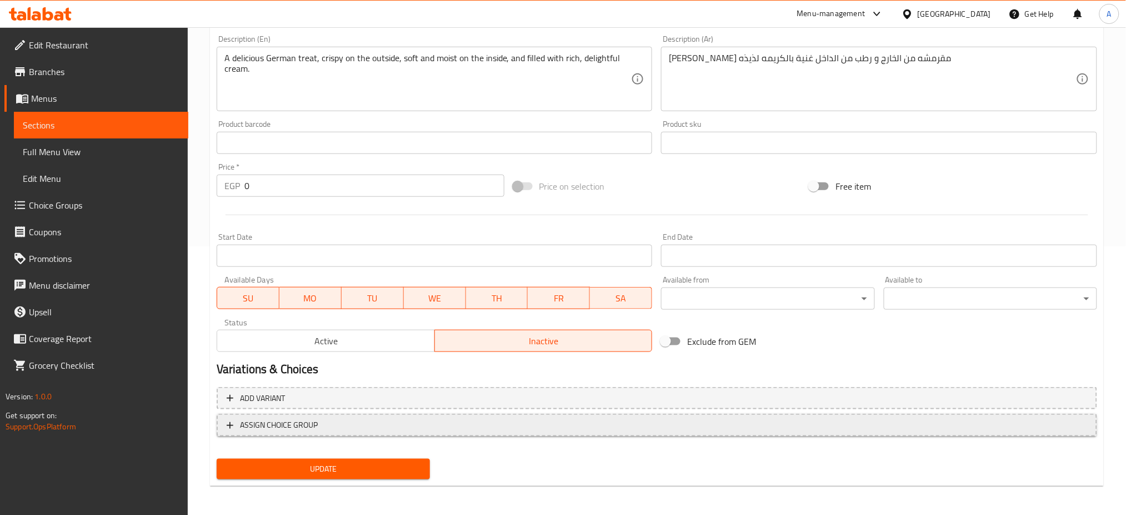
click at [303, 421] on span "ASSIGN CHOICE GROUP" at bounding box center [279, 425] width 78 height 14
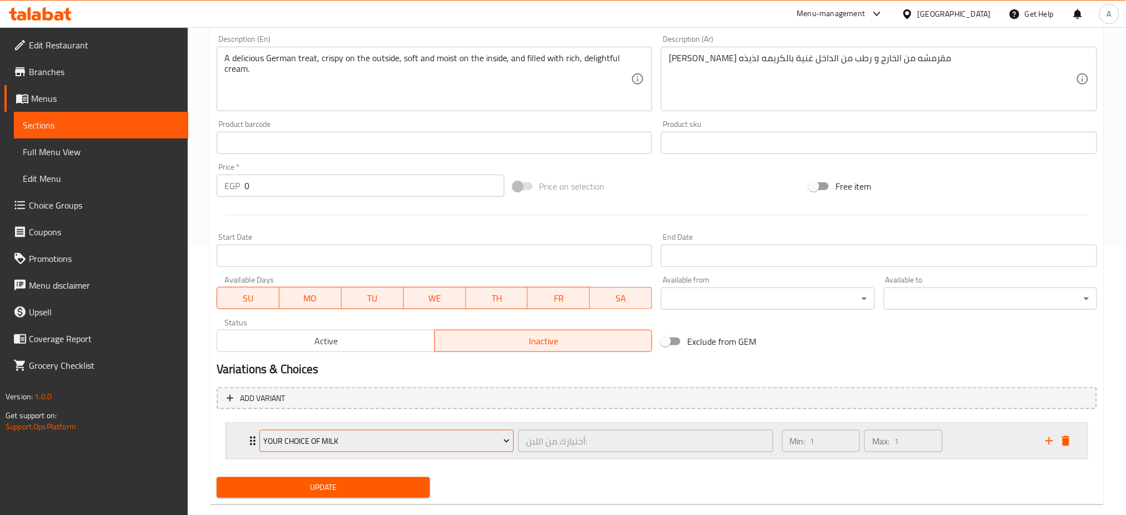
click at [361, 440] on span "Your choice of Milk" at bounding box center [386, 441] width 247 height 14
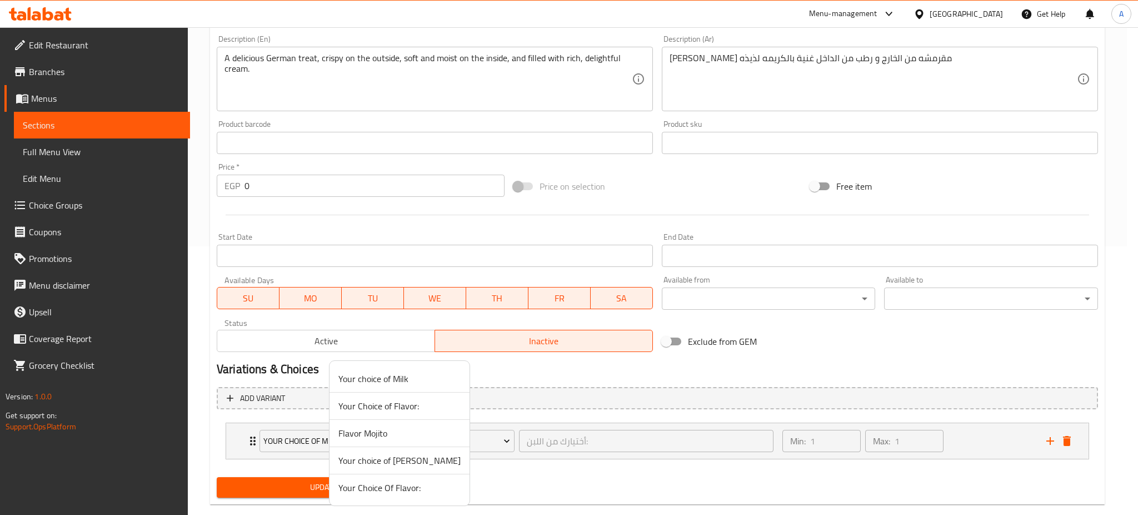
click at [385, 406] on span "Your Choice of Flavor:" at bounding box center [399, 405] width 122 height 13
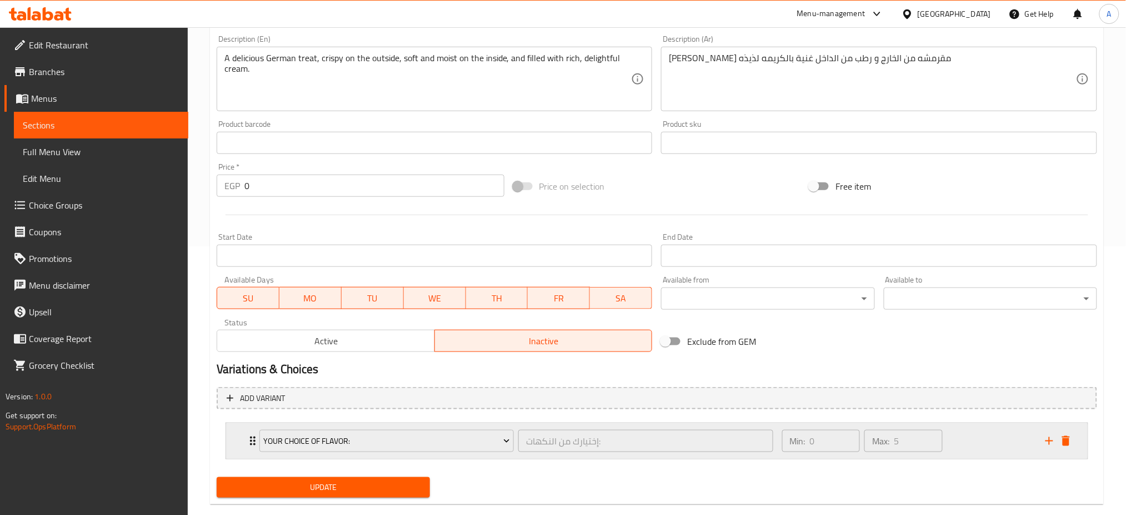
click at [247, 431] on div "Your Choice of Flavor: إختيارك من النكهات: ​ Min: 0 ​ Max: 5 ​" at bounding box center [660, 441] width 828 height 36
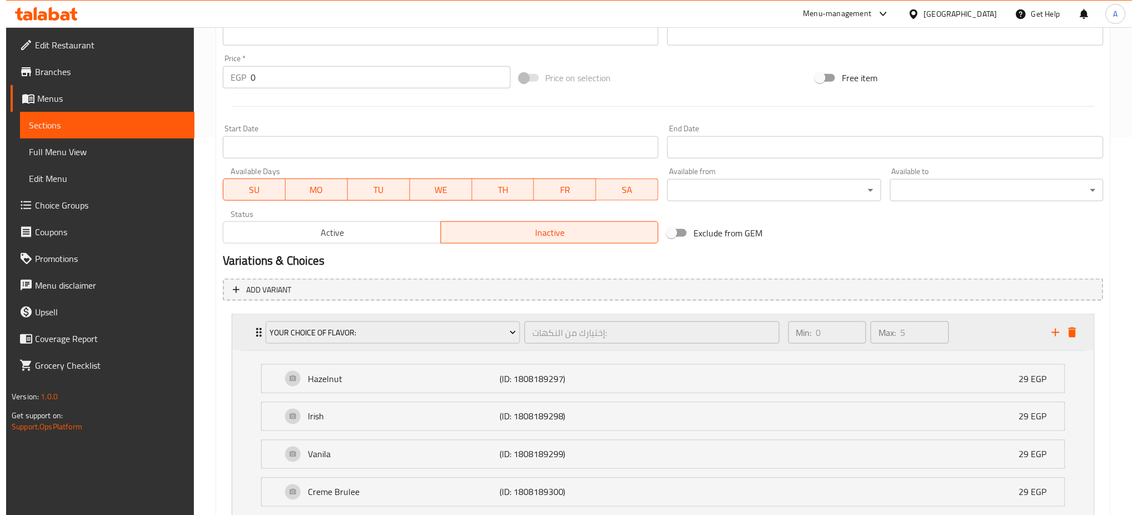
scroll to position [371, 0]
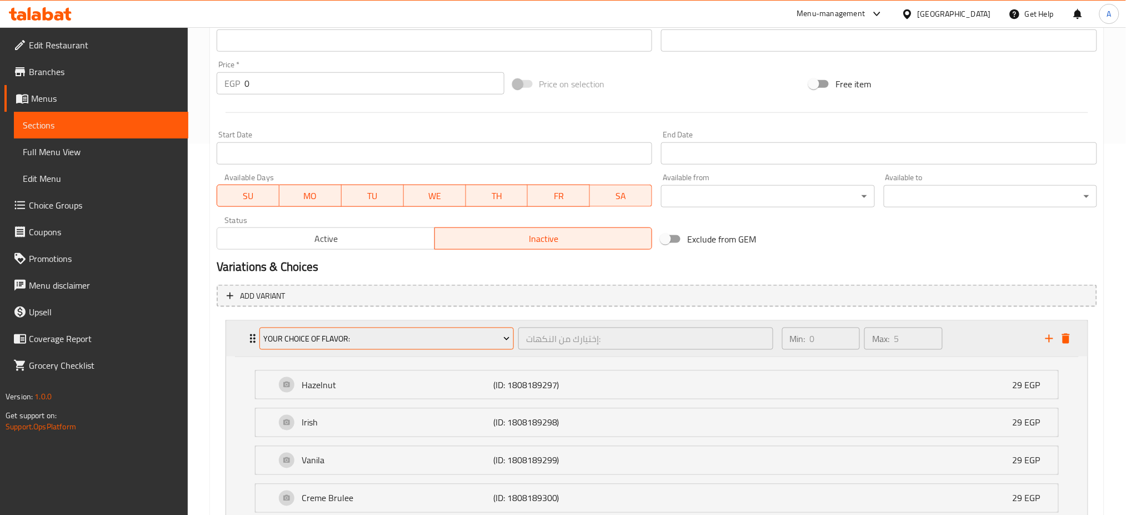
click at [392, 334] on span "Your Choice of Flavor:" at bounding box center [386, 339] width 247 height 14
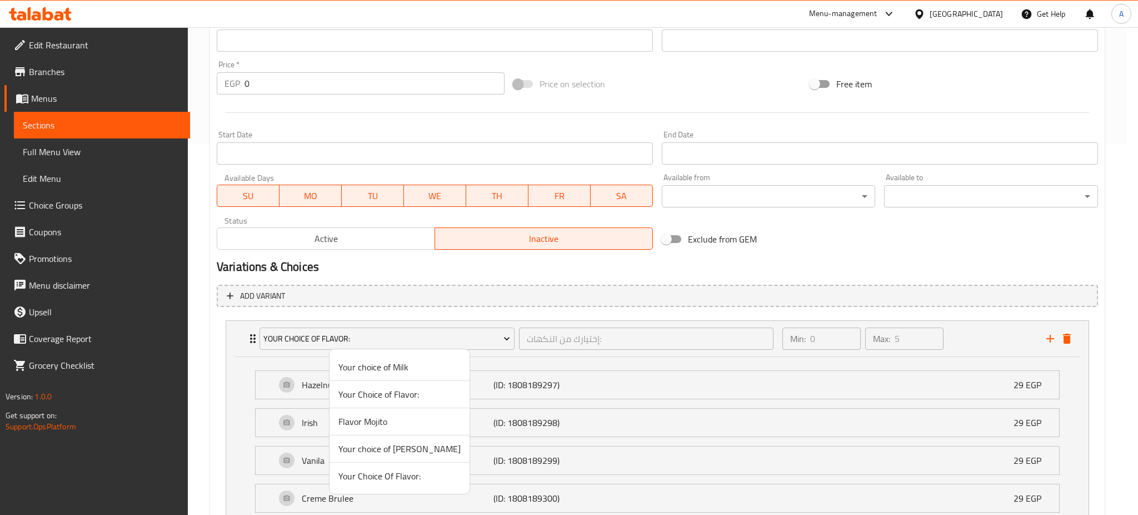
click at [369, 476] on span "Your Choice Of Flavor:" at bounding box center [399, 475] width 122 height 13
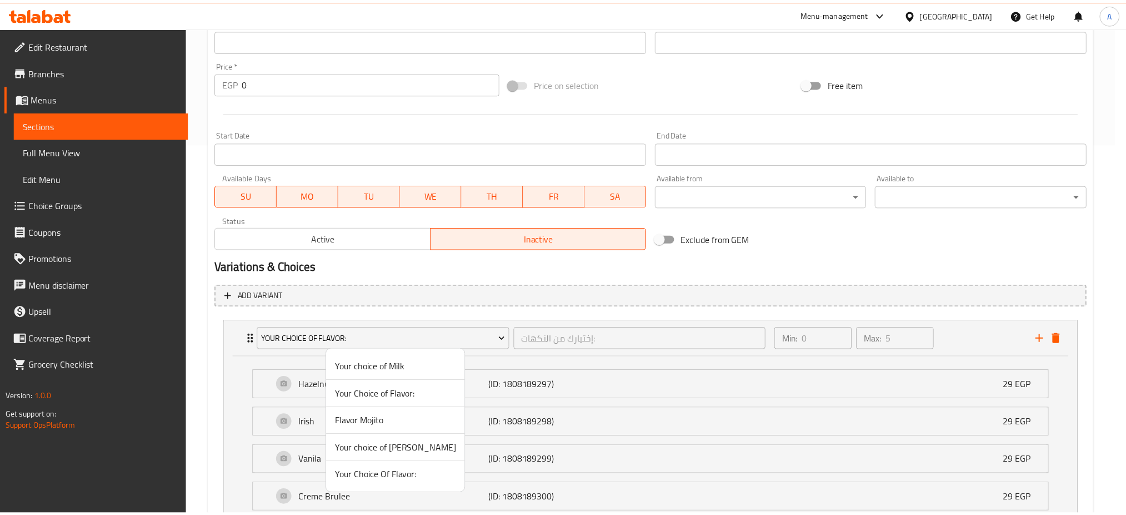
scroll to position [288, 0]
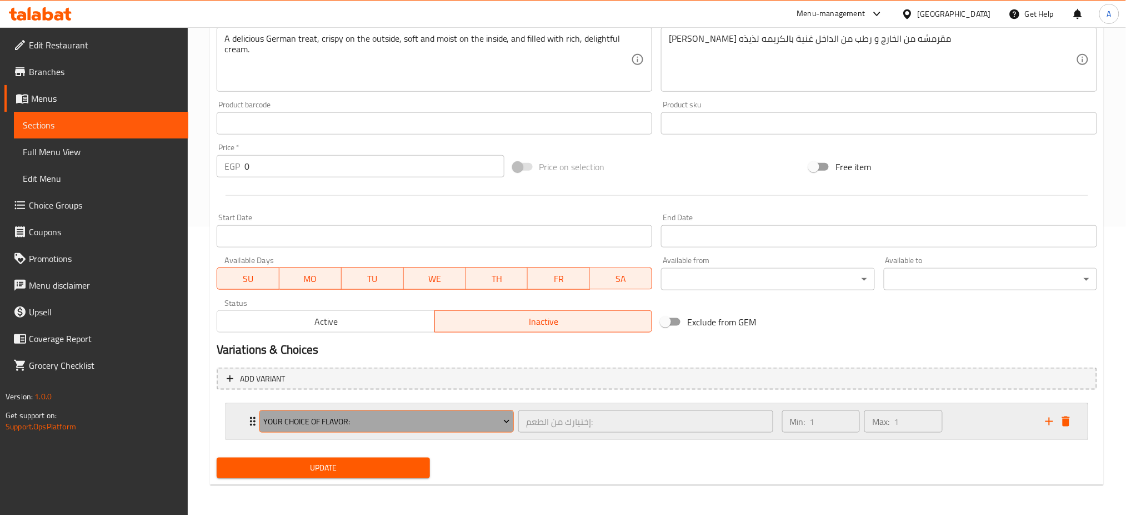
click at [340, 429] on button "Your Choice Of Flavor:" at bounding box center [386, 421] width 254 height 22
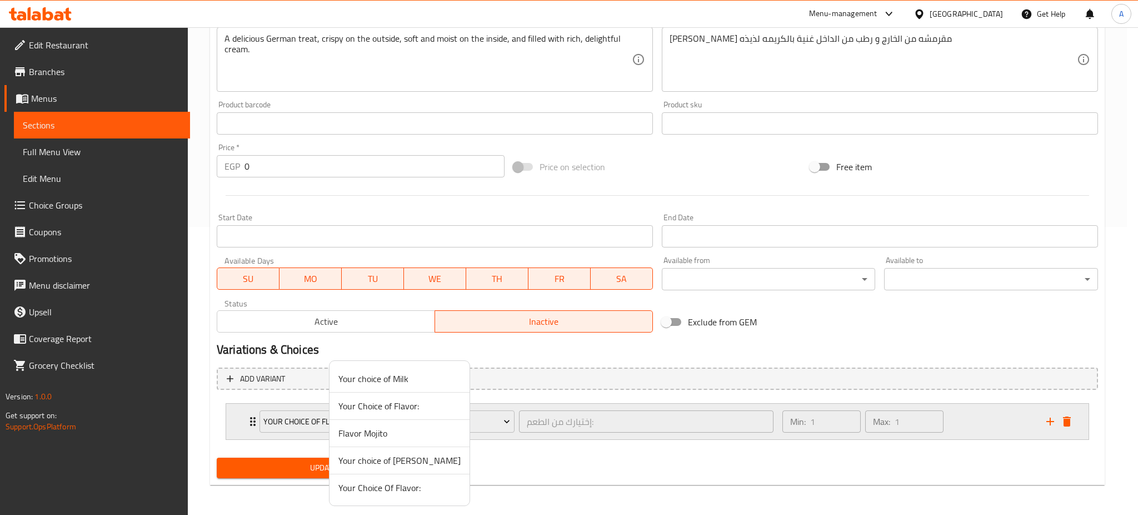
click at [252, 431] on div at bounding box center [569, 257] width 1138 height 515
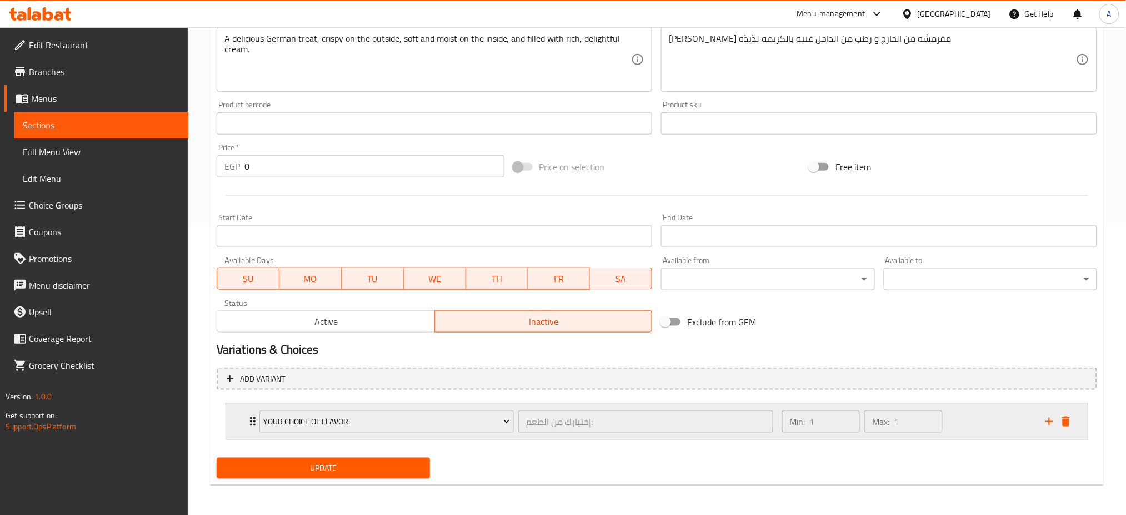
click at [252, 426] on icon "Expand" at bounding box center [252, 421] width 13 height 13
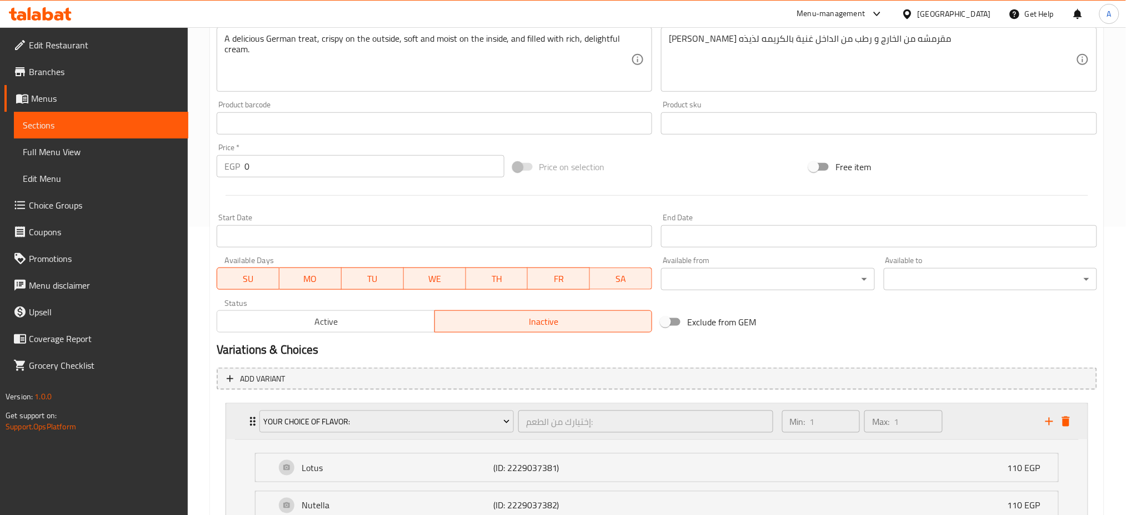
scroll to position [424, 0]
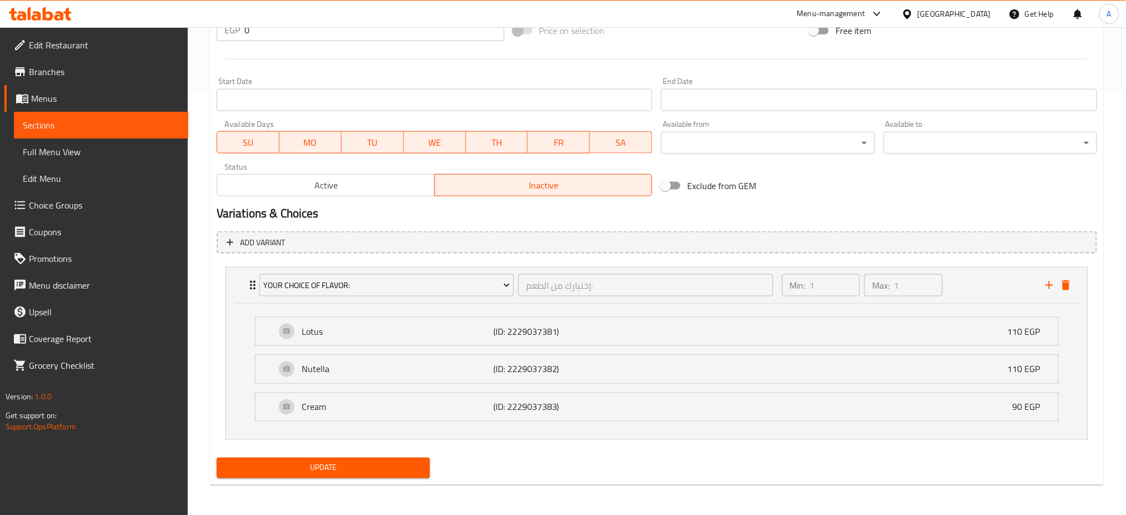
click at [42, 199] on span "Choice Groups" at bounding box center [104, 204] width 151 height 13
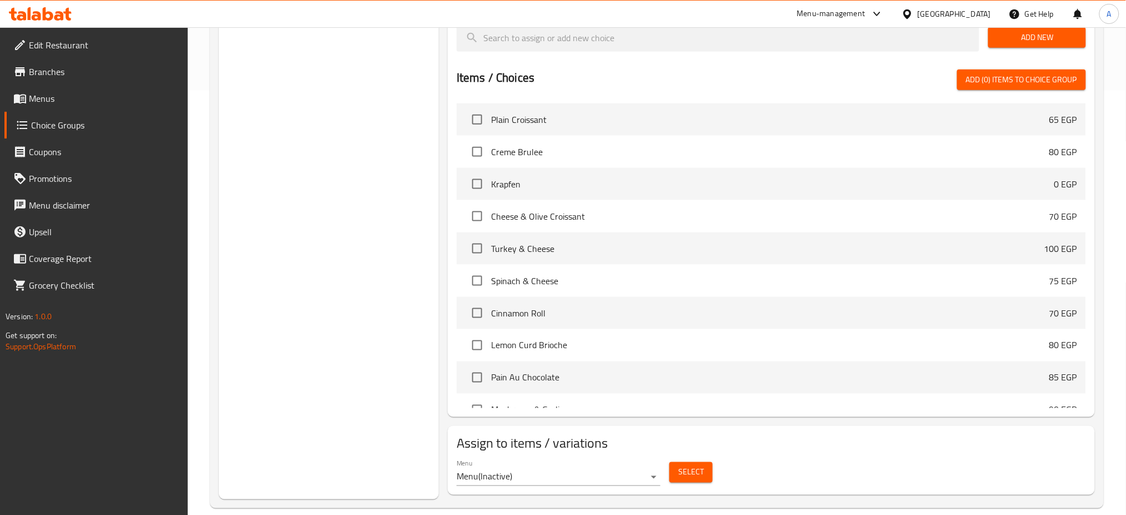
scroll to position [157, 0]
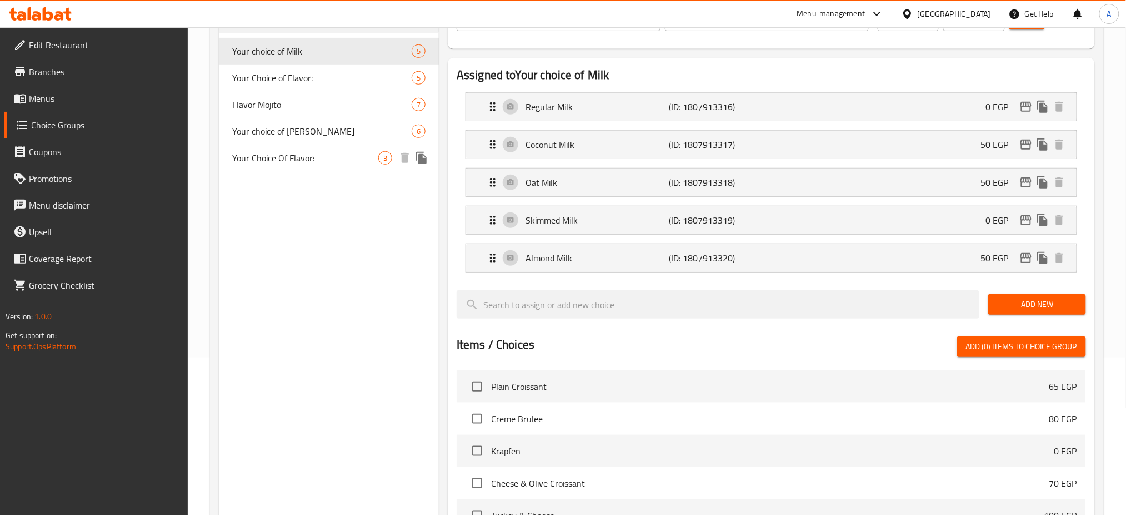
click at [312, 163] on span "Your Choice Of Flavor:" at bounding box center [305, 157] width 146 height 13
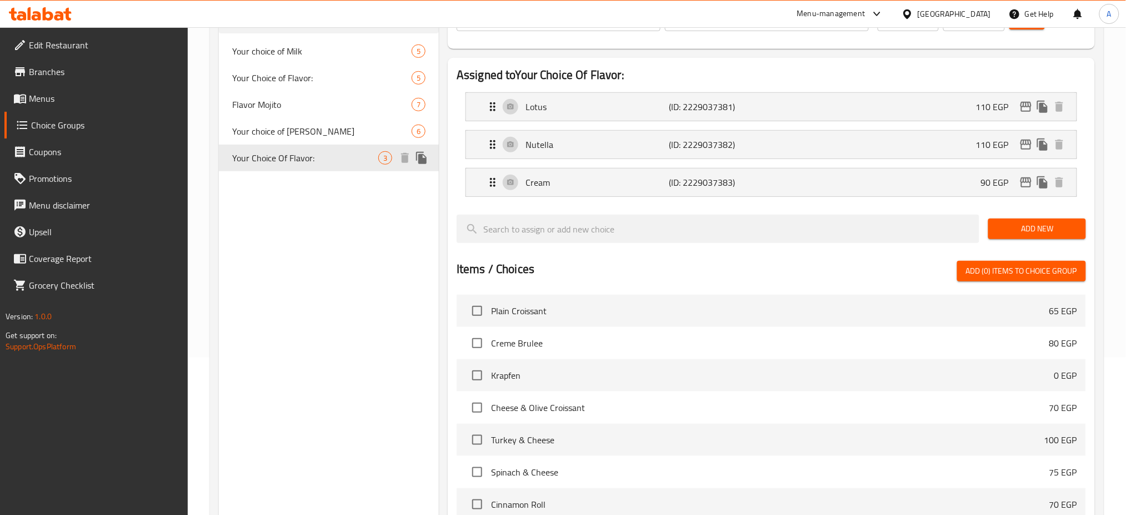
type input "Your Choice Of Flavor:"
type input "إختيارك من الطعم:"
click at [324, 156] on span "Your Choice Of Flavor:" at bounding box center [305, 157] width 146 height 13
click at [603, 111] on p "Lotus" at bounding box center [597, 106] width 143 height 13
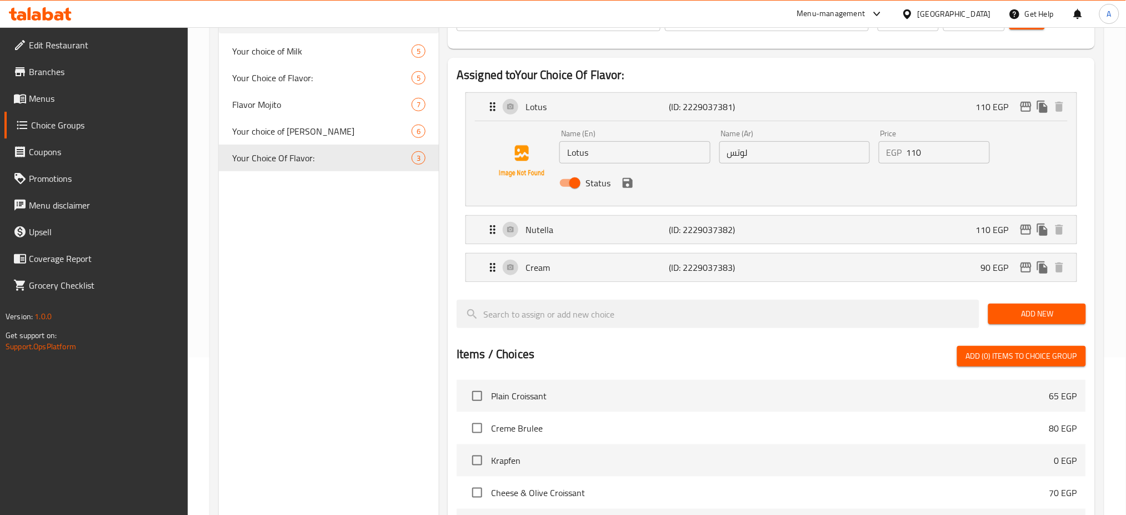
click at [803, 337] on div at bounding box center [772, 341] width 630 height 9
click at [596, 154] on input "Lotus" at bounding box center [635, 152] width 151 height 22
paste input "Krapfen"
type input "Lotus Krapfen"
click at [766, 152] on input "لوتس" at bounding box center [795, 152] width 151 height 22
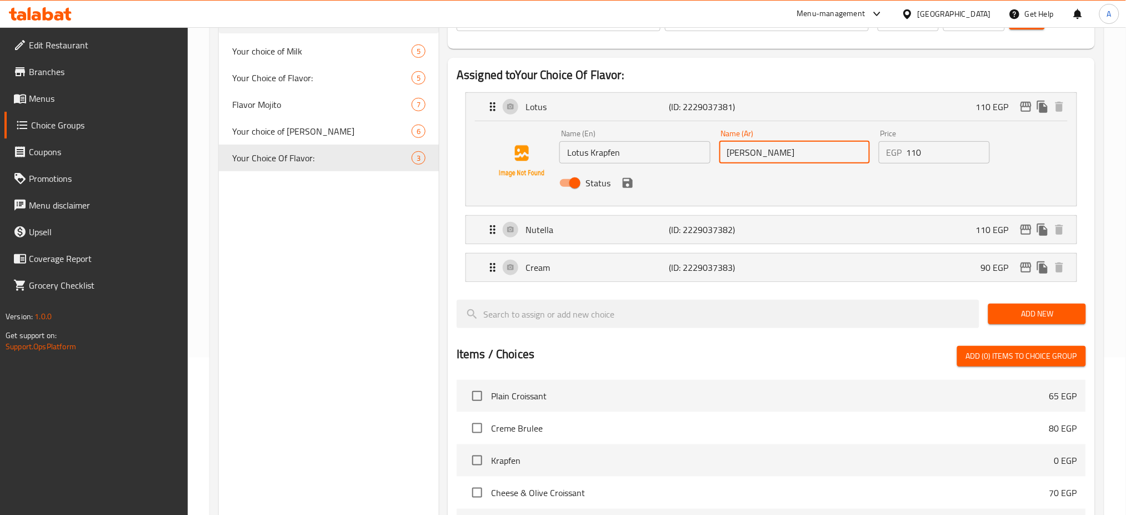
click at [630, 181] on icon "save" at bounding box center [628, 183] width 10 height 10
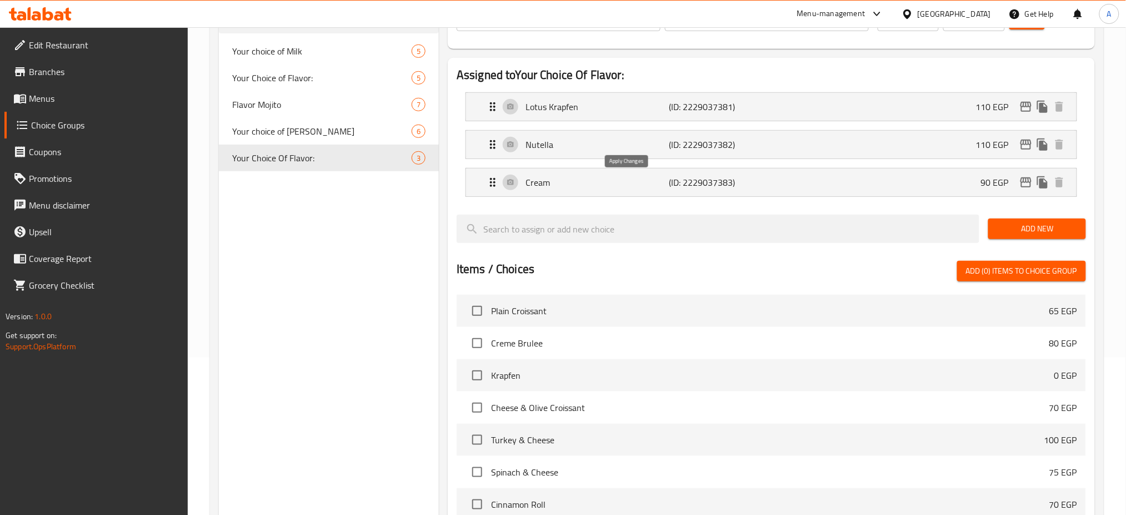
type input "لوتس كرفن"
click at [715, 148] on p "(ID: 2229037382)" at bounding box center [718, 144] width 96 height 13
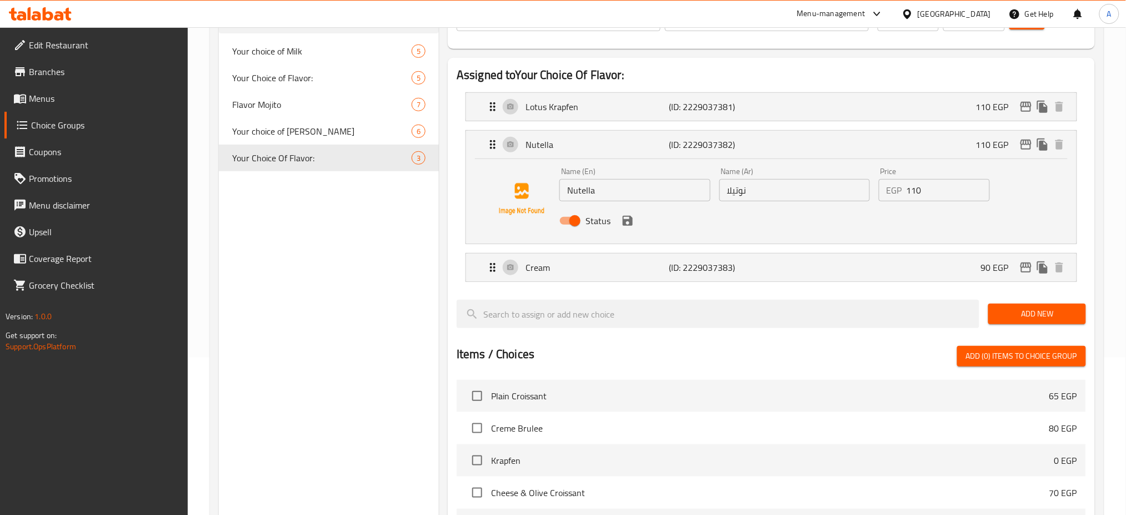
click at [658, 193] on input "Nutella" at bounding box center [635, 190] width 151 height 22
paste input "Krapfen"
type input "Nutella Krapfen"
click at [763, 192] on input "نوتيلا" at bounding box center [795, 190] width 151 height 22
click at [627, 221] on icon "save" at bounding box center [627, 220] width 13 height 13
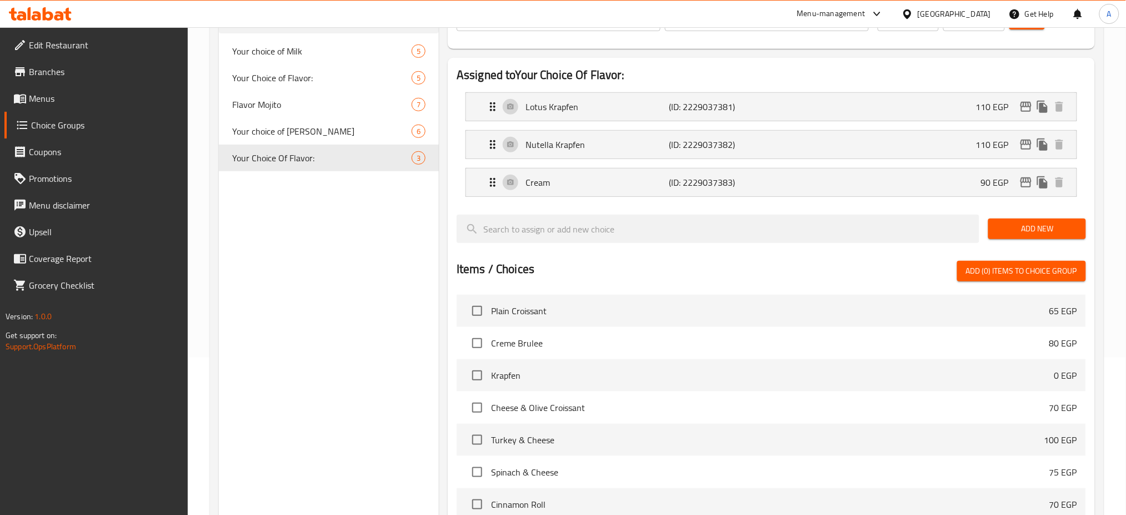
type input "نوتيلا كرفن"
click at [682, 182] on p "(ID: 2229037383)" at bounding box center [718, 182] width 96 height 13
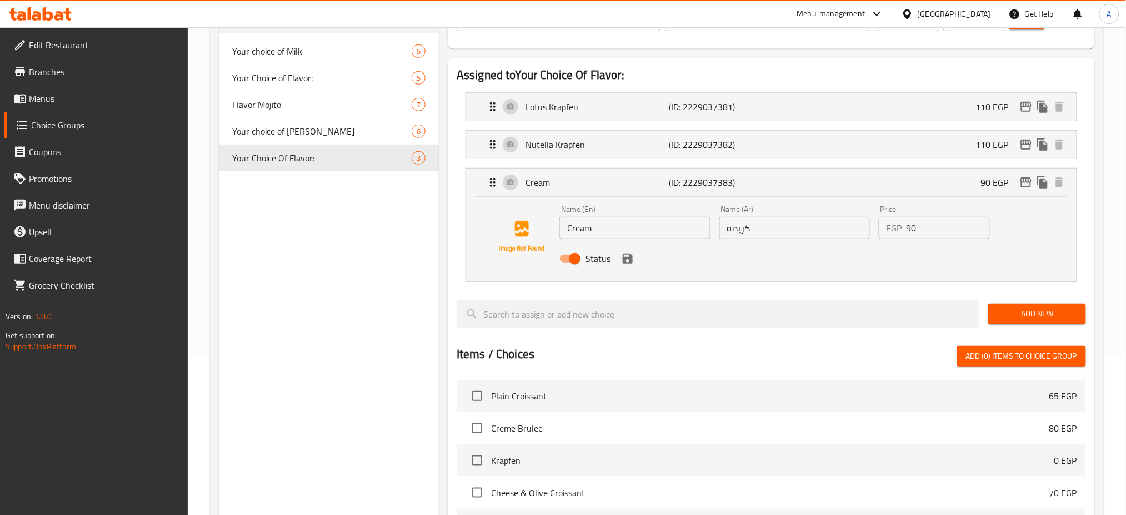
click at [667, 228] on input "Cream" at bounding box center [635, 228] width 151 height 22
paste input "Krapfen"
type input "Cream Krapfen"
click at [787, 233] on input "كريمه" at bounding box center [795, 228] width 151 height 22
type input "كريمه كرفن"
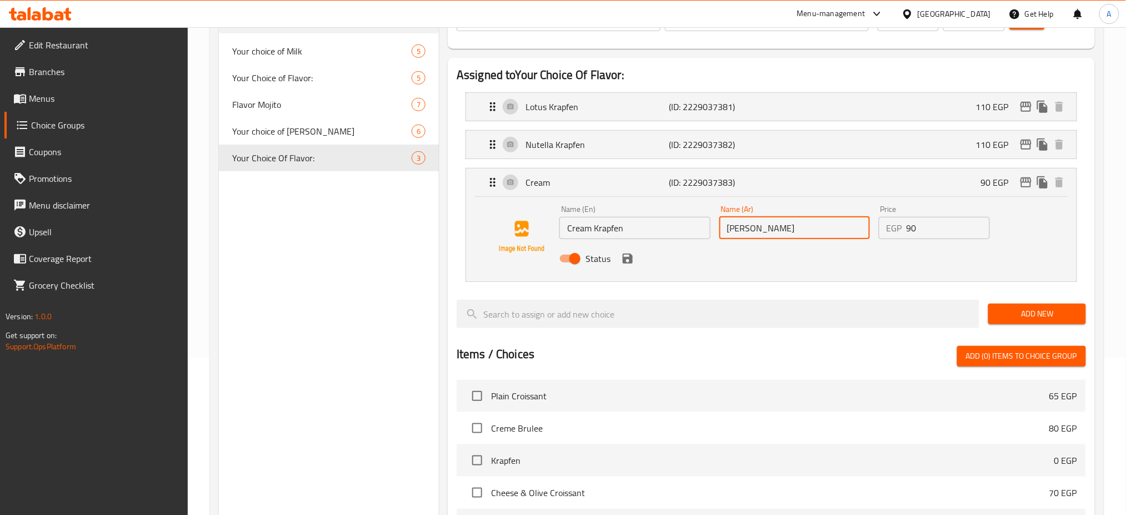
click at [736, 227] on input "كريمه كرفن" at bounding box center [795, 228] width 151 height 22
click at [628, 260] on icon "save" at bounding box center [627, 258] width 13 height 13
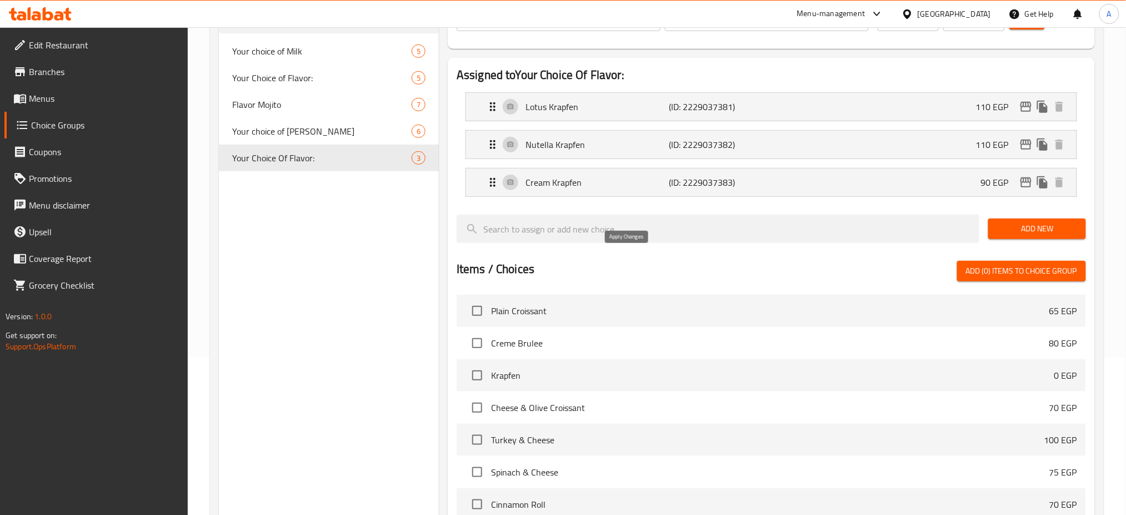
type input "كرفن كريمه"
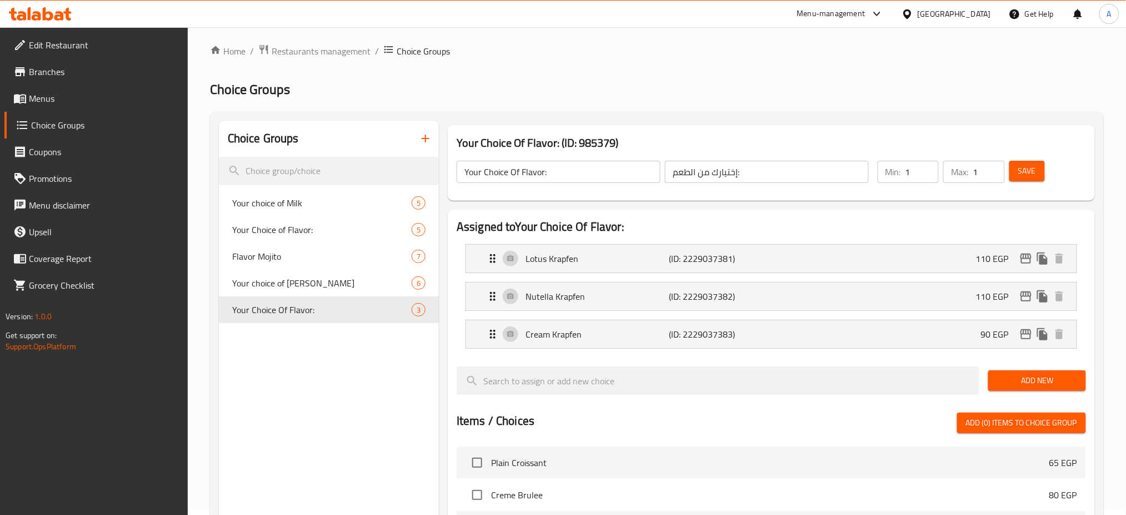
scroll to position [0, 0]
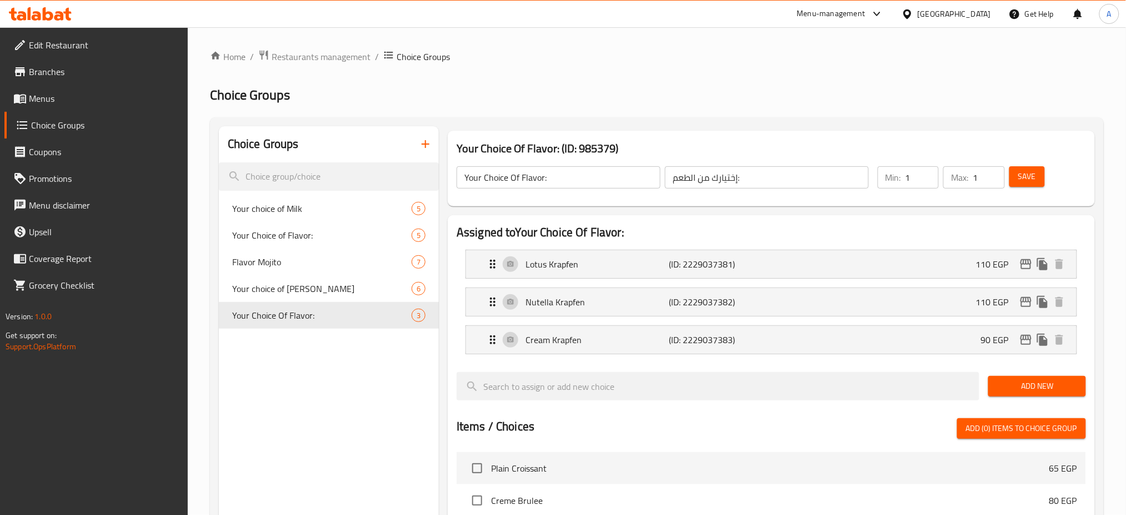
click at [1030, 177] on span "Save" at bounding box center [1028, 176] width 18 height 14
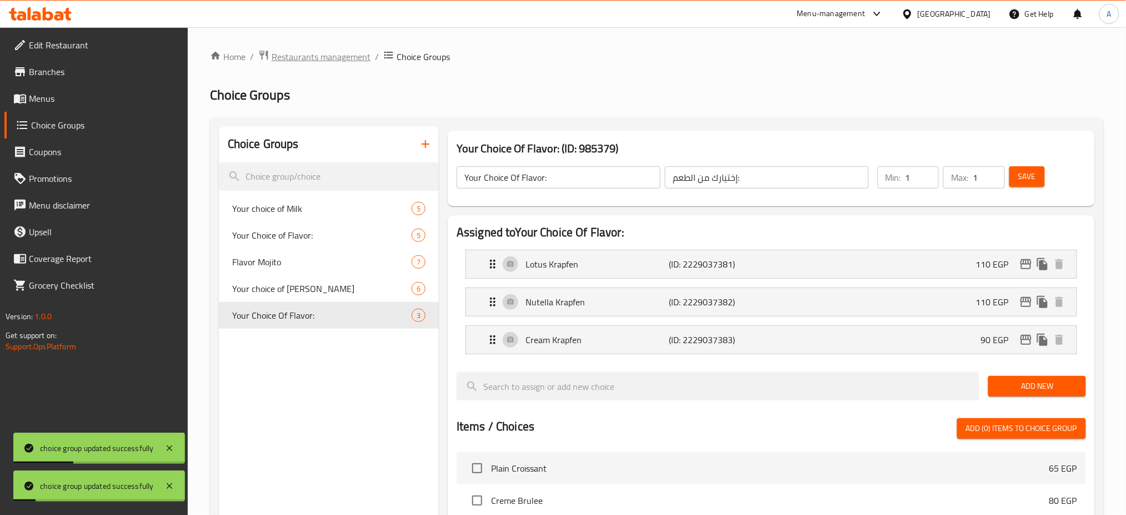
click at [345, 51] on span "Restaurants management" at bounding box center [321, 56] width 99 height 13
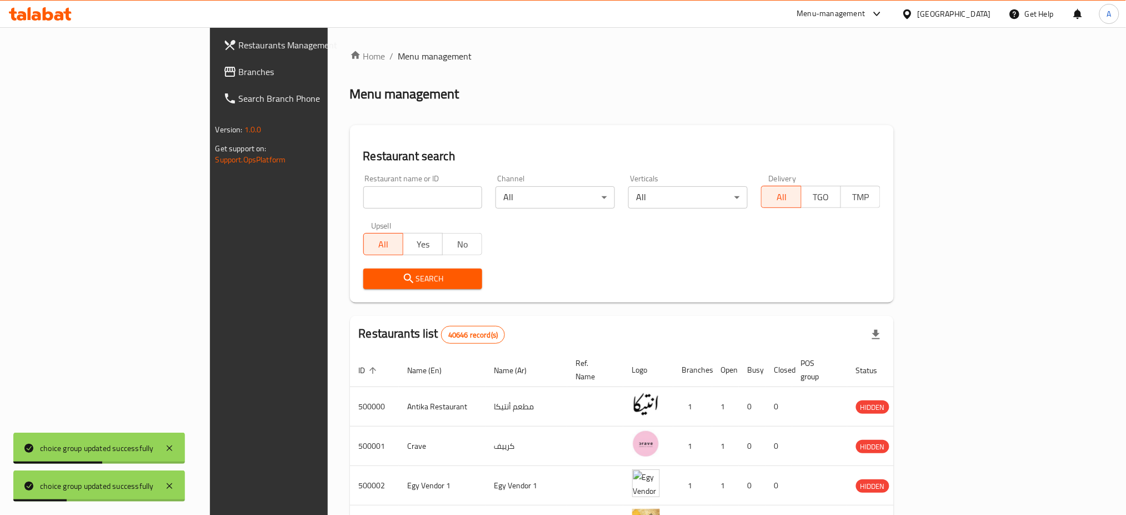
click at [363, 190] on input "search" at bounding box center [422, 197] width 119 height 22
type input "أ"
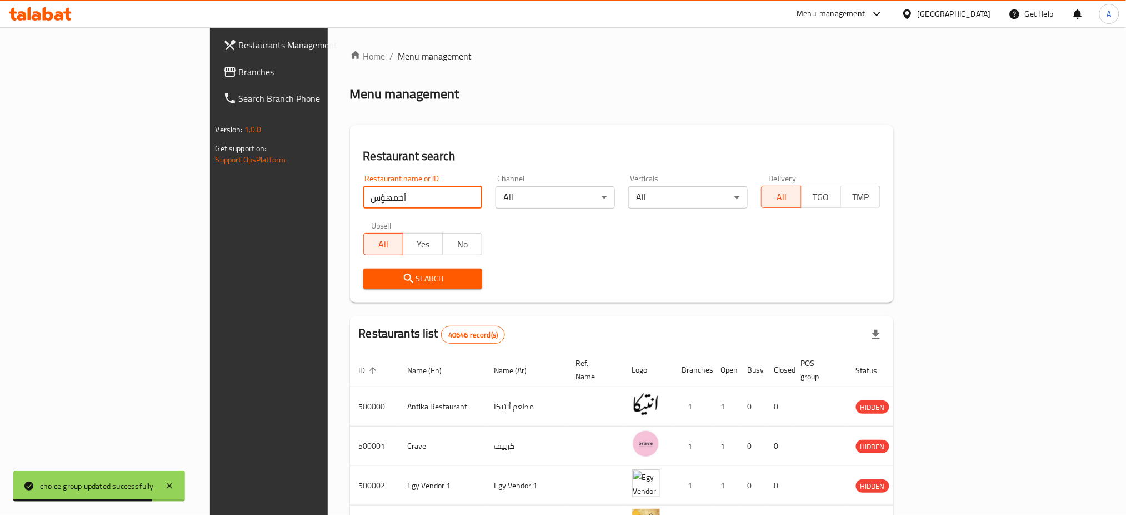
click button "Search" at bounding box center [422, 278] width 119 height 21
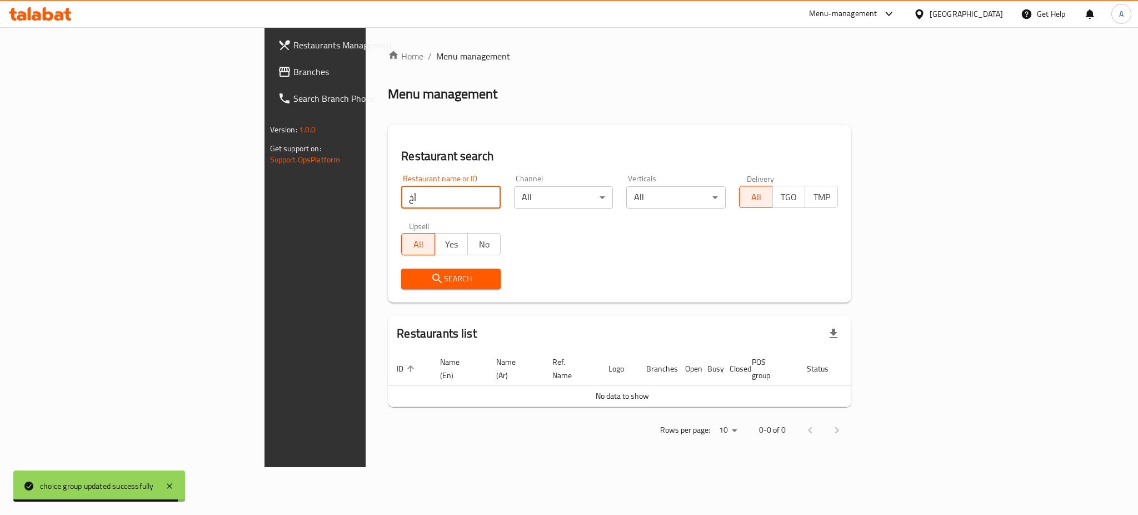
type input "أ"
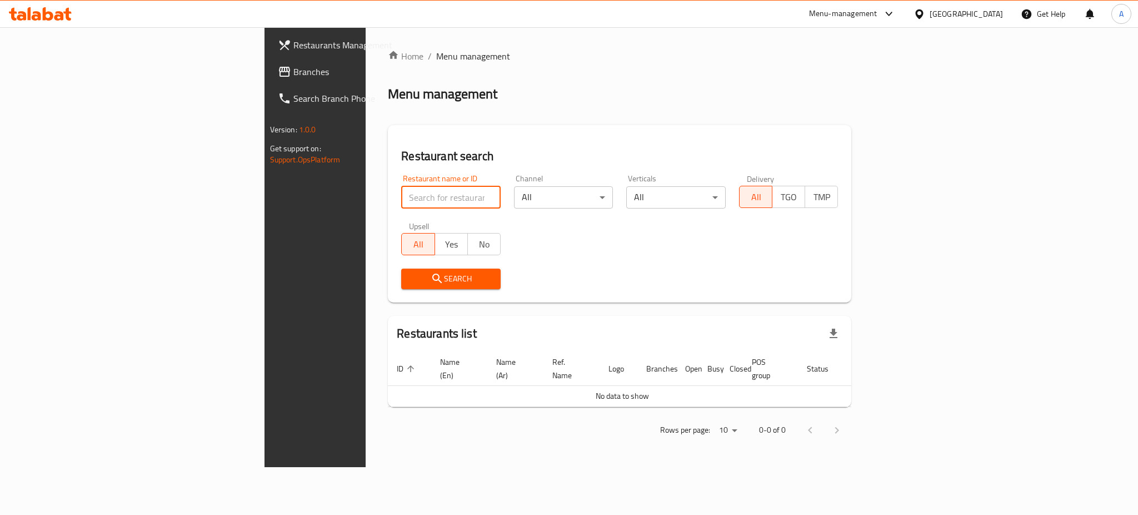
type input "K"
type input "holic"
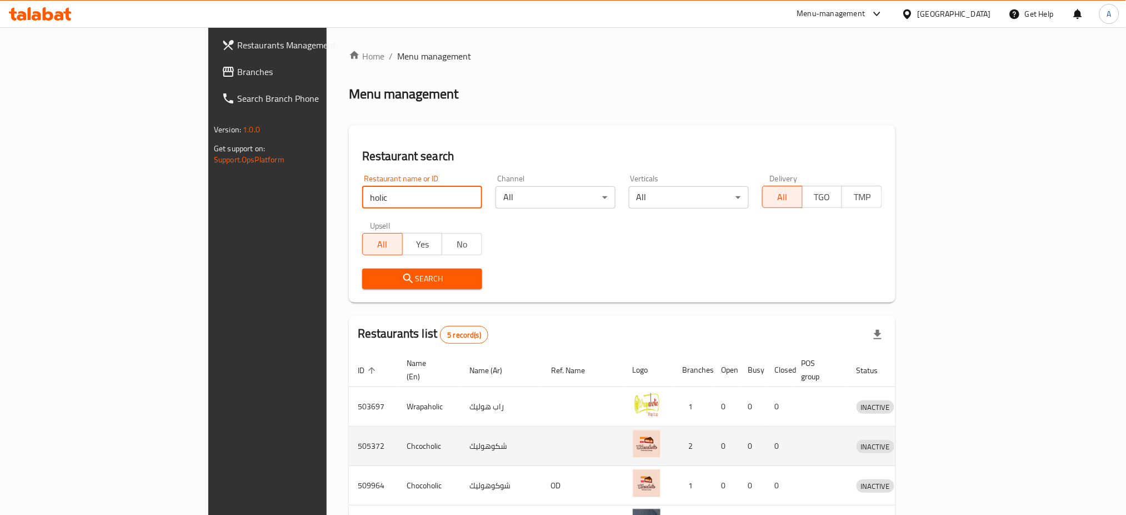
scroll to position [117, 0]
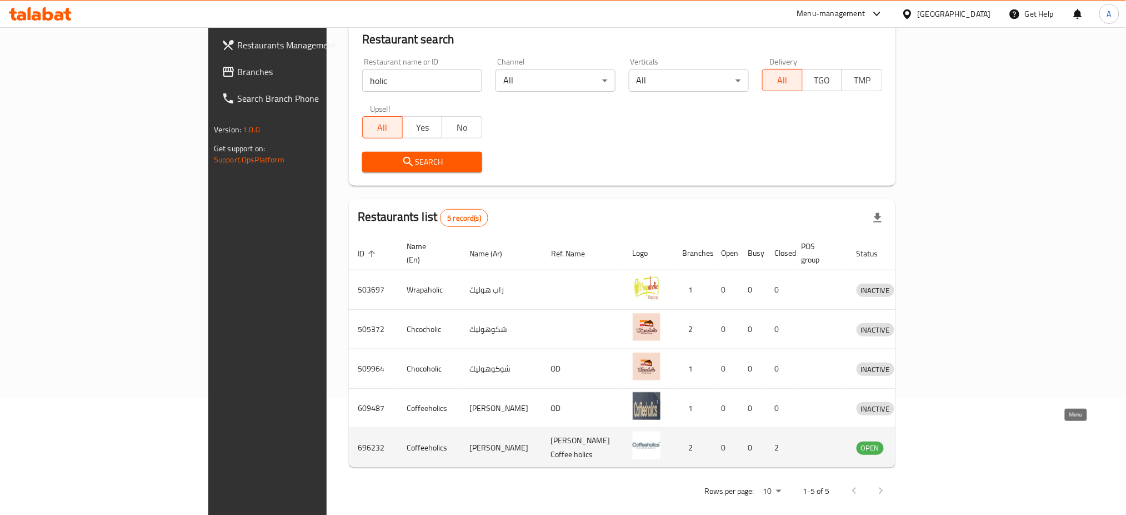
click at [937, 441] on link "enhanced table" at bounding box center [927, 447] width 21 height 13
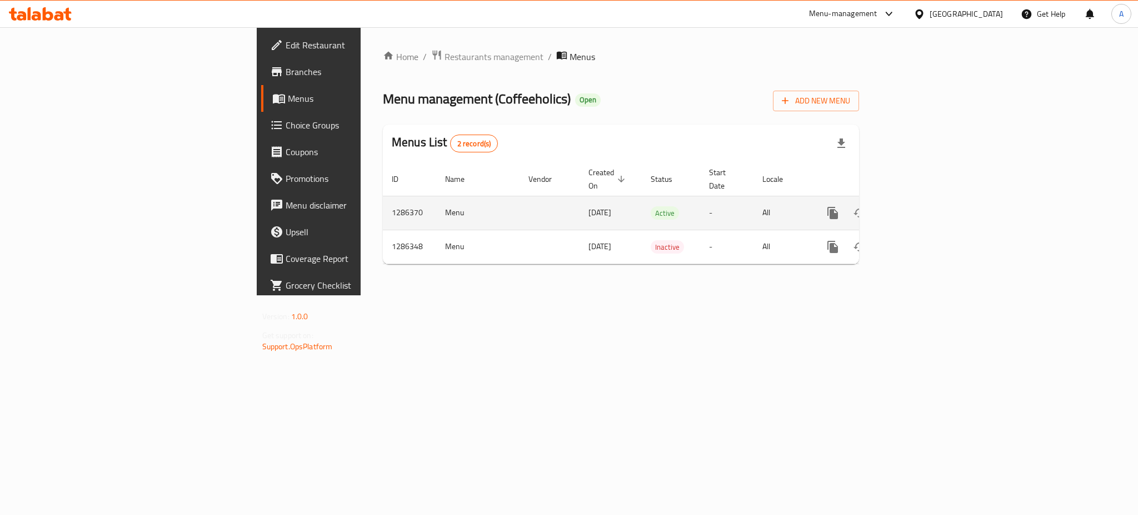
click at [926, 212] on div "enhanced table" at bounding box center [873, 212] width 107 height 27
click at [926, 209] on link "enhanced table" at bounding box center [913, 212] width 27 height 27
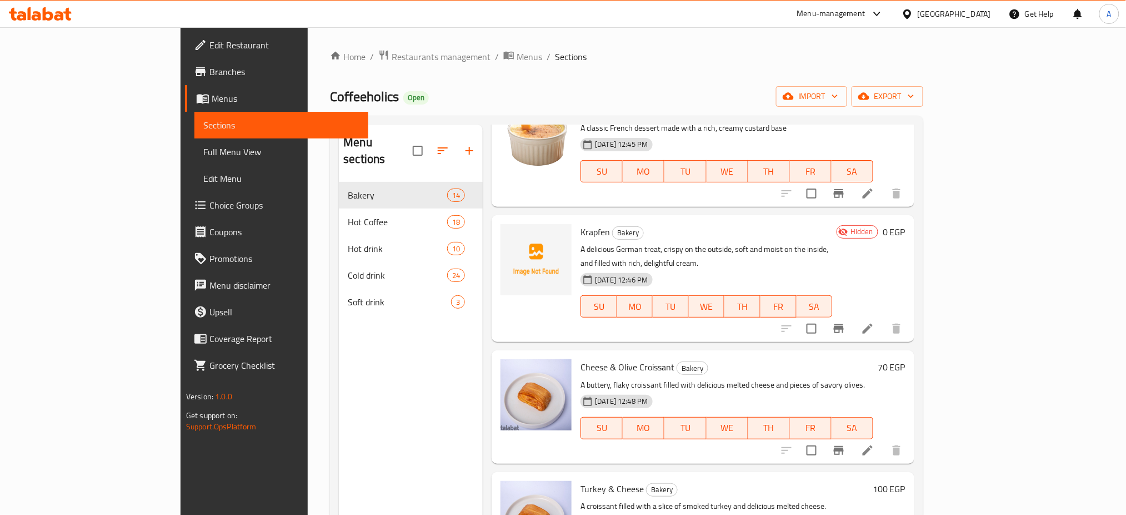
scroll to position [189, 0]
click at [875, 321] on icon at bounding box center [867, 327] width 13 height 13
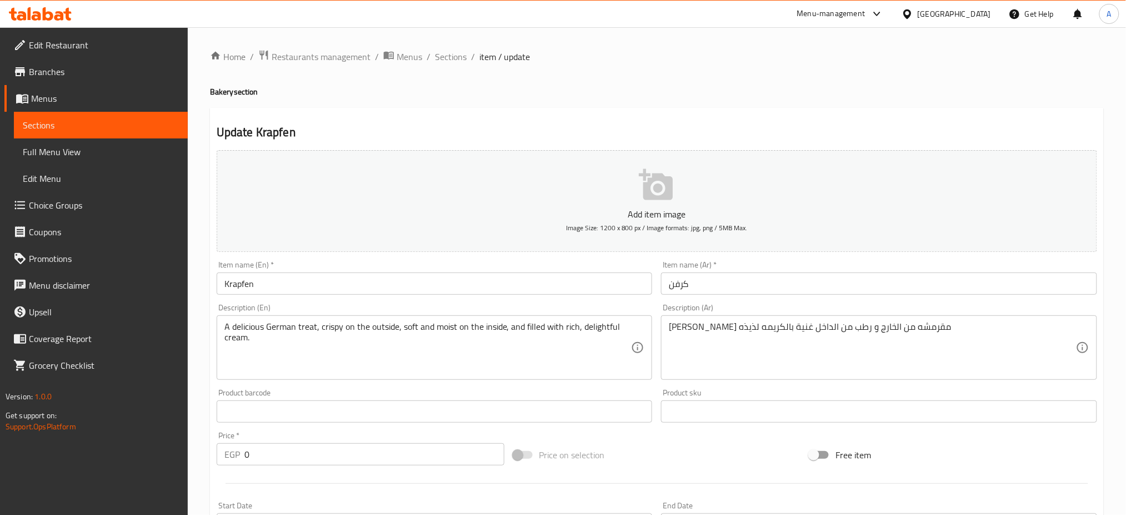
scroll to position [268, 0]
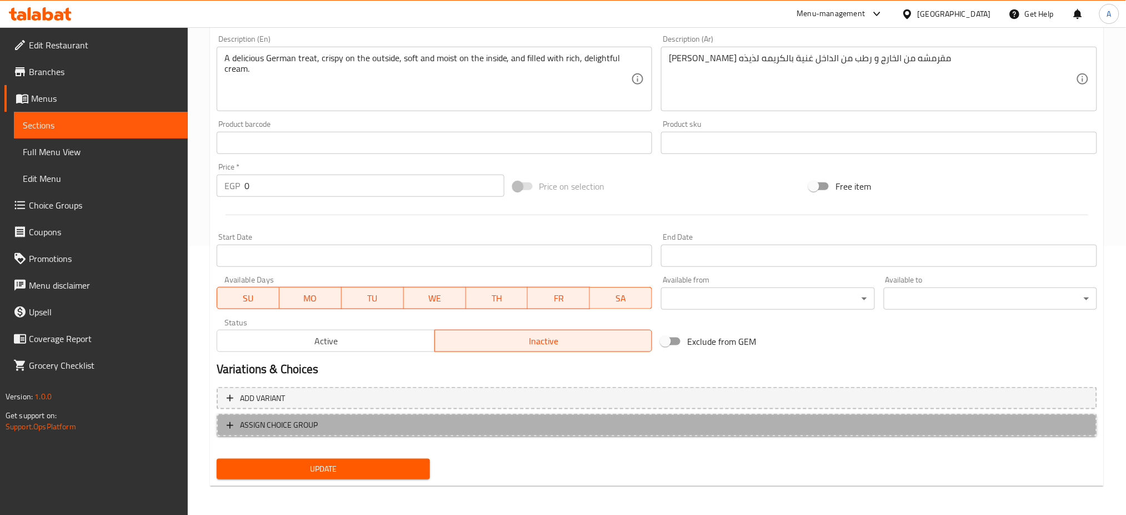
click at [287, 416] on button "ASSIGN CHOICE GROUP" at bounding box center [657, 424] width 881 height 23
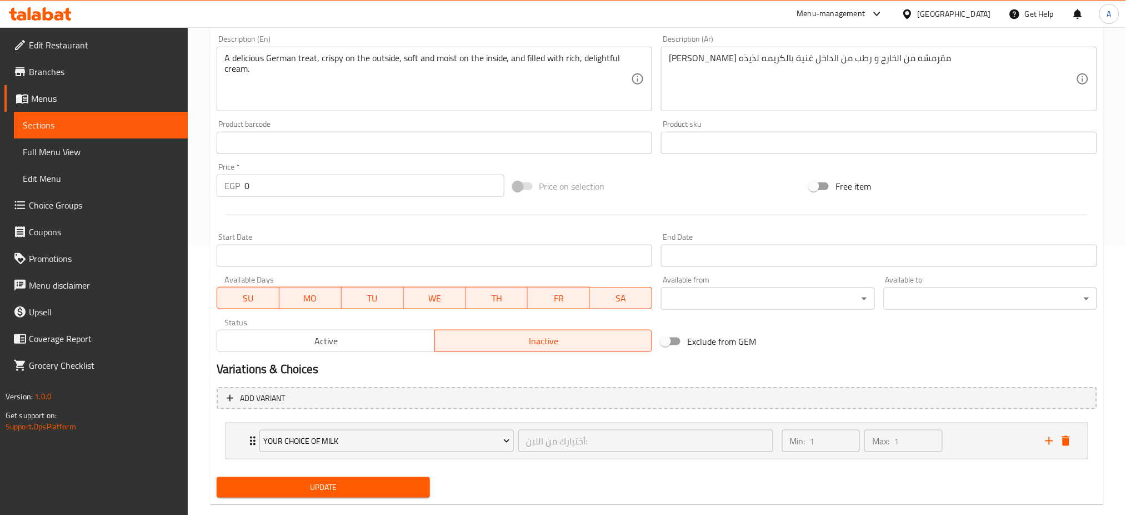
scroll to position [288, 0]
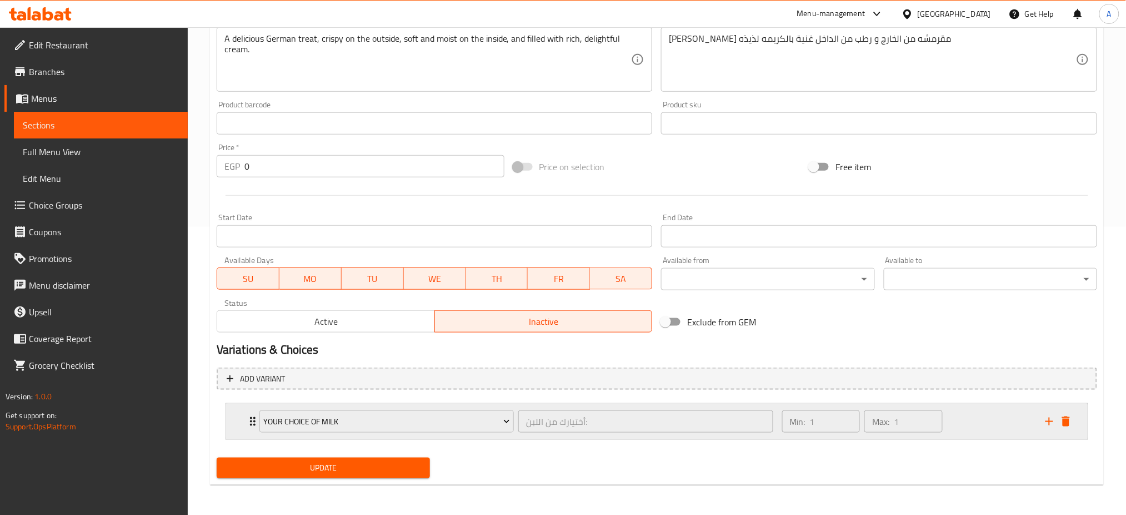
click at [249, 416] on icon "Expand" at bounding box center [252, 421] width 13 height 13
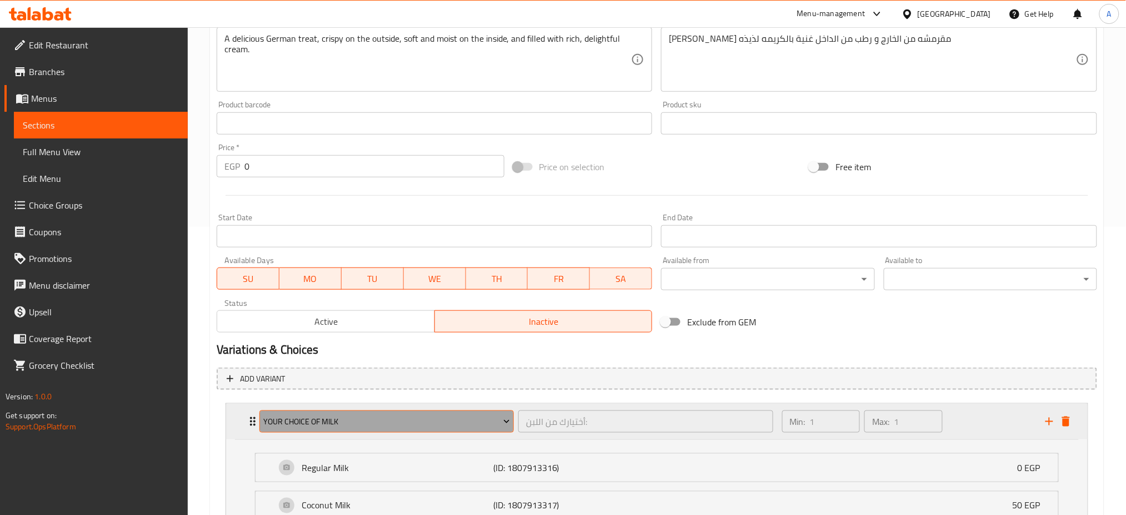
click at [363, 430] on button "Your choice of Milk" at bounding box center [386, 421] width 254 height 22
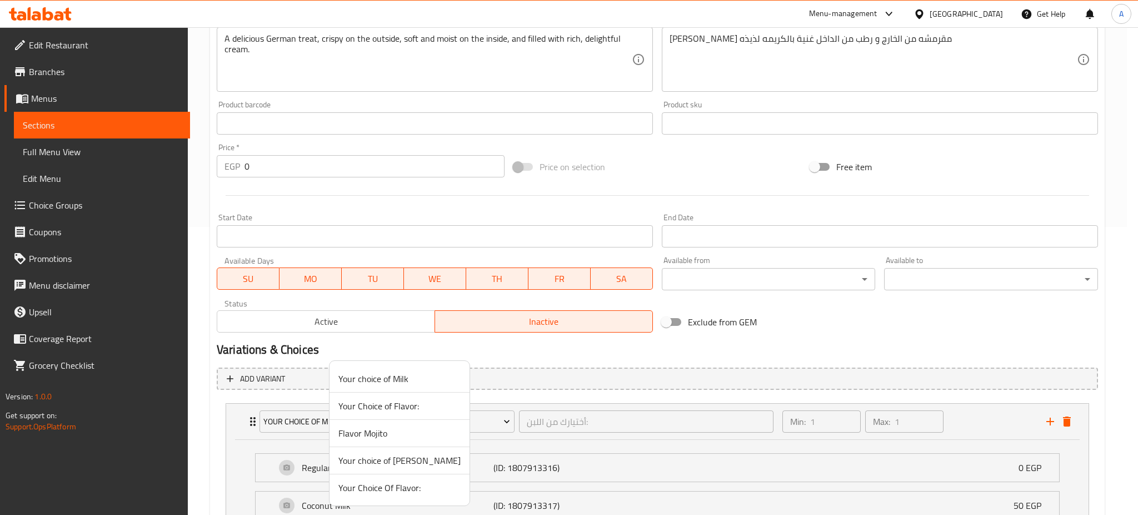
click at [374, 502] on ul "Your choice of Milk Your Choice of Flavor: Flavor Mojito Your choice of Holicsc…" at bounding box center [400, 433] width 140 height 144
click at [381, 494] on span "Your Choice Of Flavor:" at bounding box center [399, 487] width 122 height 13
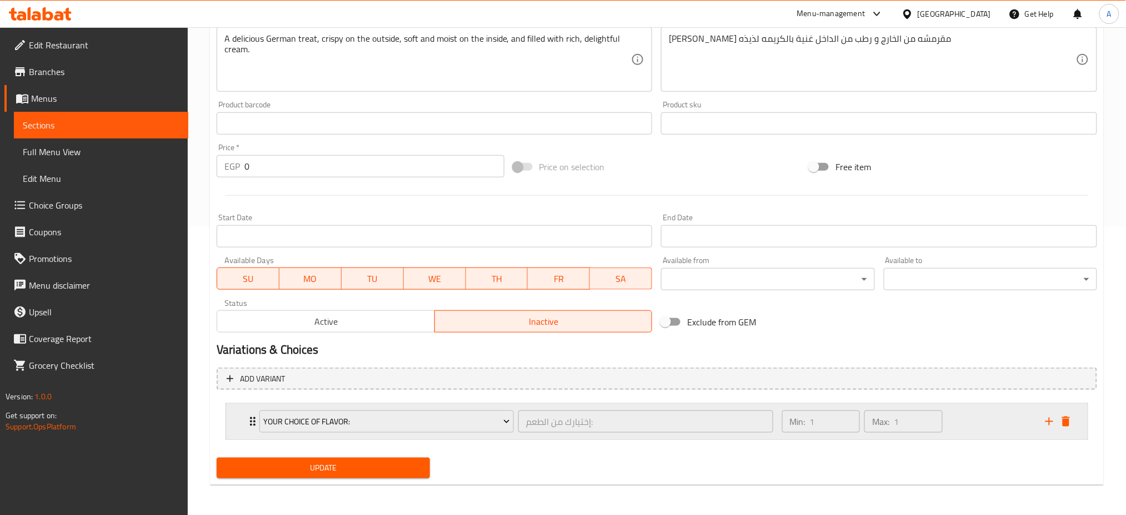
click at [242, 422] on div "Your Choice Of Flavor: إختيارك من الطعم: ​ Min: 1 ​ Max: 1 ​" at bounding box center [657, 421] width 862 height 36
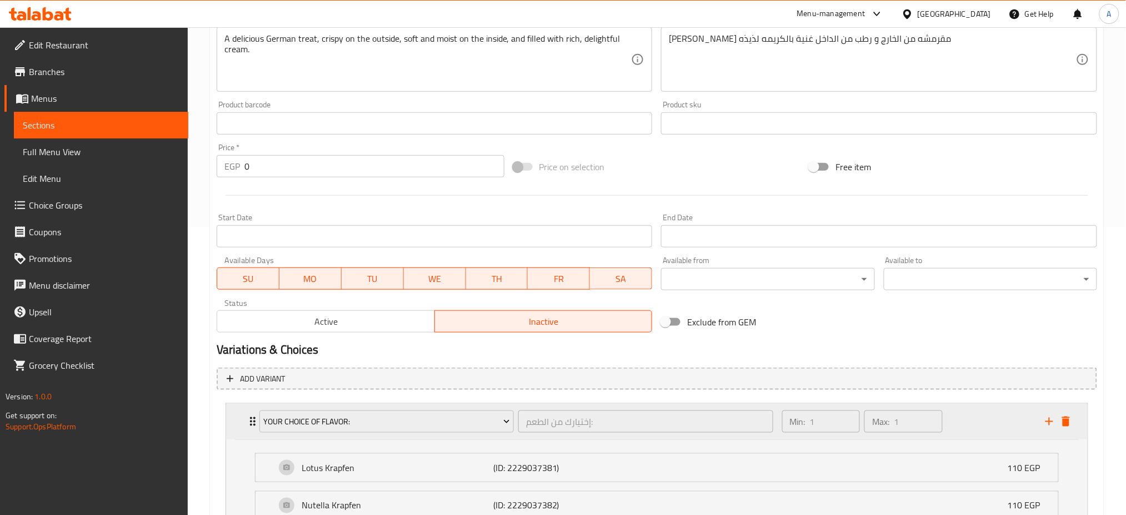
scroll to position [424, 0]
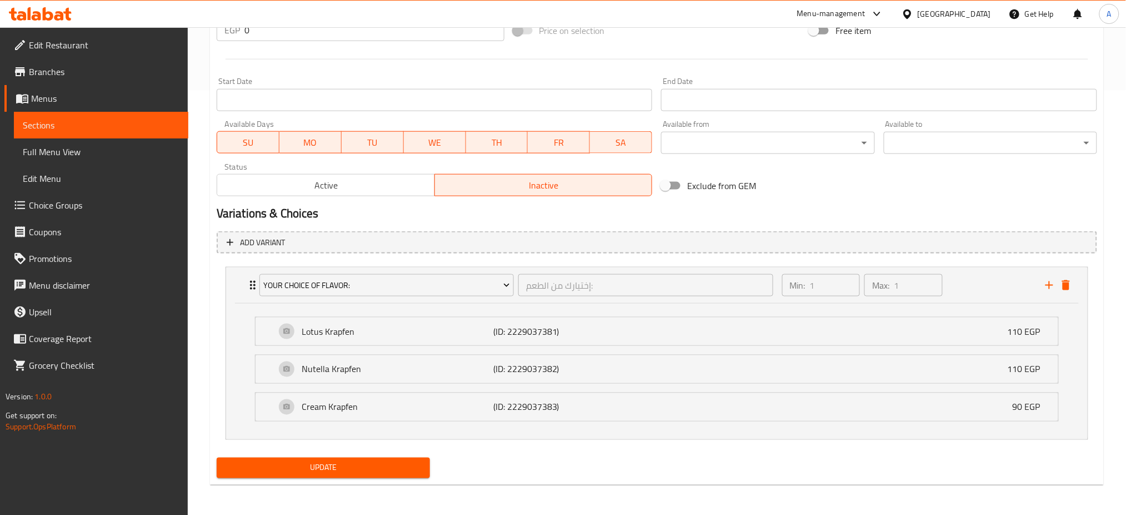
click at [324, 468] on span "Update" at bounding box center [324, 468] width 196 height 14
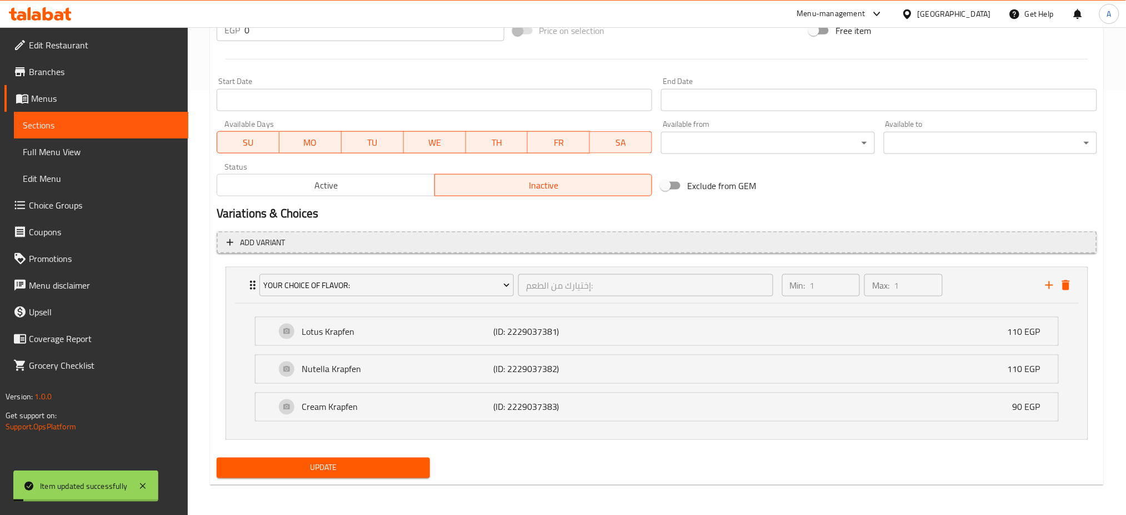
scroll to position [0, 0]
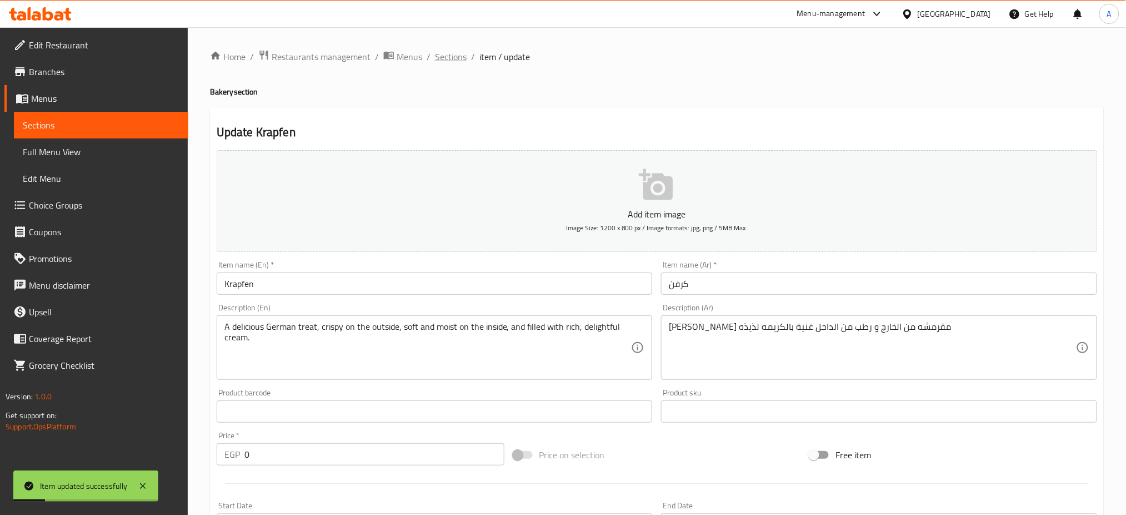
click at [456, 56] on span "Sections" at bounding box center [451, 56] width 32 height 13
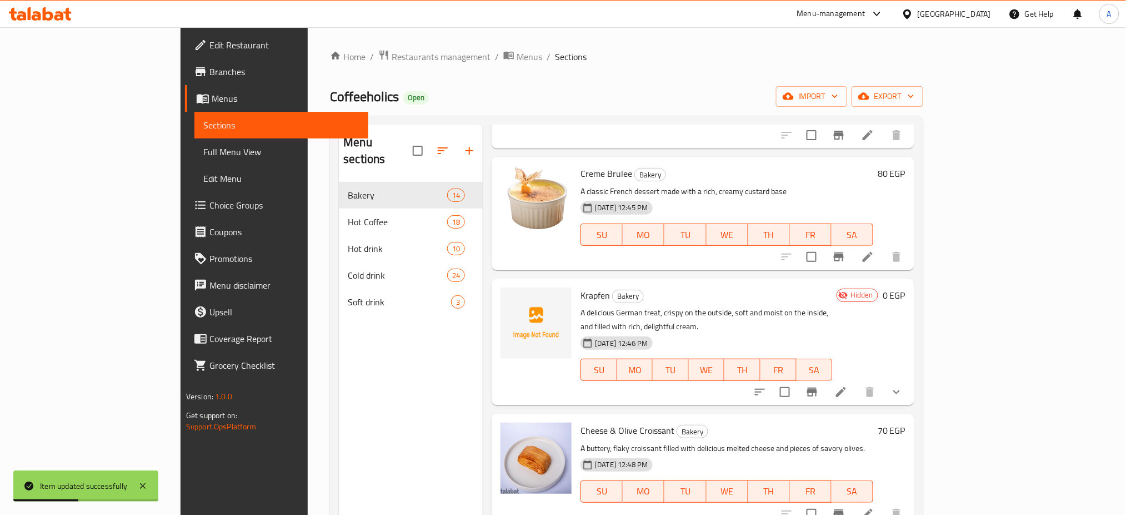
scroll to position [144, 0]
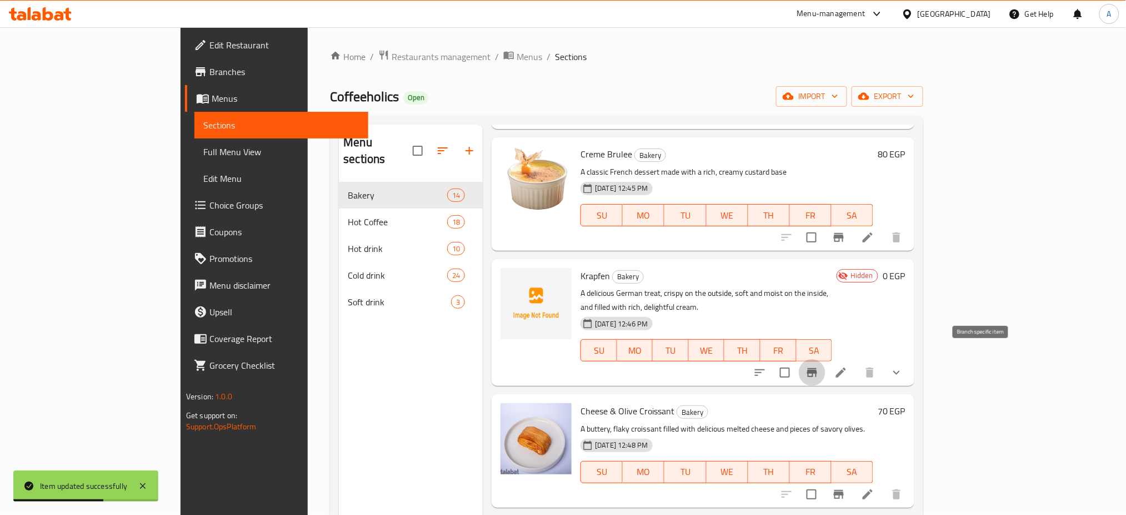
click at [819, 366] on icon "Branch-specific-item" at bounding box center [812, 372] width 13 height 13
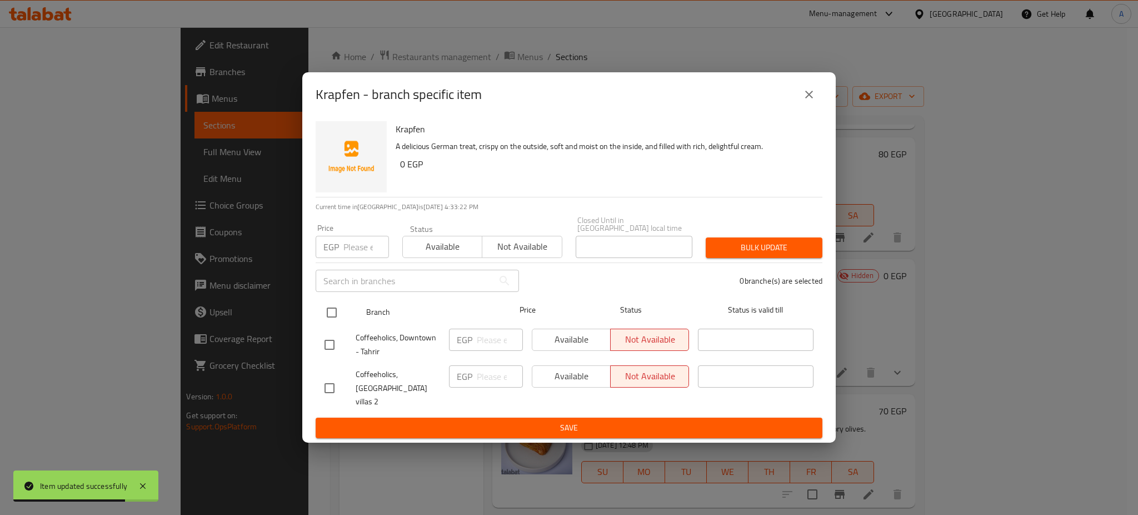
click at [335, 312] on input "checkbox" at bounding box center [331, 312] width 23 height 23
checkbox input "true"
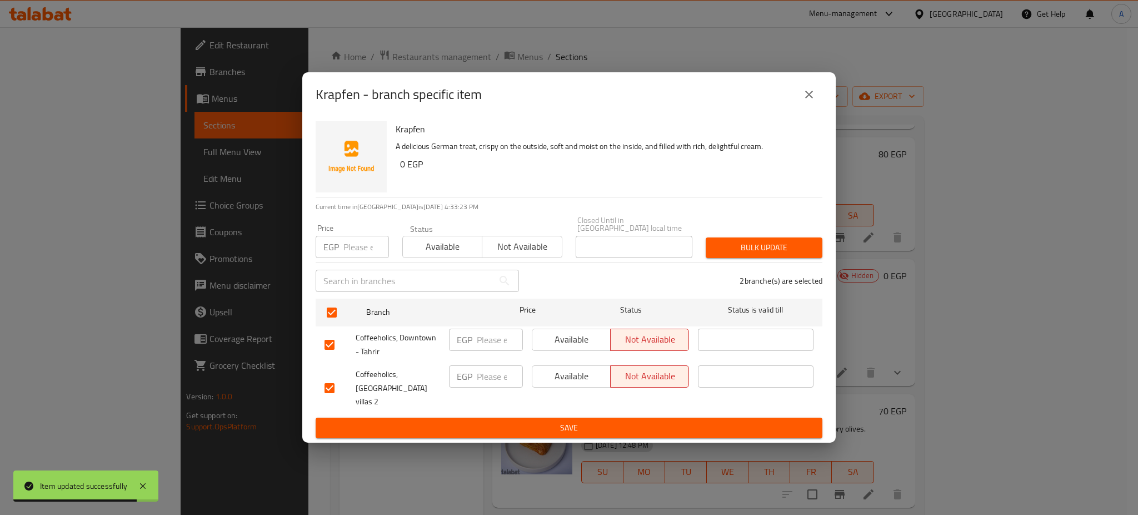
click at [518, 243] on span "Not available" at bounding box center [522, 246] width 71 height 16
click at [422, 250] on span "Available" at bounding box center [442, 246] width 71 height 16
click at [753, 254] on span "Bulk update" at bounding box center [764, 248] width 99 height 14
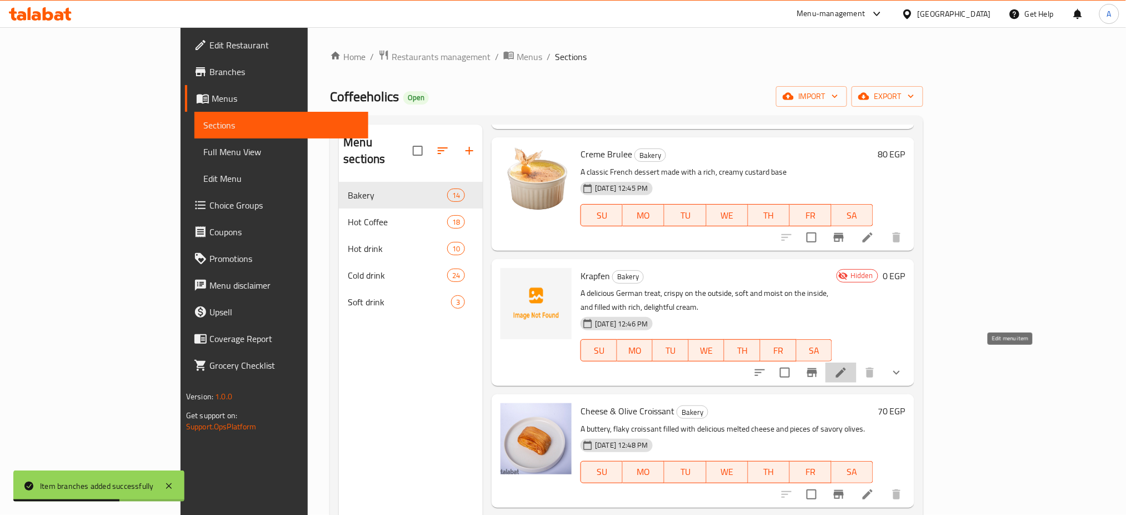
click at [848, 366] on icon at bounding box center [841, 372] width 13 height 13
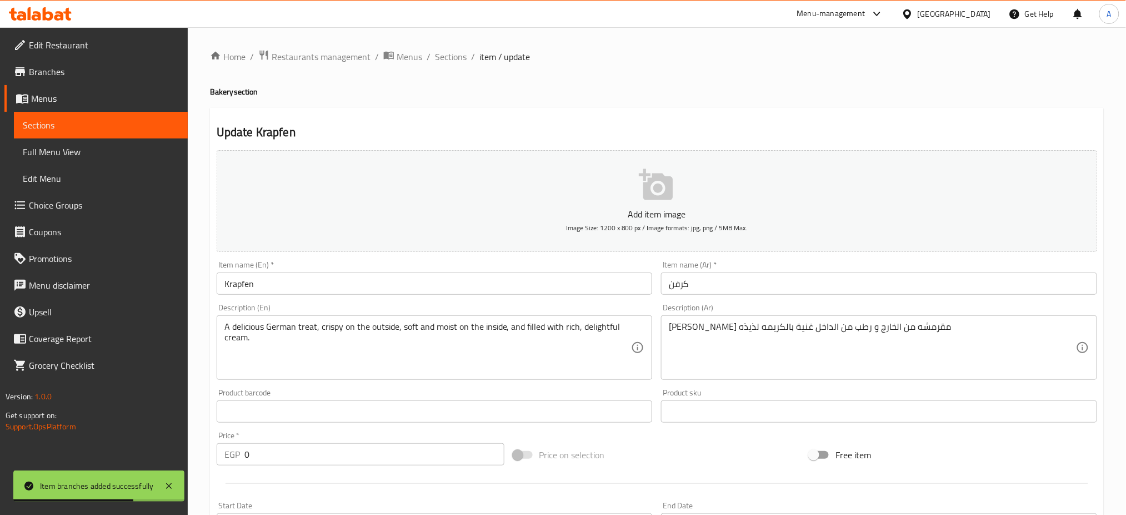
scroll to position [288, 0]
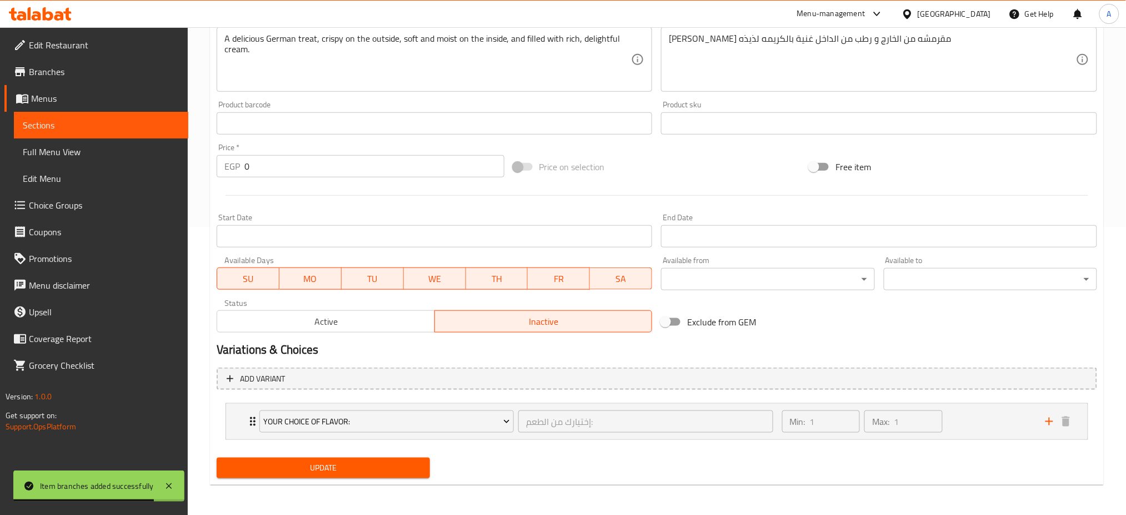
click at [320, 314] on span "Active" at bounding box center [326, 321] width 209 height 16
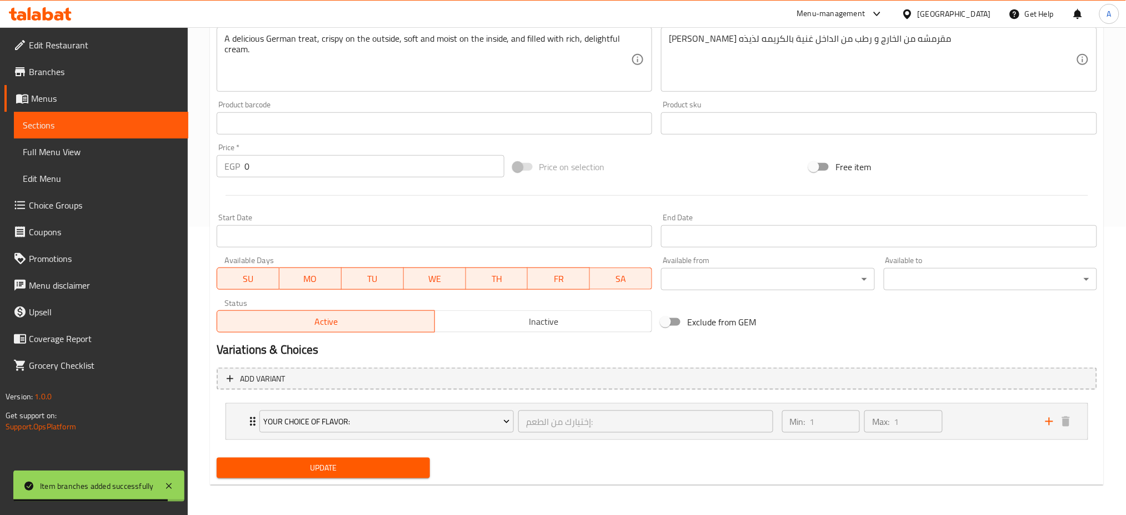
click at [330, 473] on span "Update" at bounding box center [324, 468] width 196 height 14
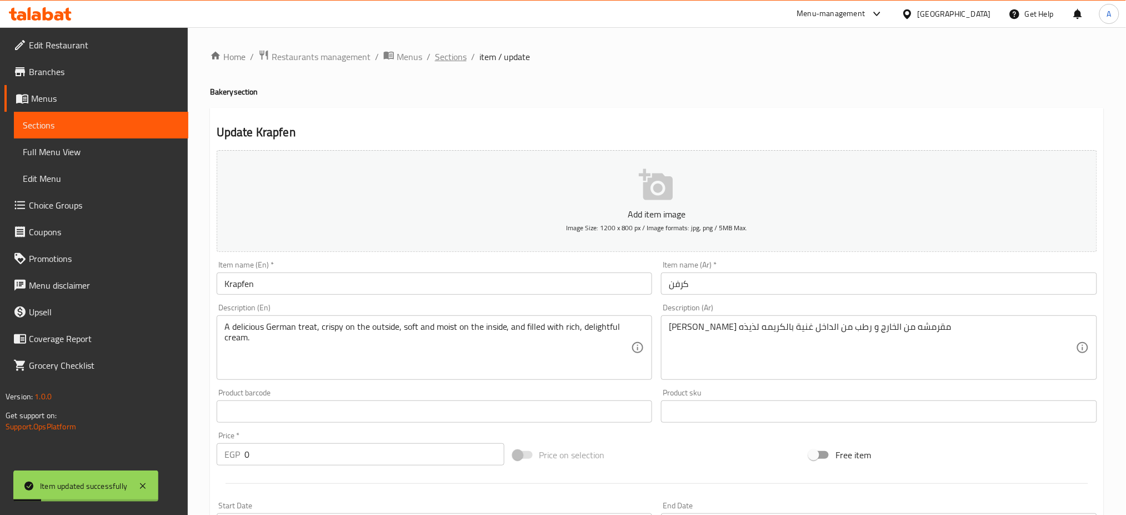
click at [452, 58] on span "Sections" at bounding box center [451, 56] width 32 height 13
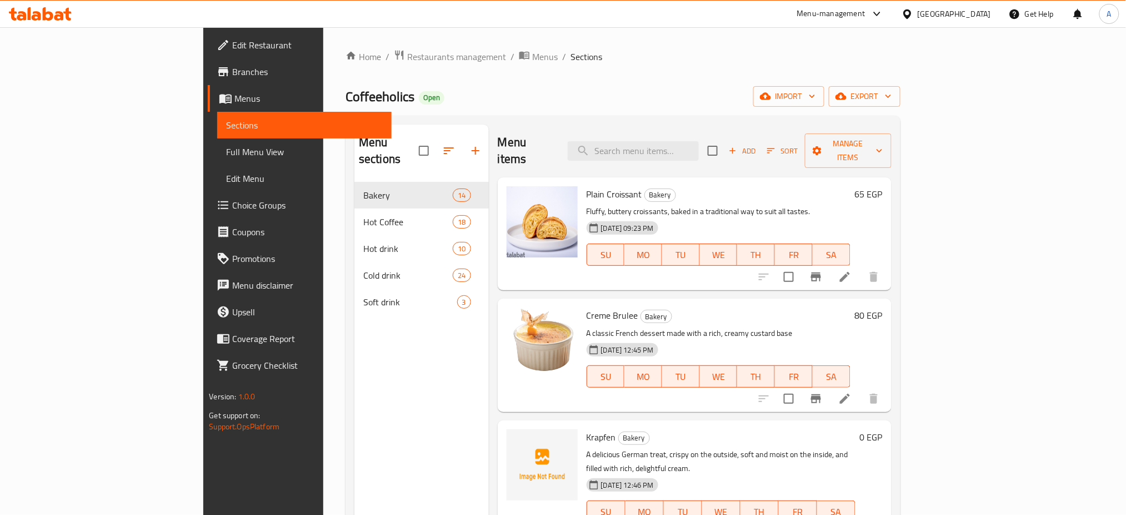
click at [427, 90] on div "Coffeeholics Open import export" at bounding box center [623, 96] width 555 height 21
click at [690, 69] on div "Home / Restaurants management / Menus / Sections Coffeeholics Open import expor…" at bounding box center [623, 348] width 555 height 598
